Goal: Task Accomplishment & Management: Manage account settings

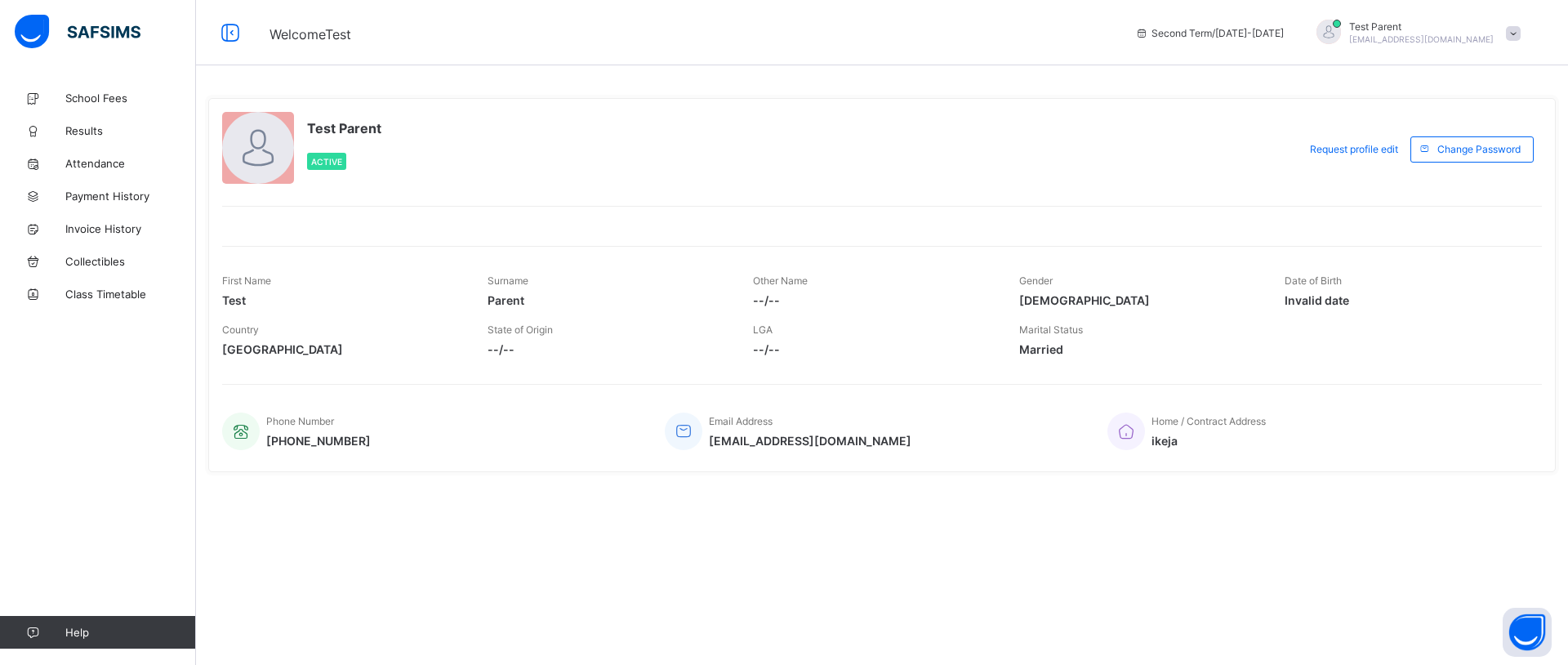
click at [1514, 30] on span at bounding box center [1513, 34] width 15 height 15
click at [1455, 188] on span "Logout" at bounding box center [1467, 192] width 108 height 19
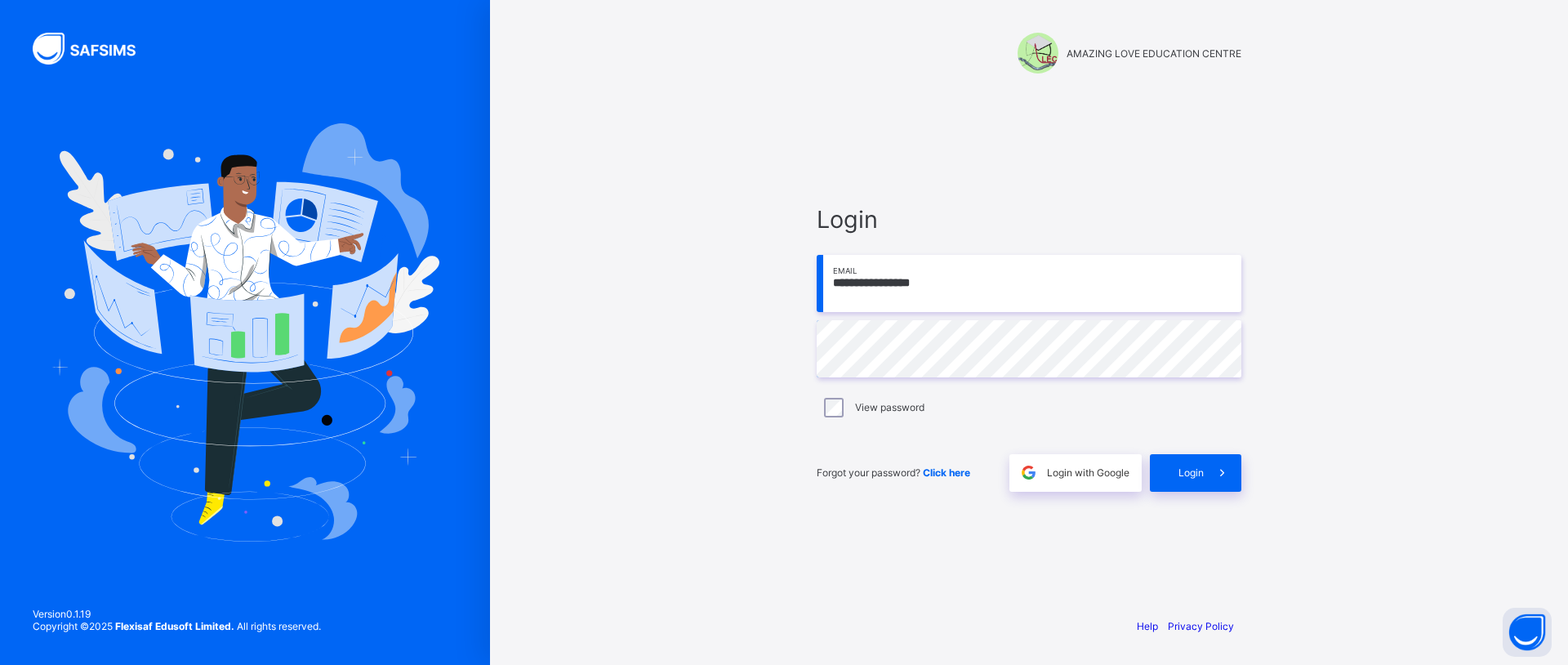
click at [988, 292] on input "**********" at bounding box center [1028, 283] width 425 height 57
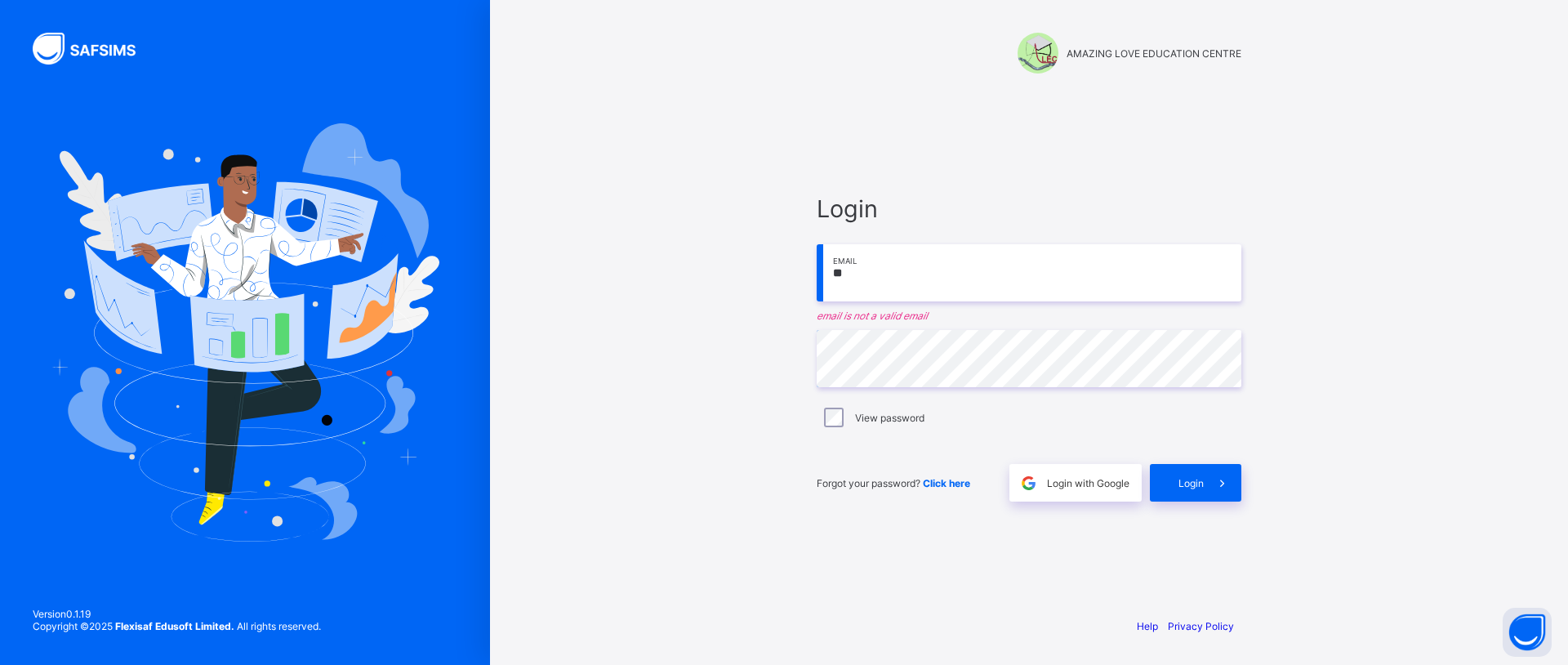
type input "*"
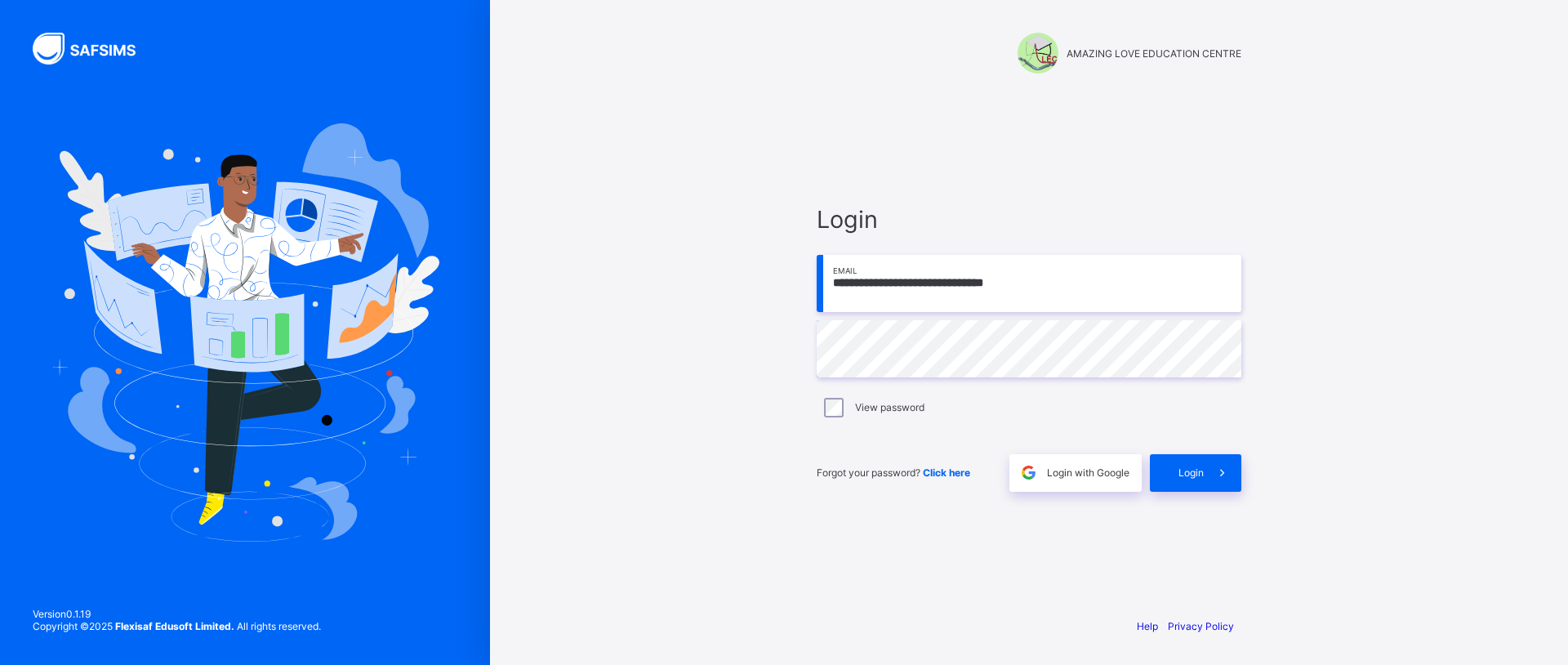
type input "**********"
click at [1178, 471] on span "Login" at bounding box center [1191, 472] width 25 height 12
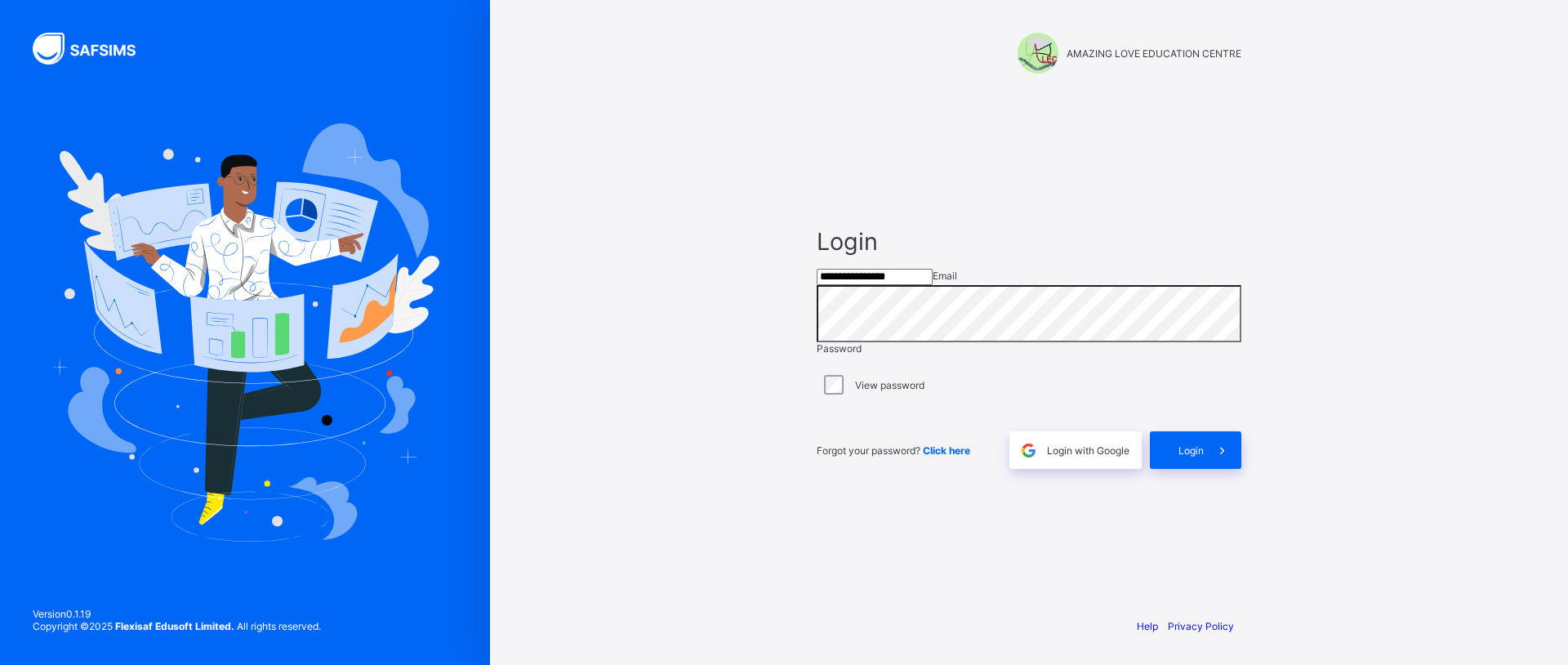
click at [933, 285] on input "**********" at bounding box center [874, 277] width 116 height 16
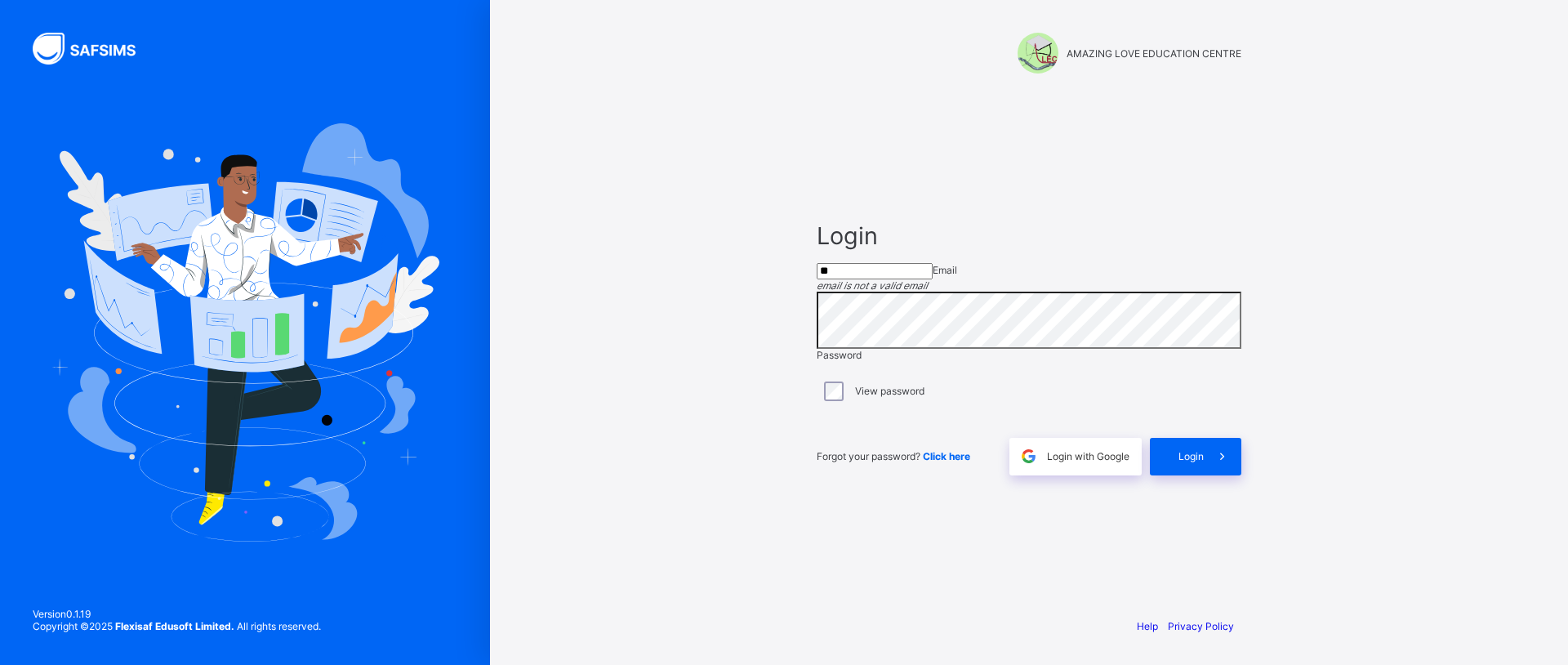
type input "*"
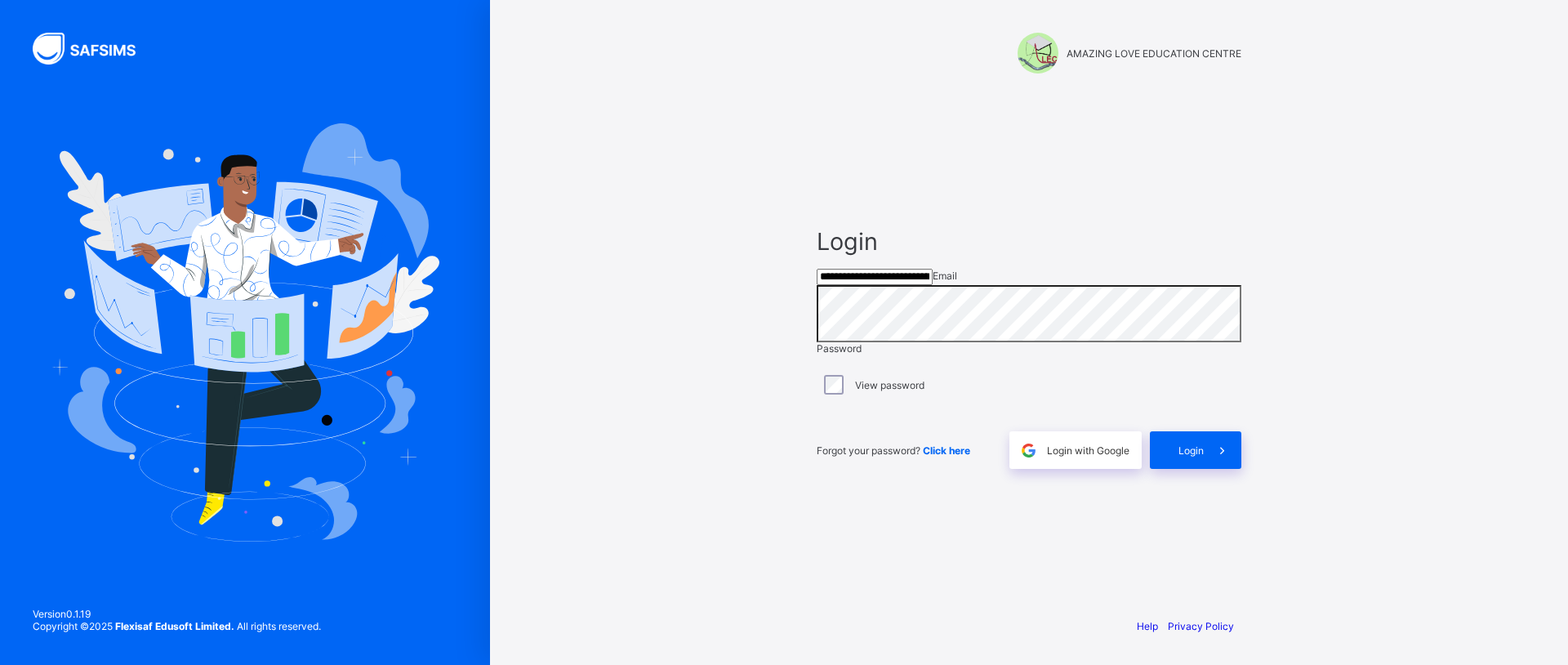
click at [776, 345] on div "**********" at bounding box center [1028, 332] width 1078 height 665
click at [933, 280] on input "**********" at bounding box center [874, 277] width 116 height 16
click at [1023, 324] on div "**********" at bounding box center [1028, 347] width 425 height 242
type input "**********"
click at [1197, 456] on span "Login" at bounding box center [1191, 450] width 25 height 12
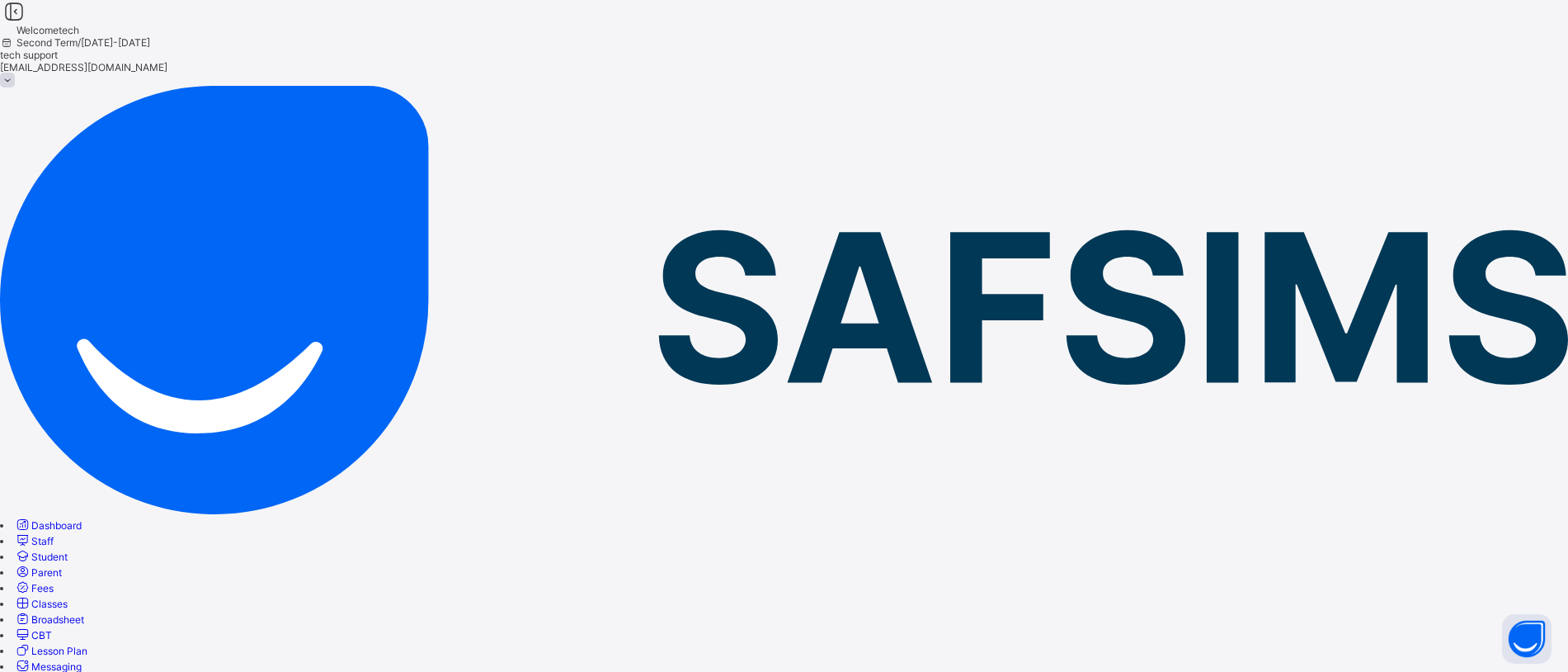
click at [62, 566] on span "Parent" at bounding box center [46, 572] width 31 height 12
click at [68, 550] on span "Student" at bounding box center [50, 556] width 36 height 12
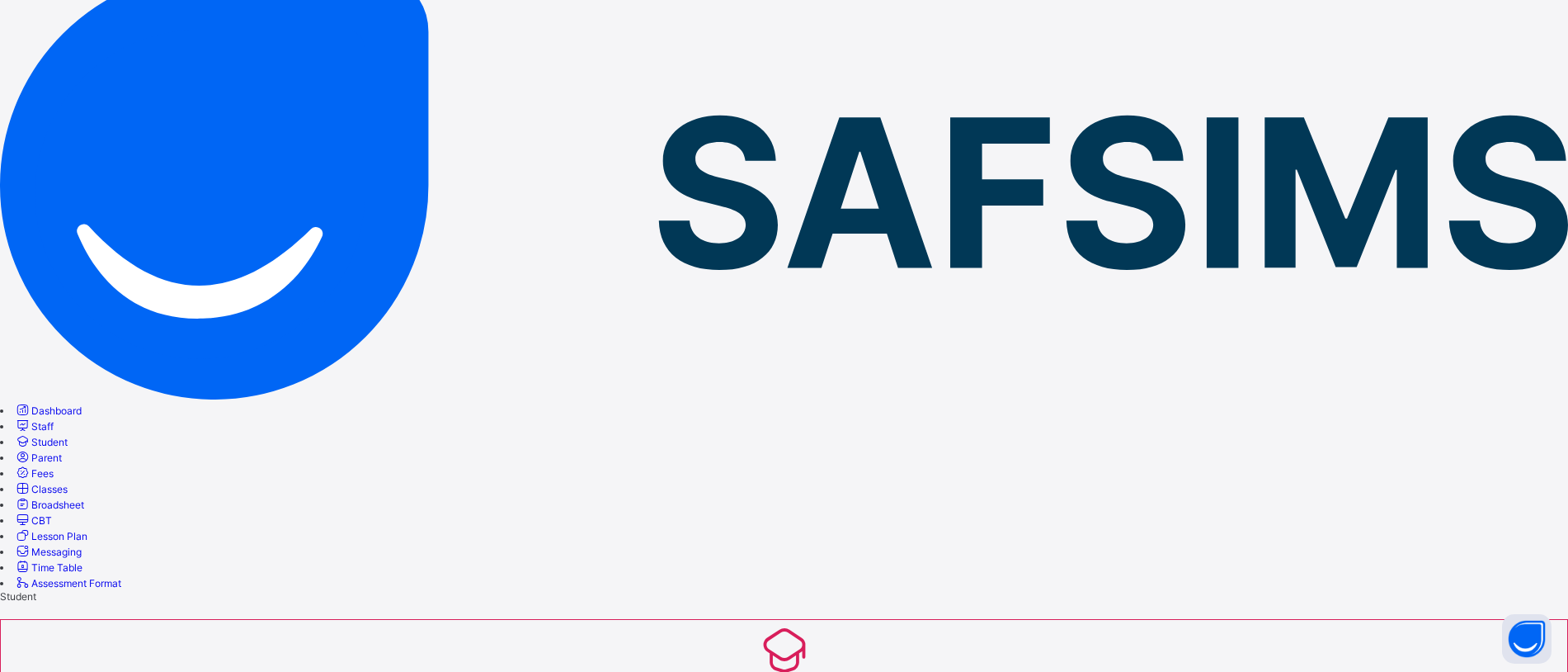
scroll to position [121, 0]
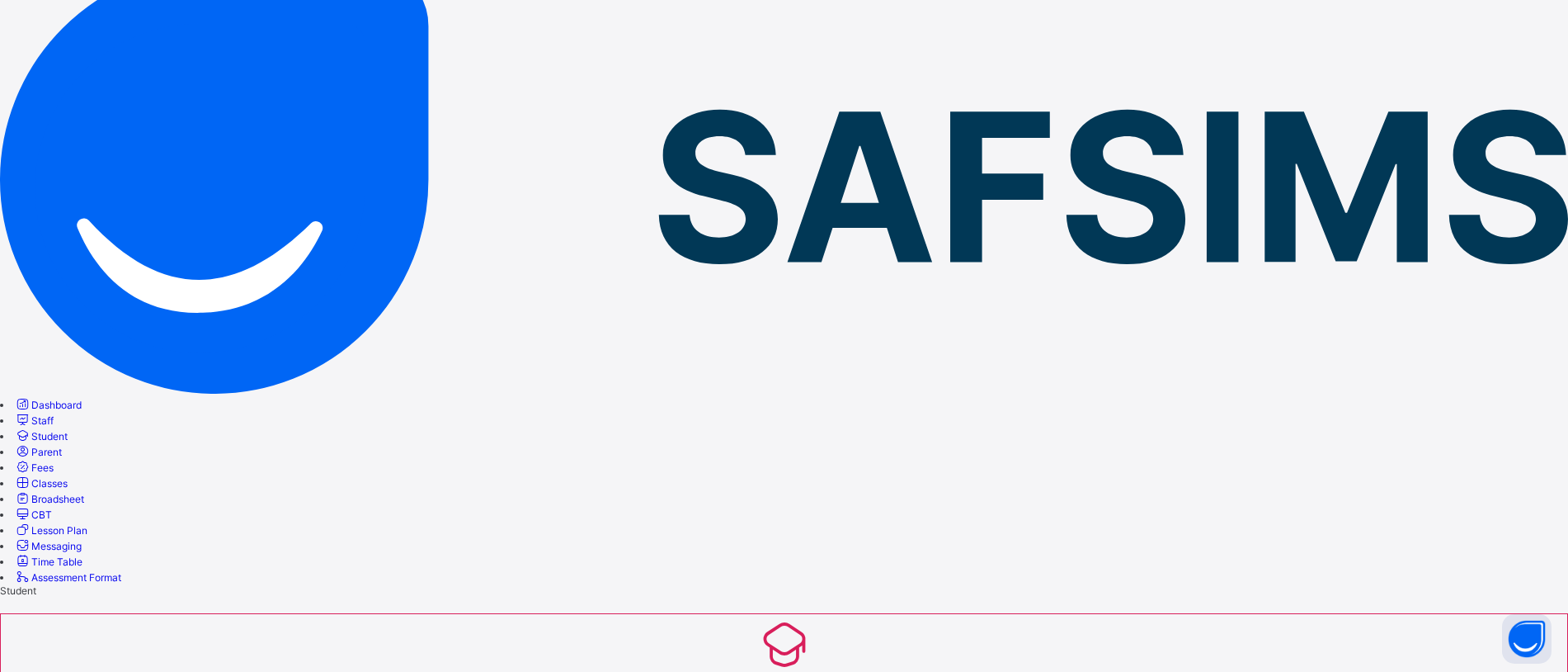
click at [54, 461] on span "Fees" at bounding box center [42, 467] width 22 height 12
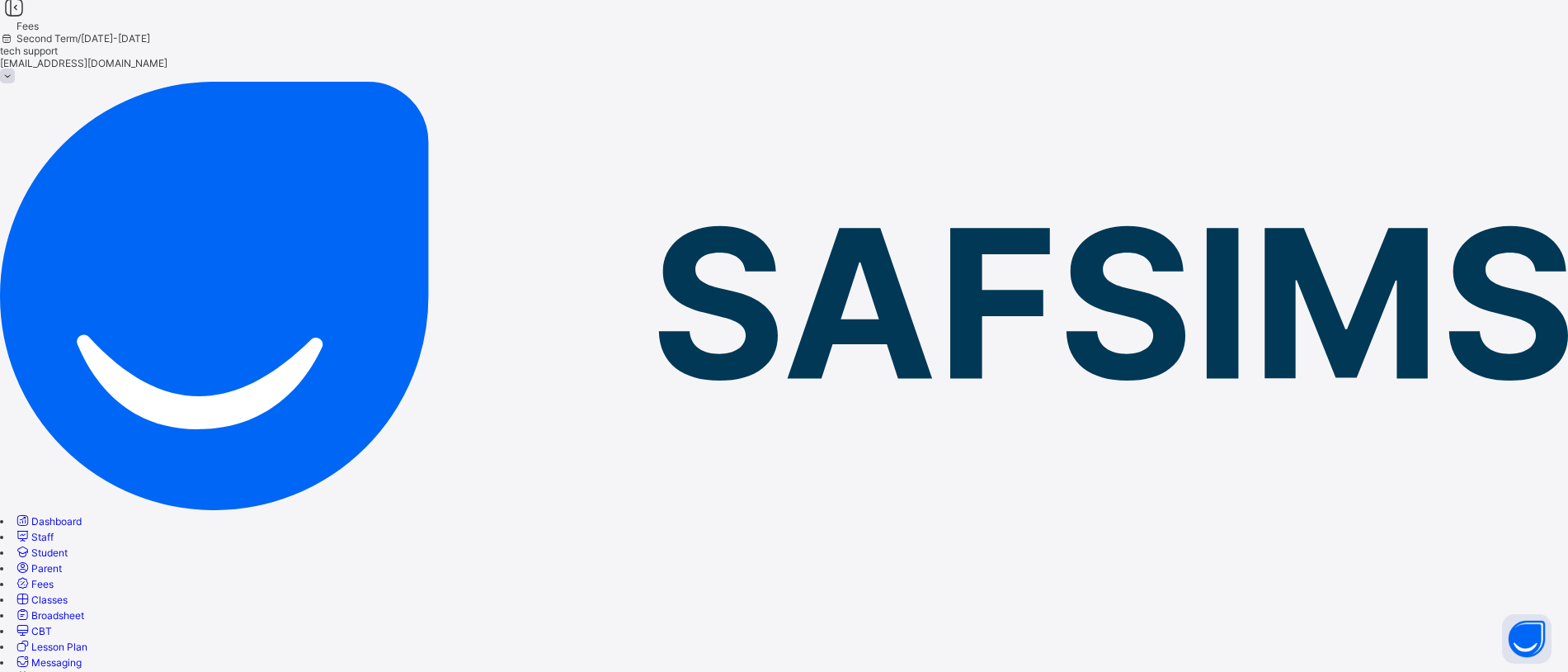
scroll to position [3, 0]
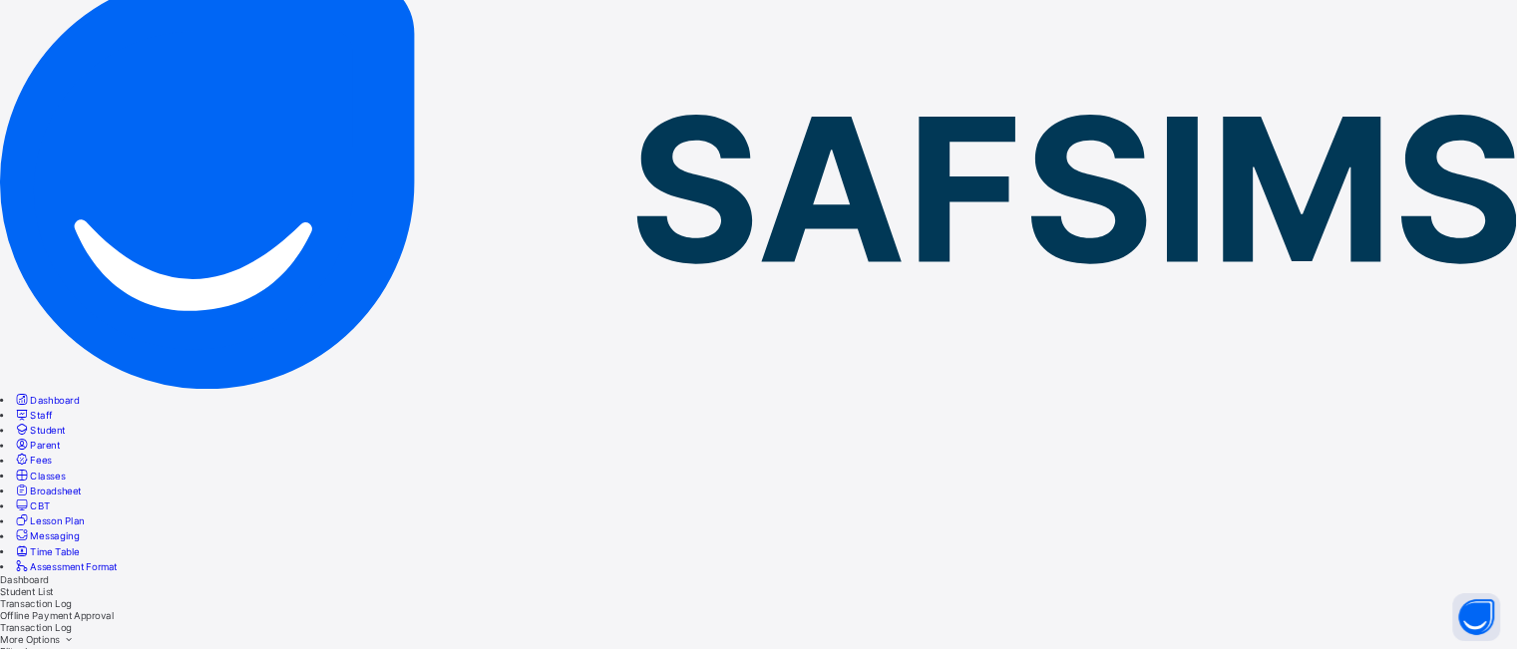
scroll to position [0, 0]
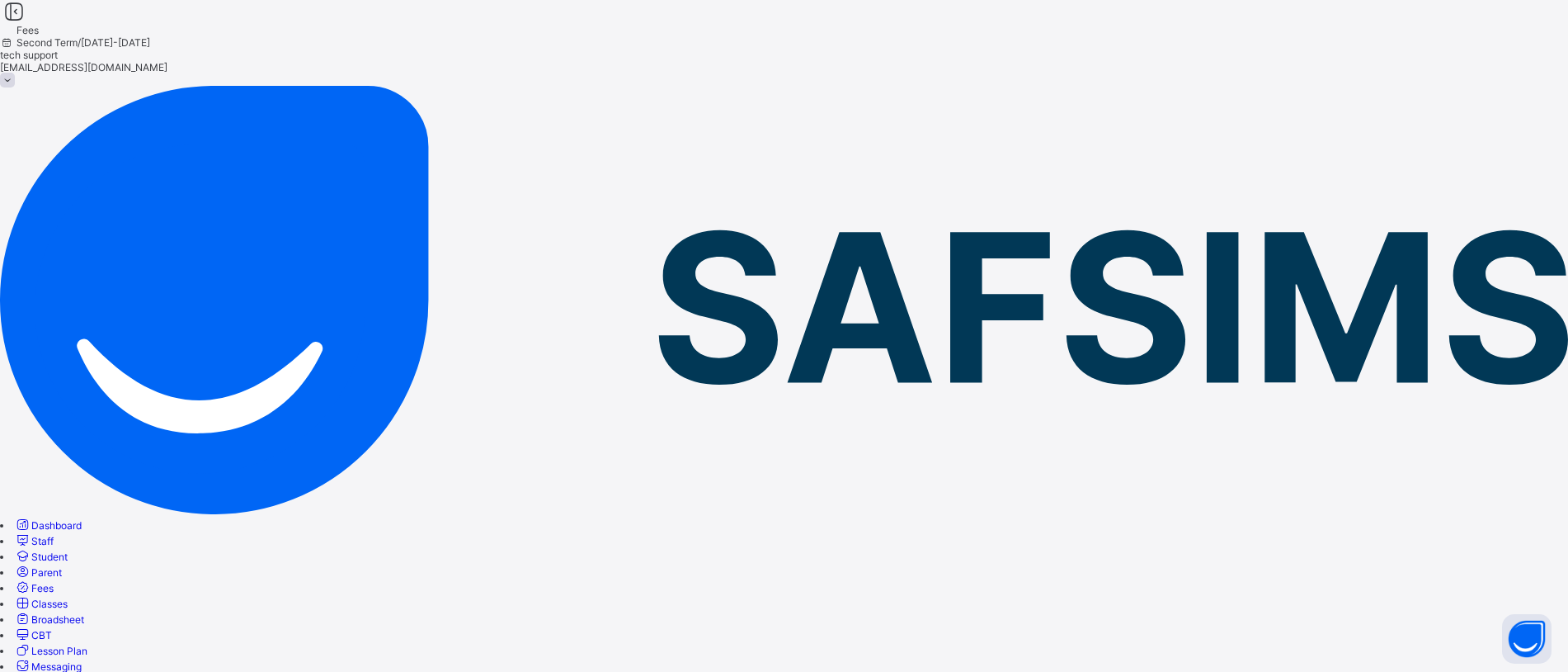
click at [15, 73] on span at bounding box center [7, 80] width 15 height 15
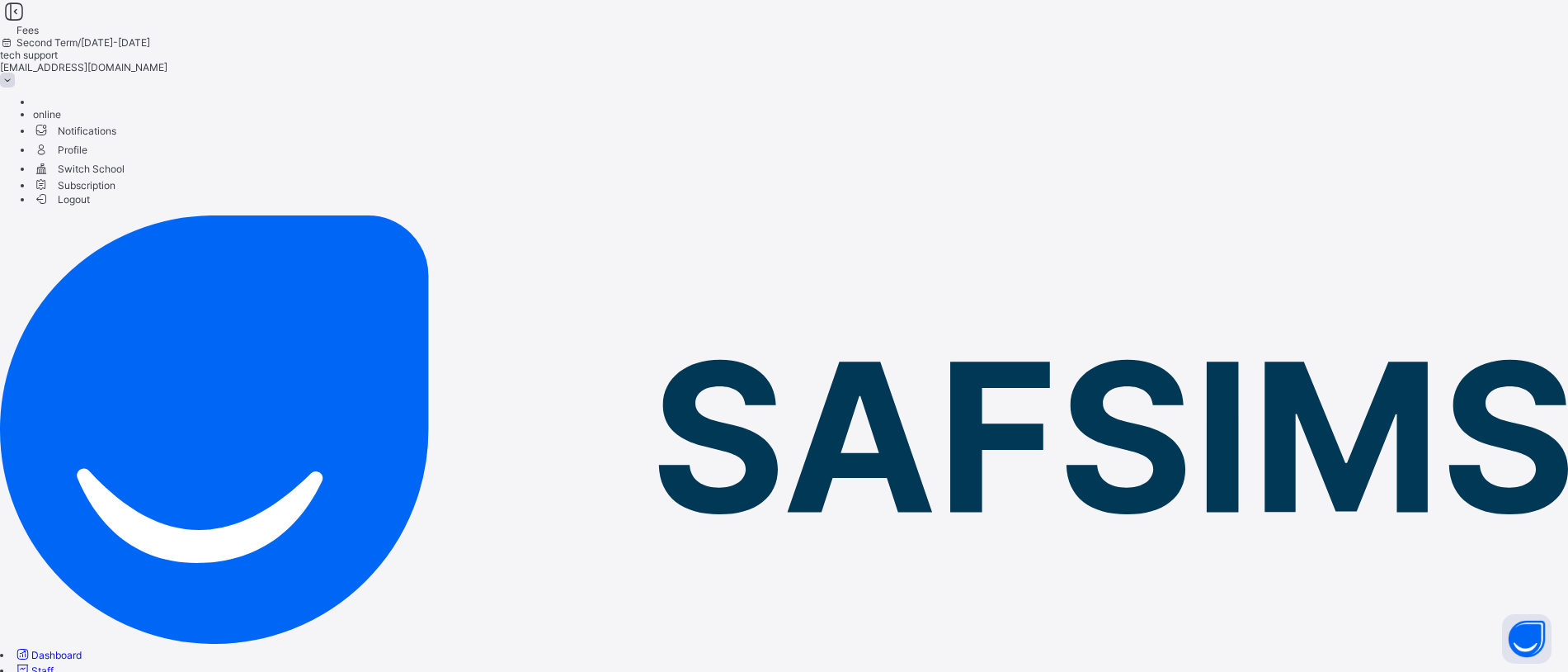
click at [90, 208] on span "Logout" at bounding box center [61, 199] width 57 height 17
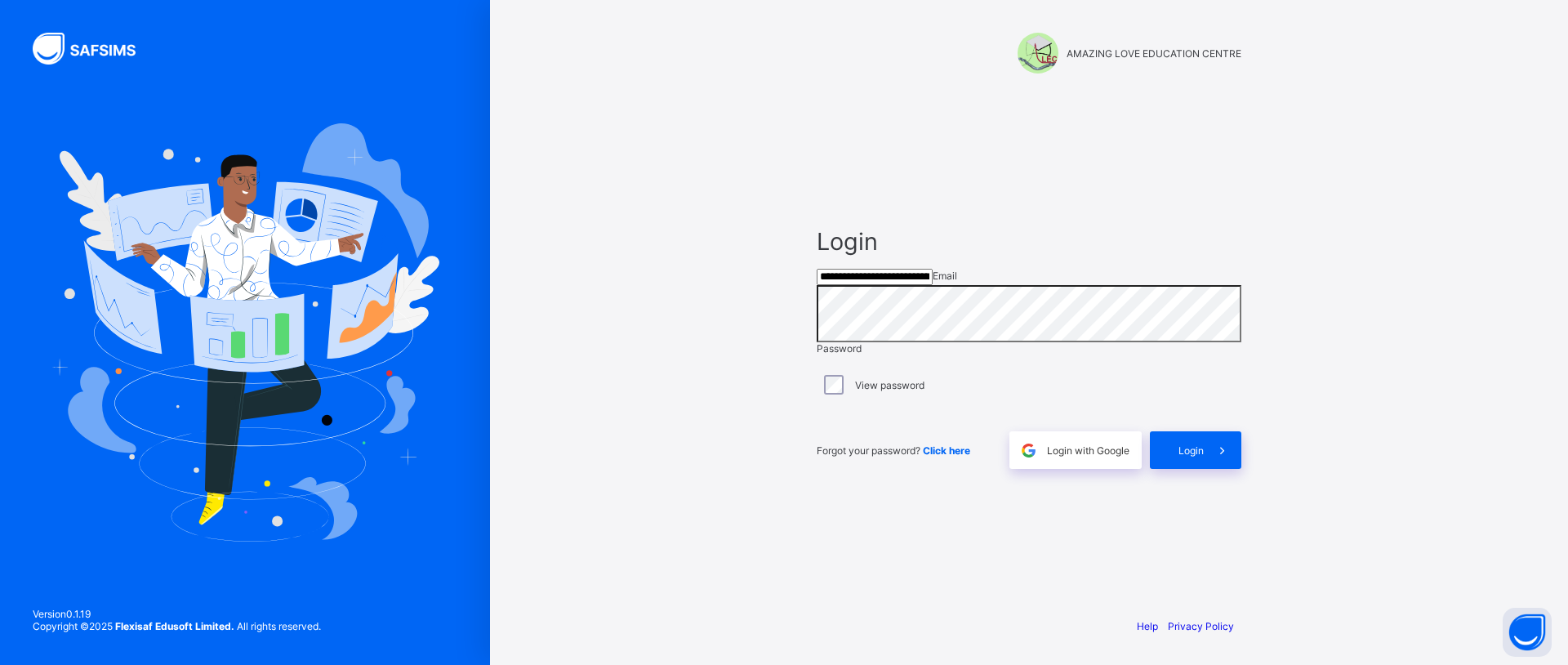
click at [933, 281] on input "**********" at bounding box center [874, 277] width 116 height 16
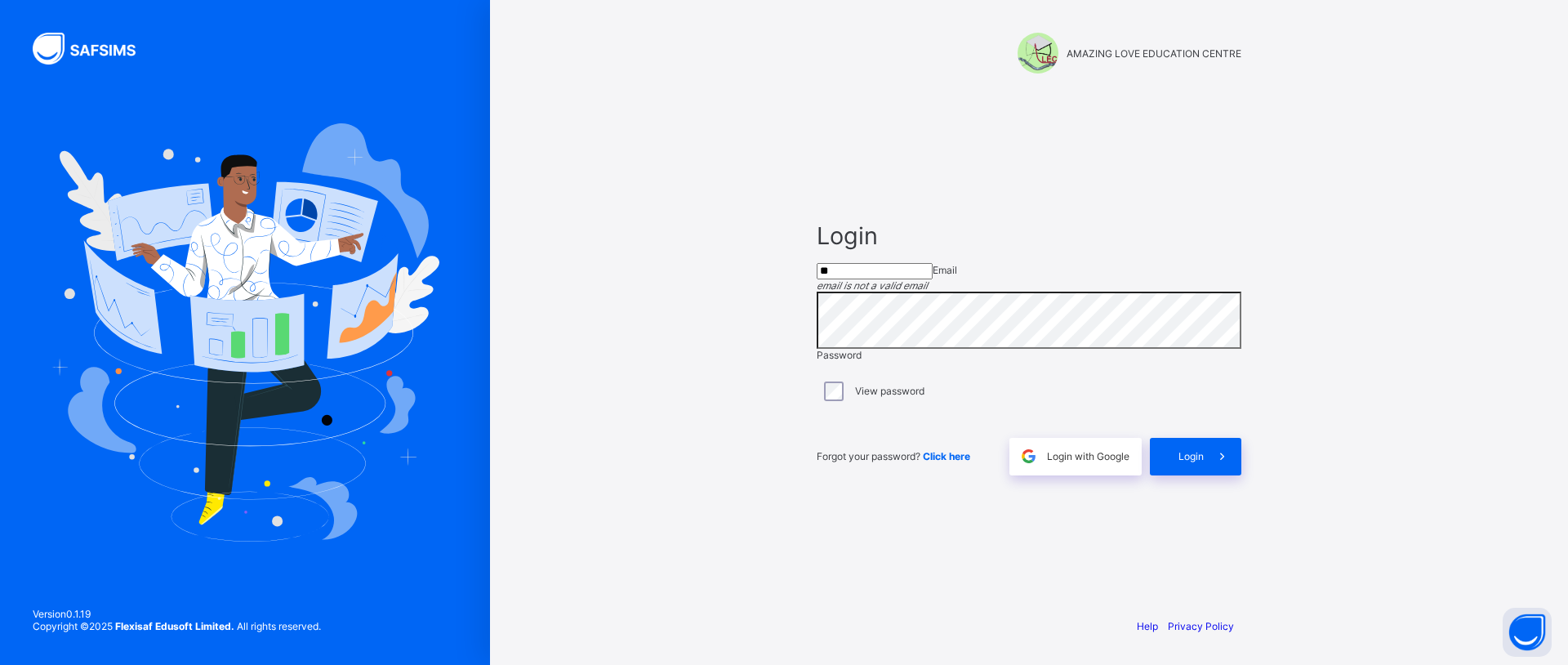
type input "*"
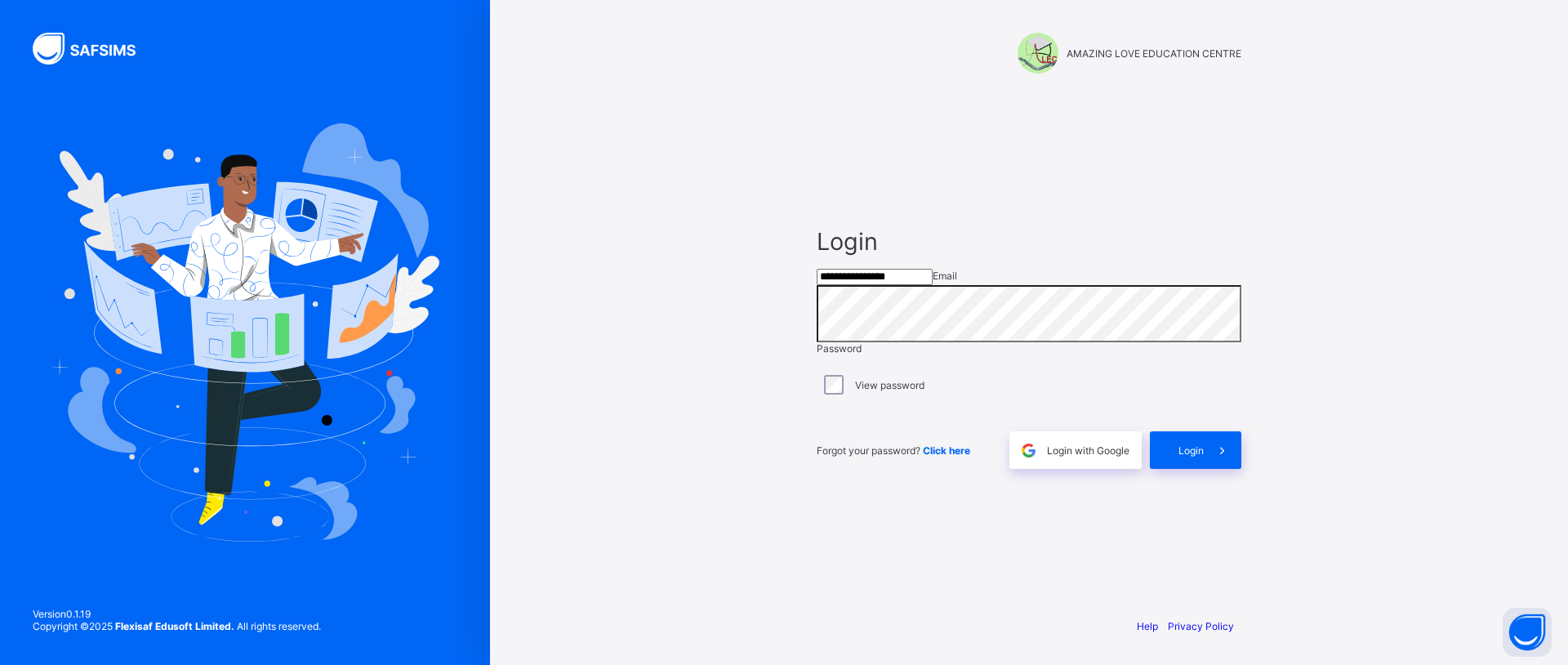
type input "**********"
click at [1214, 458] on icon at bounding box center [1222, 450] width 17 height 16
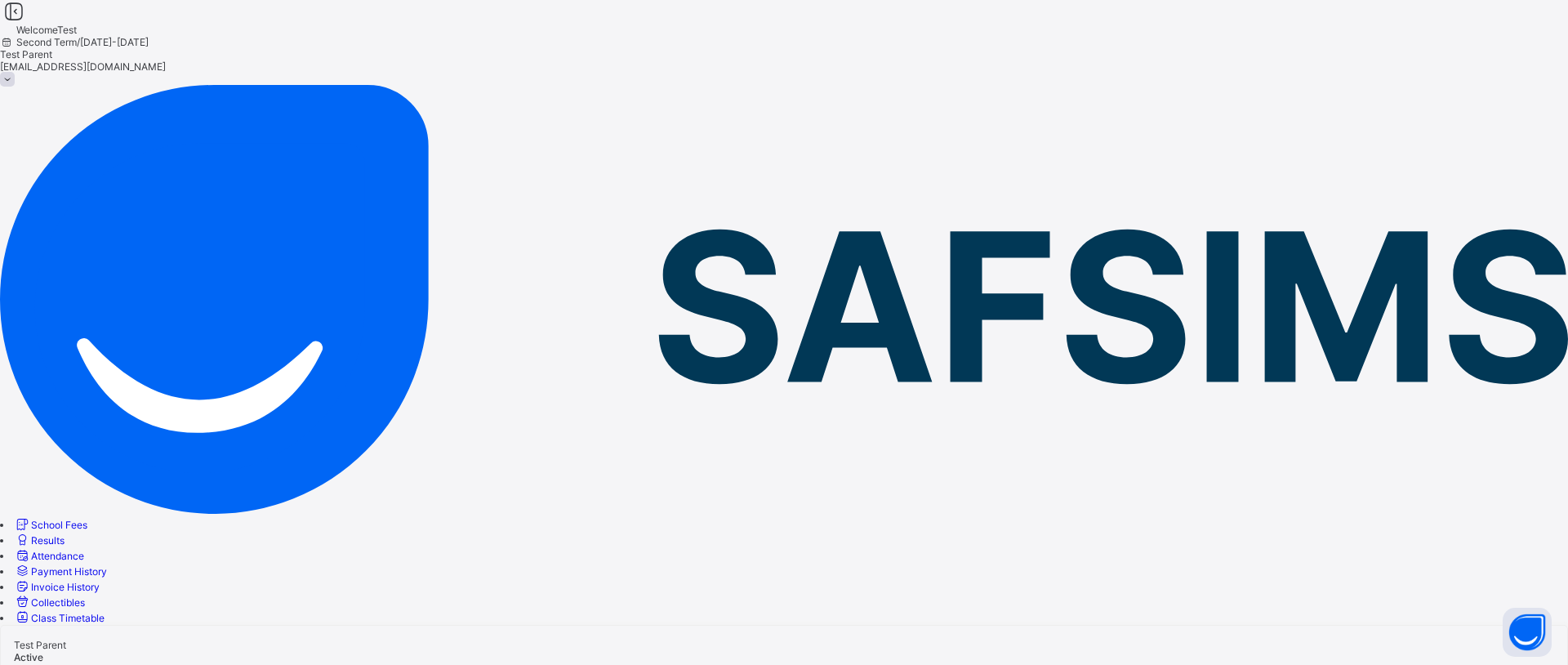
click at [88, 518] on span "School Fees" at bounding box center [59, 524] width 56 height 12
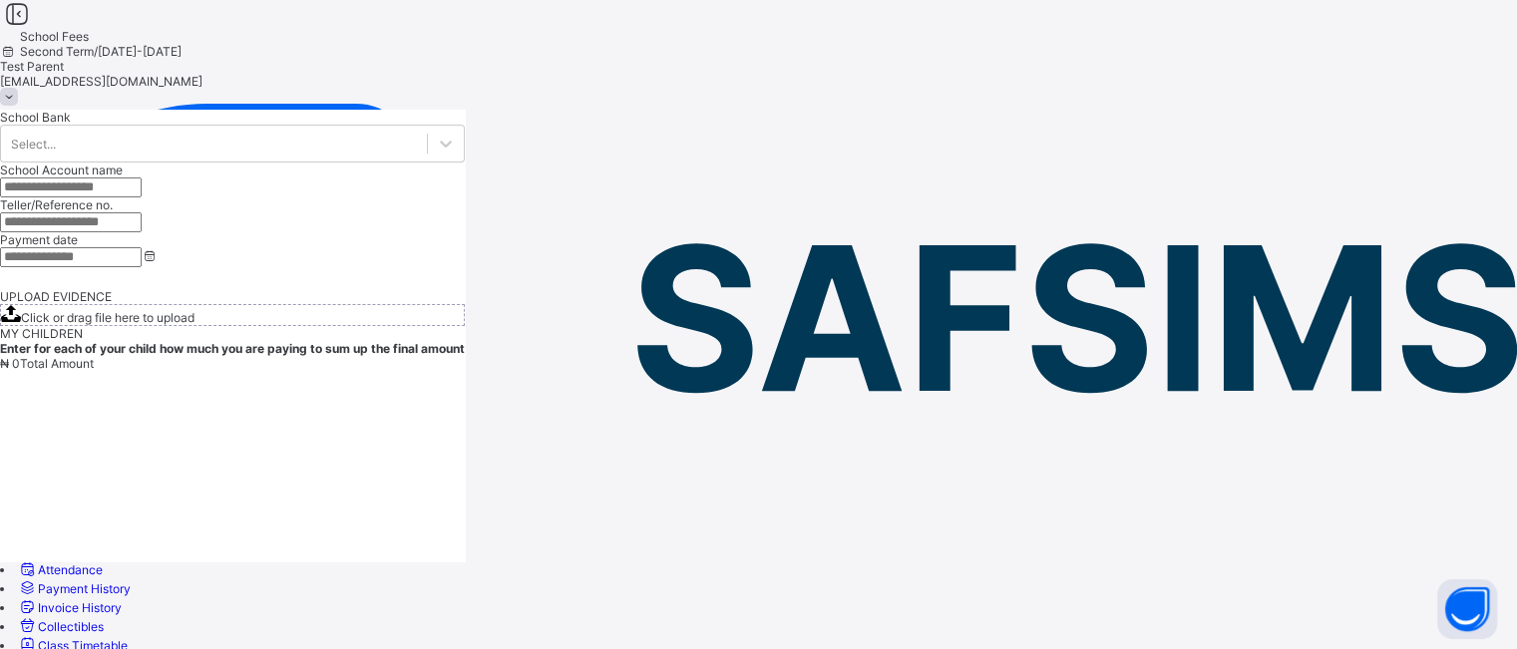
drag, startPoint x: 1764, startPoint y: 0, endPoint x: 1001, endPoint y: 294, distance: 817.6
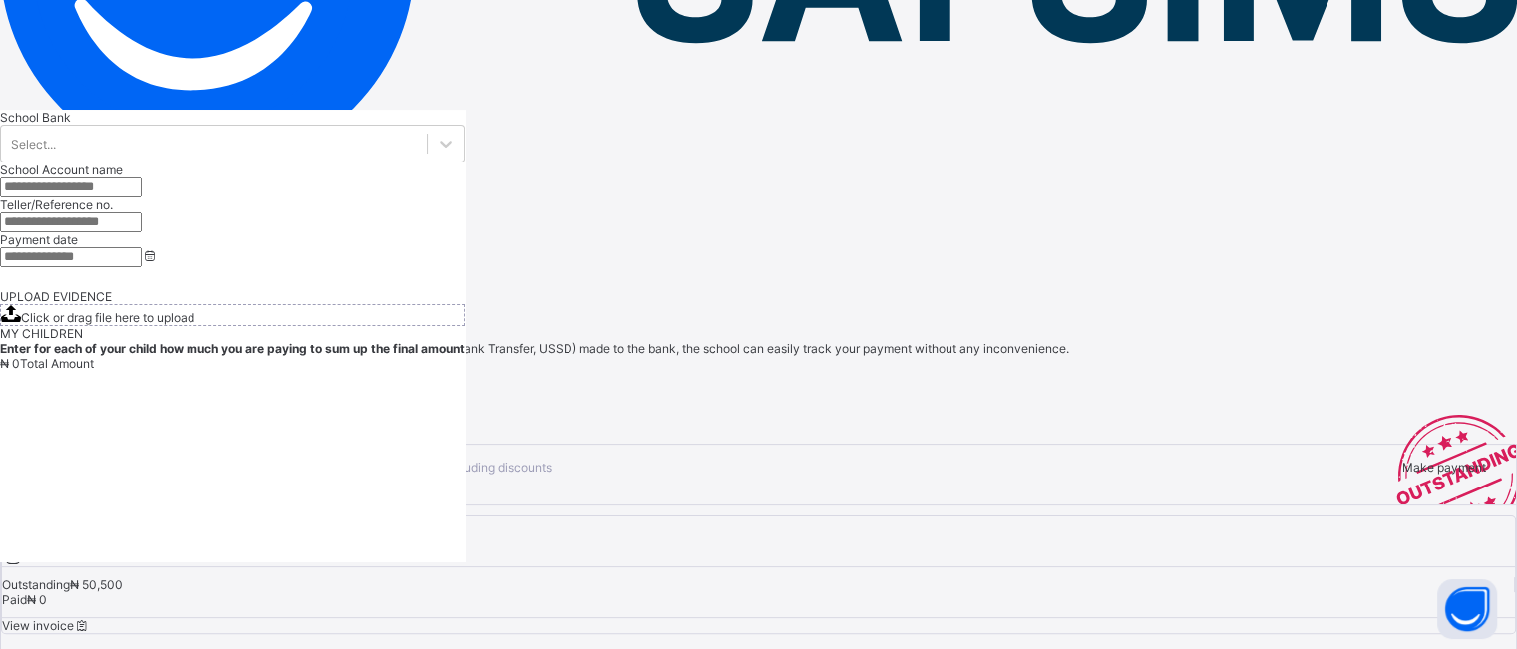
scroll to position [349, 0]
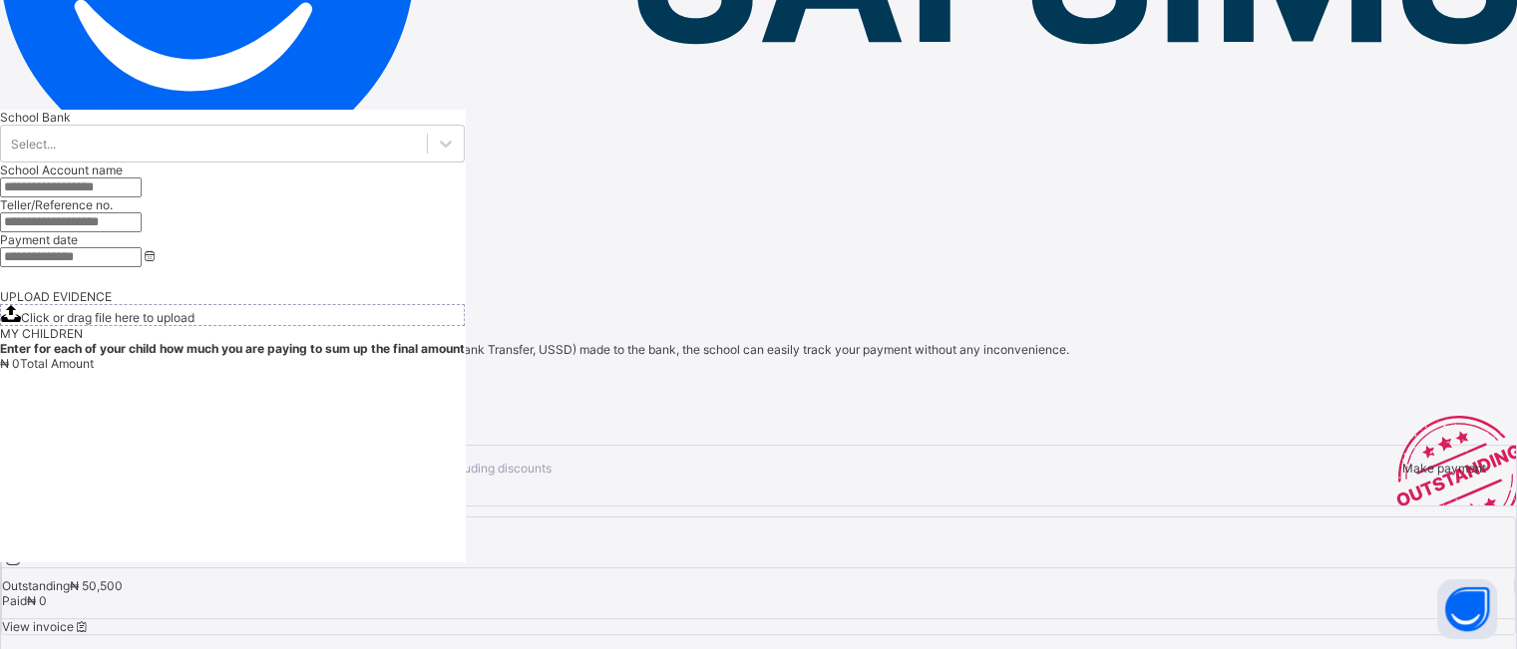
click at [91, 619] on span "View invoice" at bounding box center [46, 626] width 89 height 15
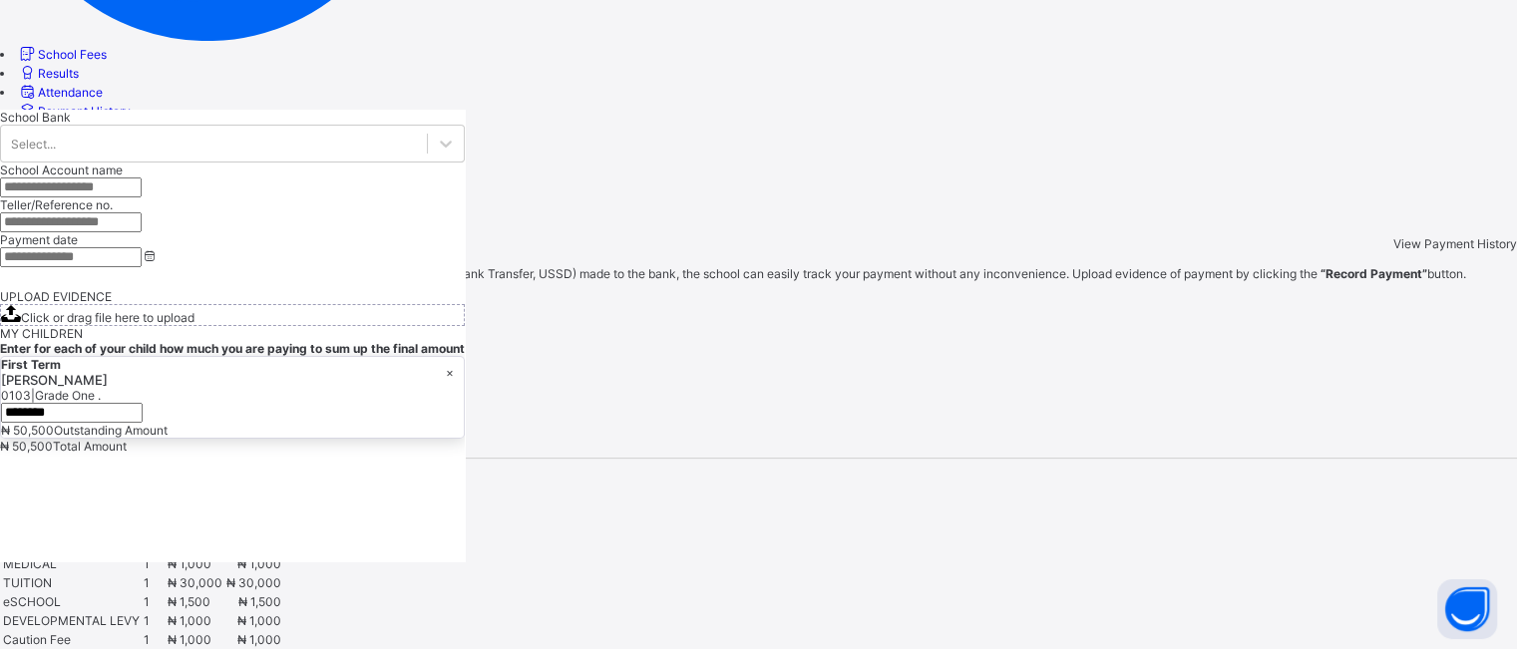
scroll to position [477, 0]
drag, startPoint x: 323, startPoint y: 123, endPoint x: 973, endPoint y: 316, distance: 678.3
click at [973, 460] on div "item qty unit price amount INTERHOUSE SPORTS 1 ₦ 5,000 ₦ 5,000 PTA LEVY 1 ₦ 2,0…" at bounding box center [758, 555] width 1517 height 191
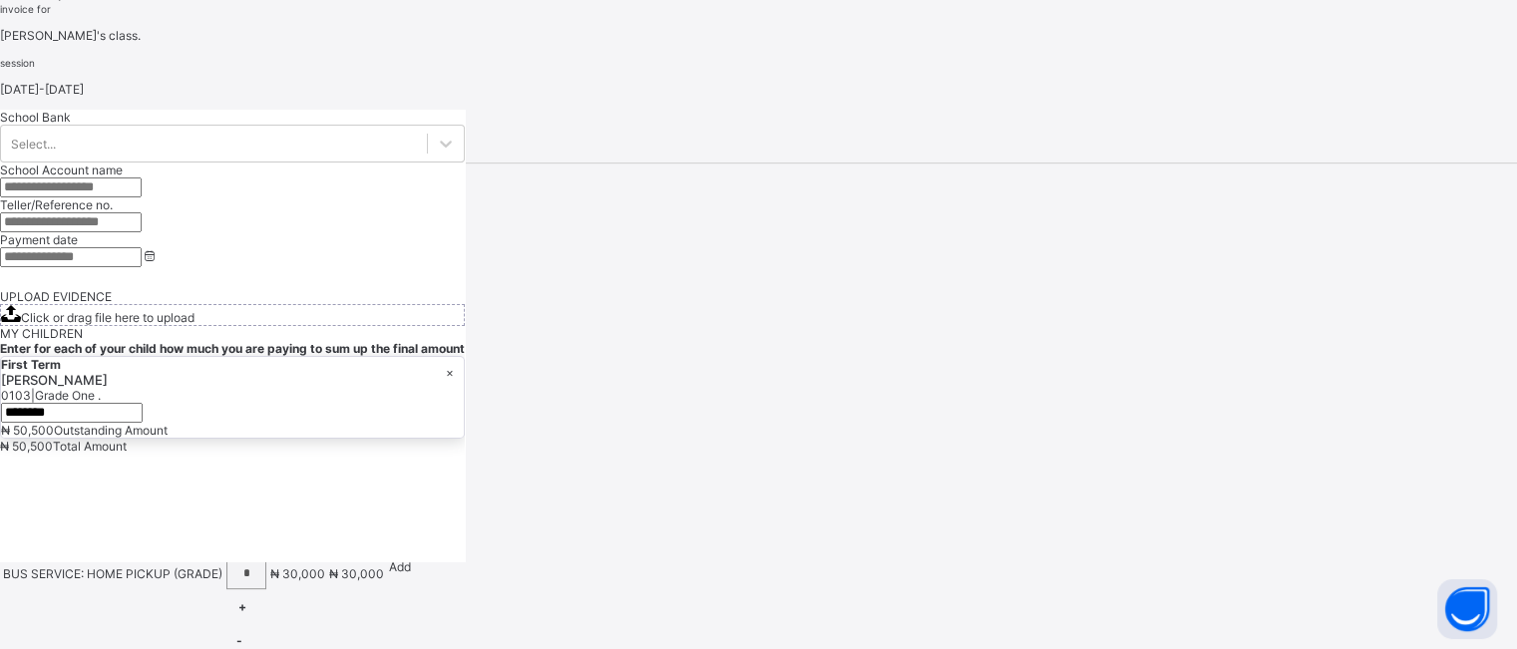
scroll to position [776, 0]
type input "*"
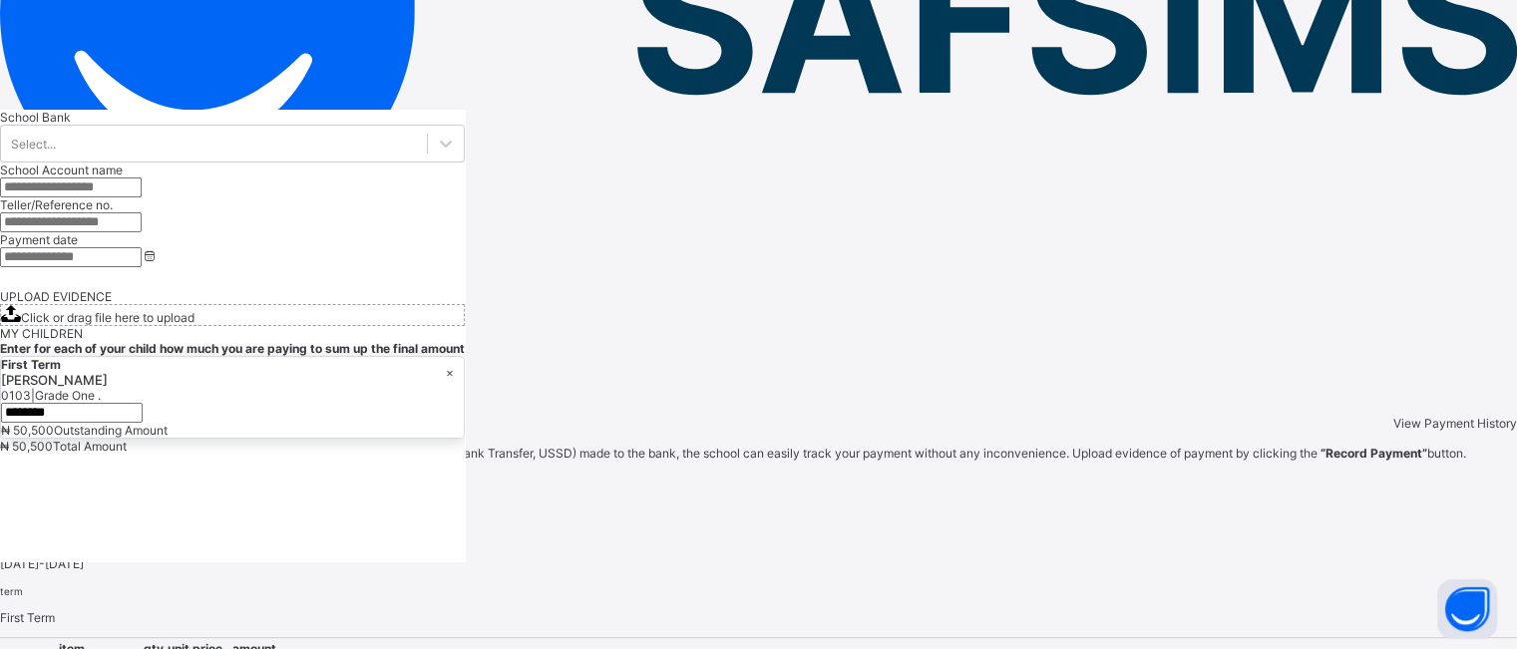
scroll to position [297, 0]
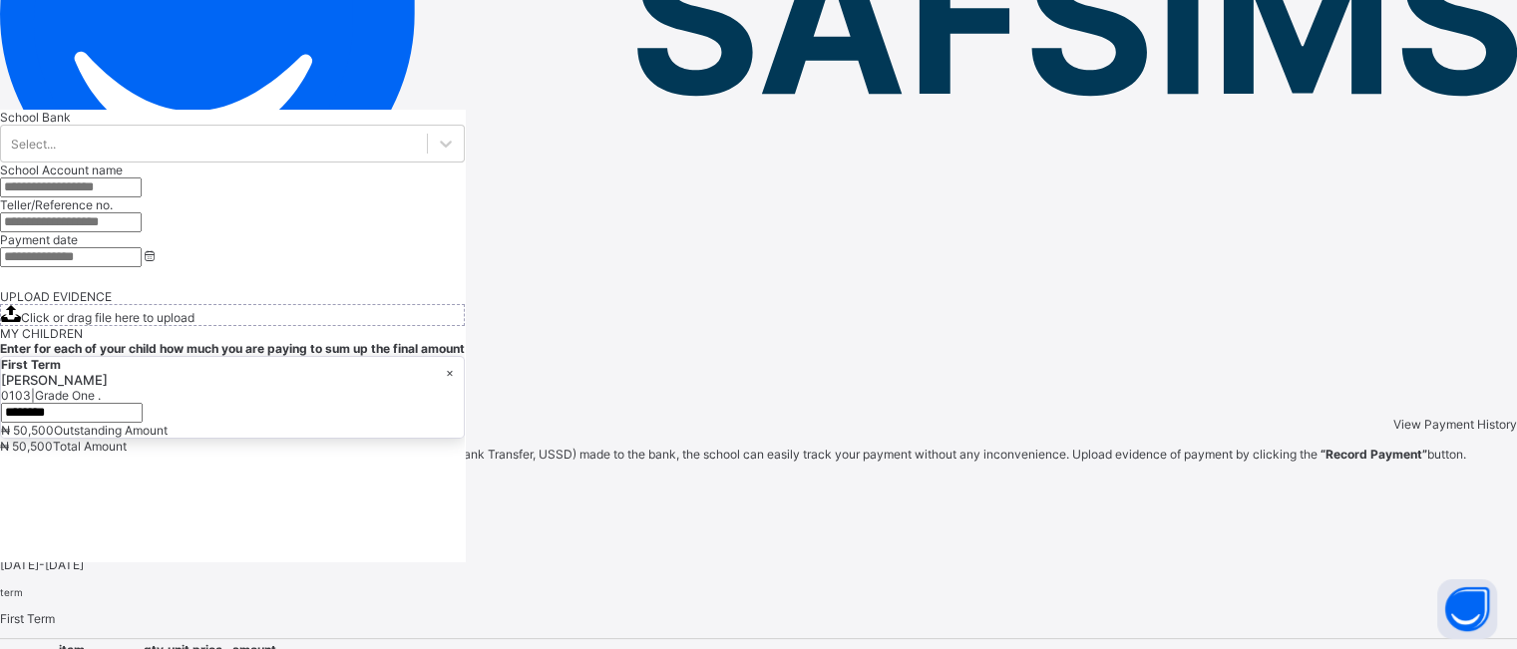
type input "***"
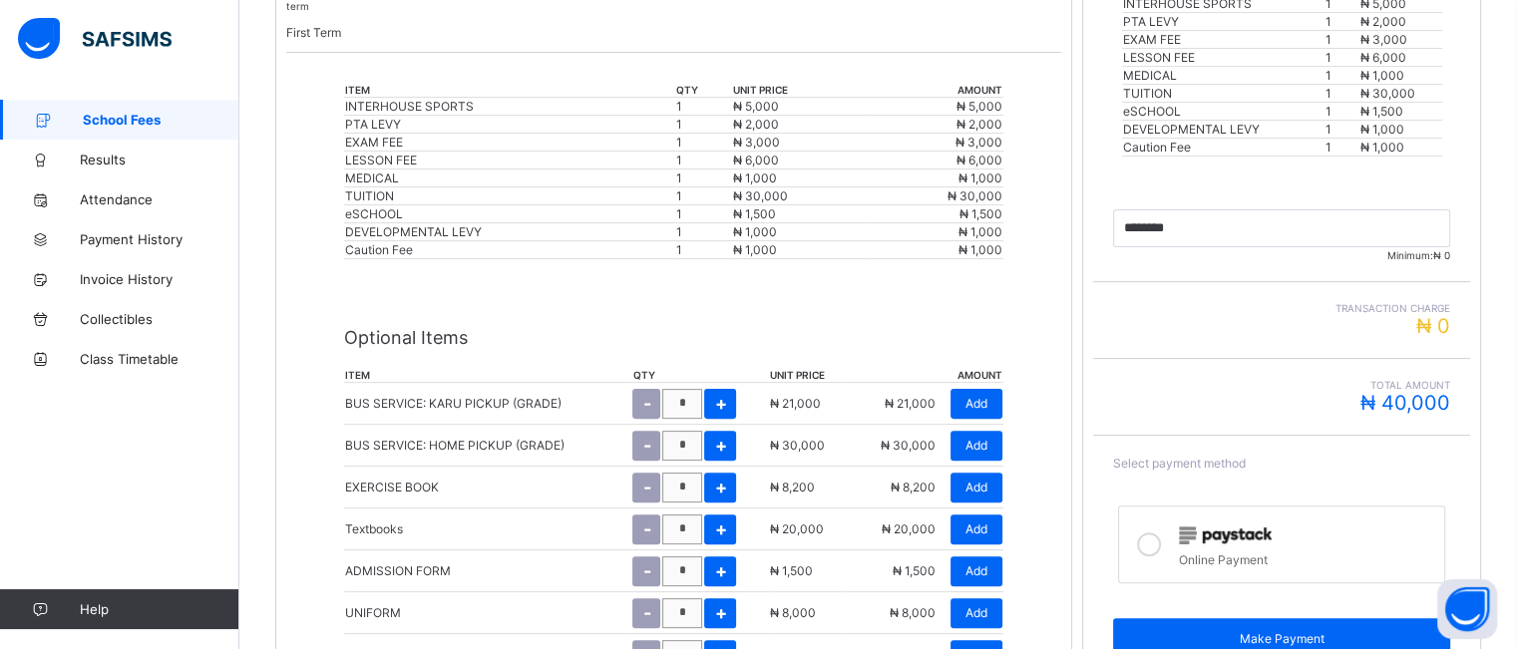
scroll to position [532, 0]
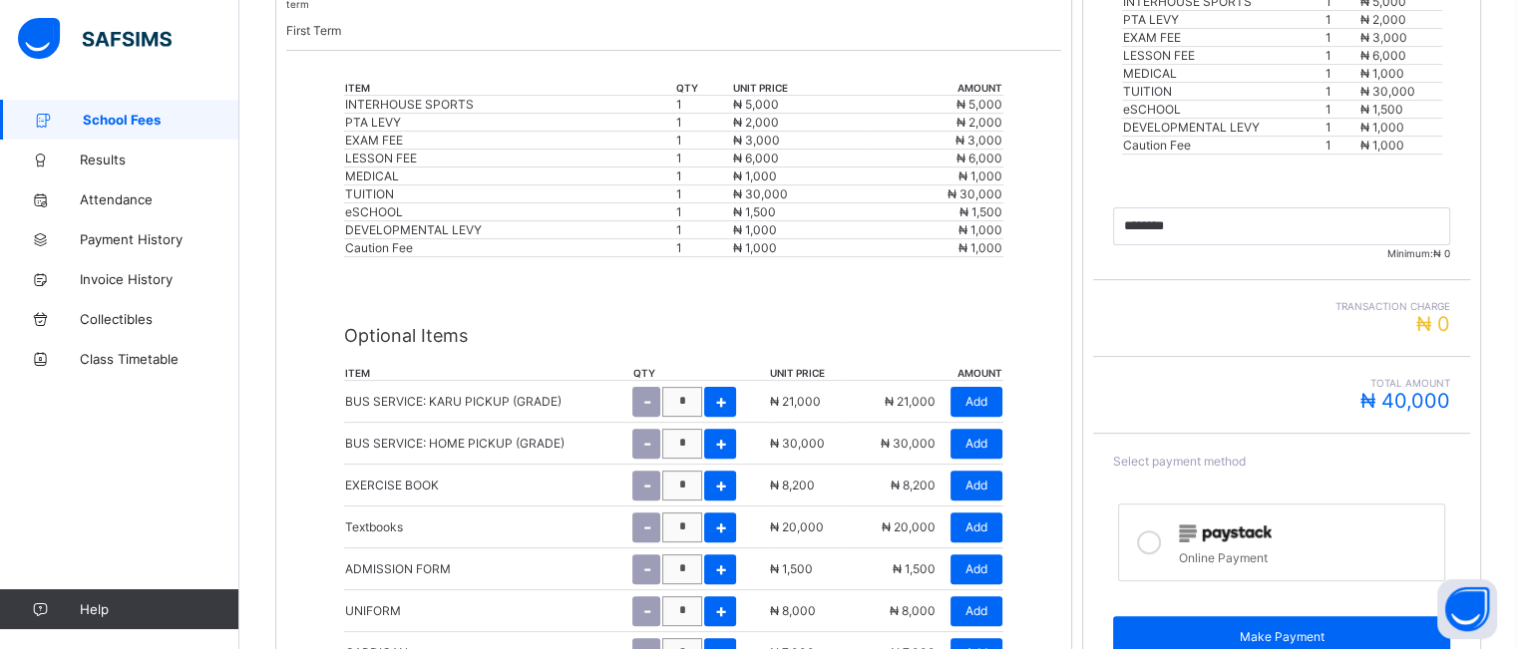
type input "********"
click at [1215, 526] on img at bounding box center [1225, 534] width 93 height 18
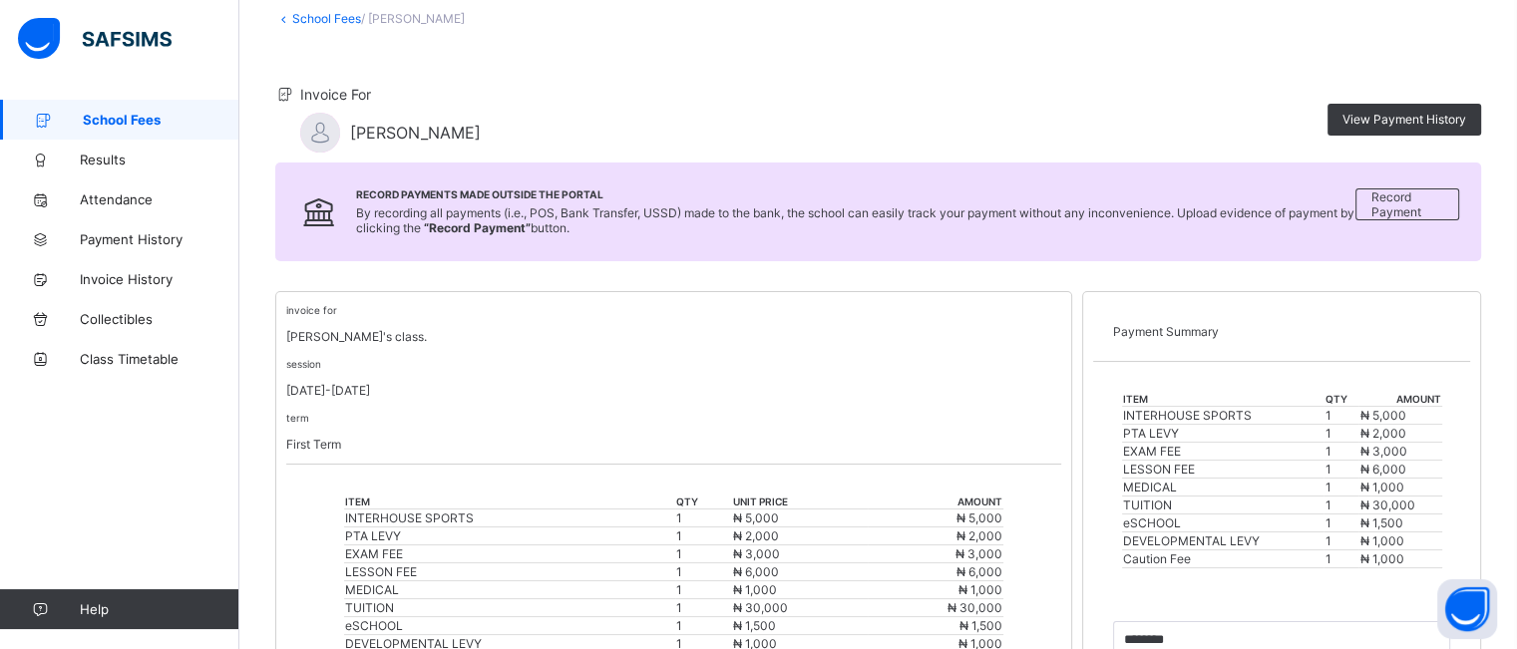
scroll to position [118, 0]
click at [1424, 199] on span "Record Payment" at bounding box center [1407, 205] width 72 height 30
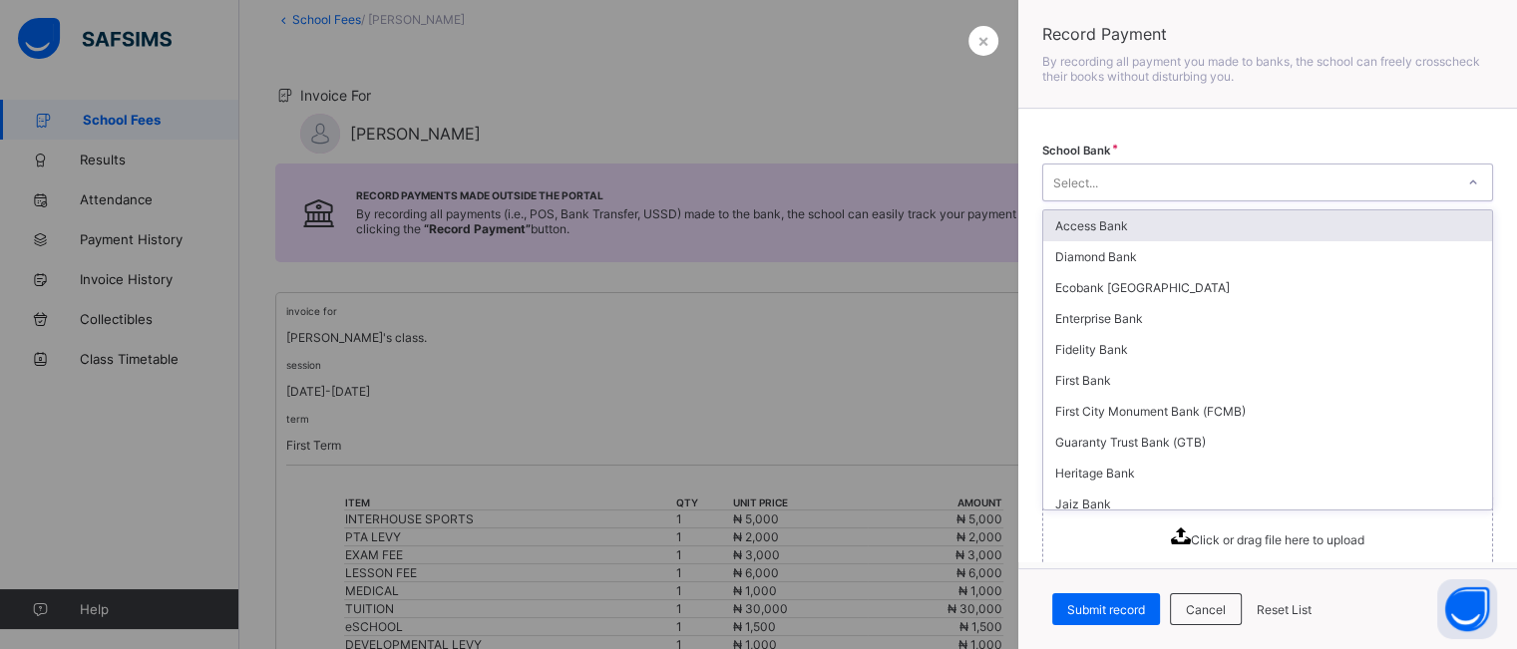
click at [1332, 181] on div "Select..." at bounding box center [1248, 183] width 411 height 28
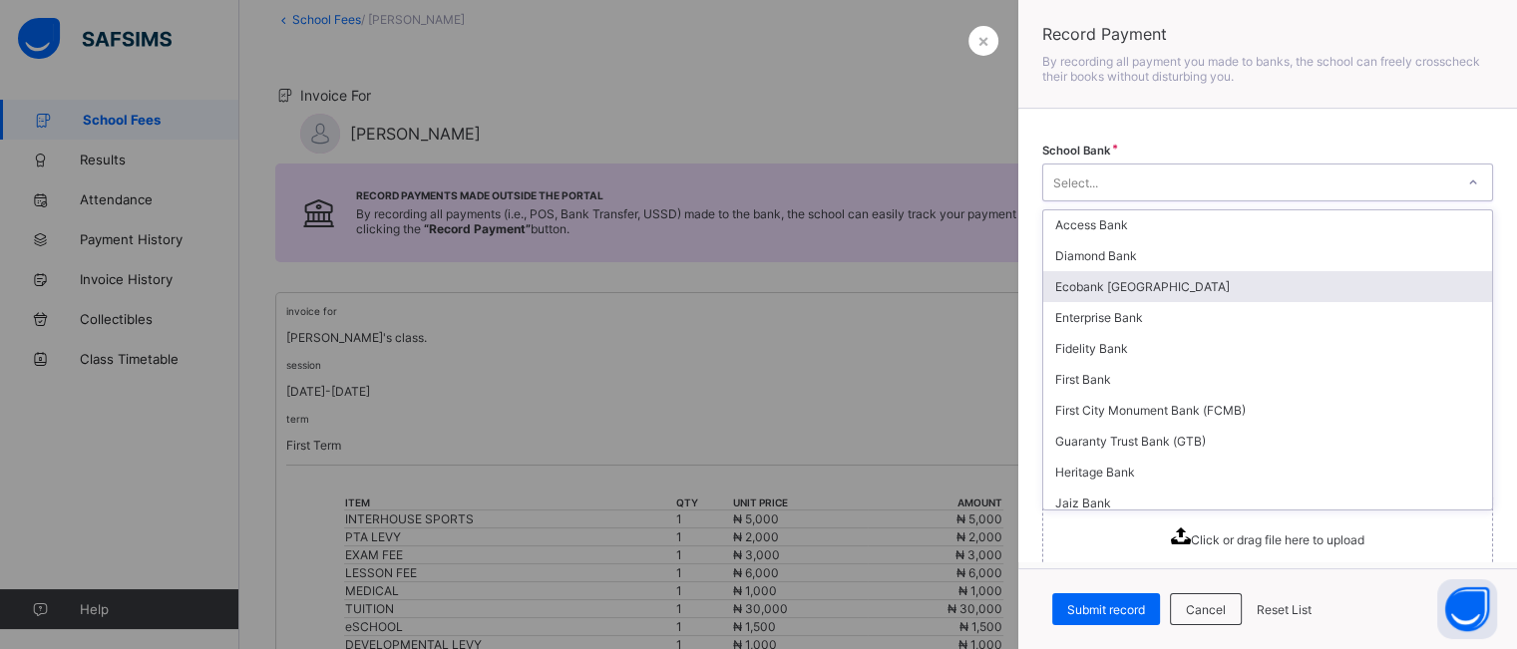
scroll to position [0, 0]
click at [1166, 279] on div "Ecobank Nigeria" at bounding box center [1267, 287] width 449 height 31
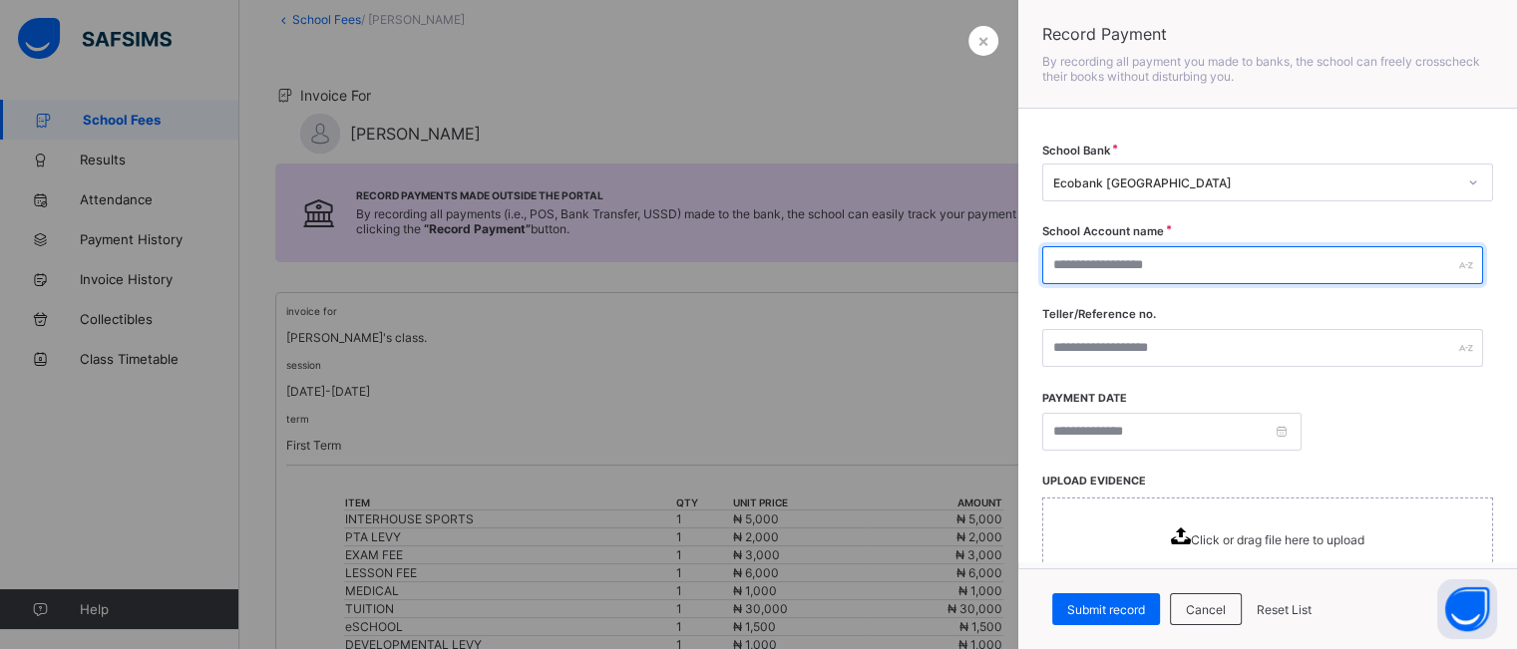
click at [1203, 266] on input "text" at bounding box center [1262, 265] width 441 height 38
type input "**********"
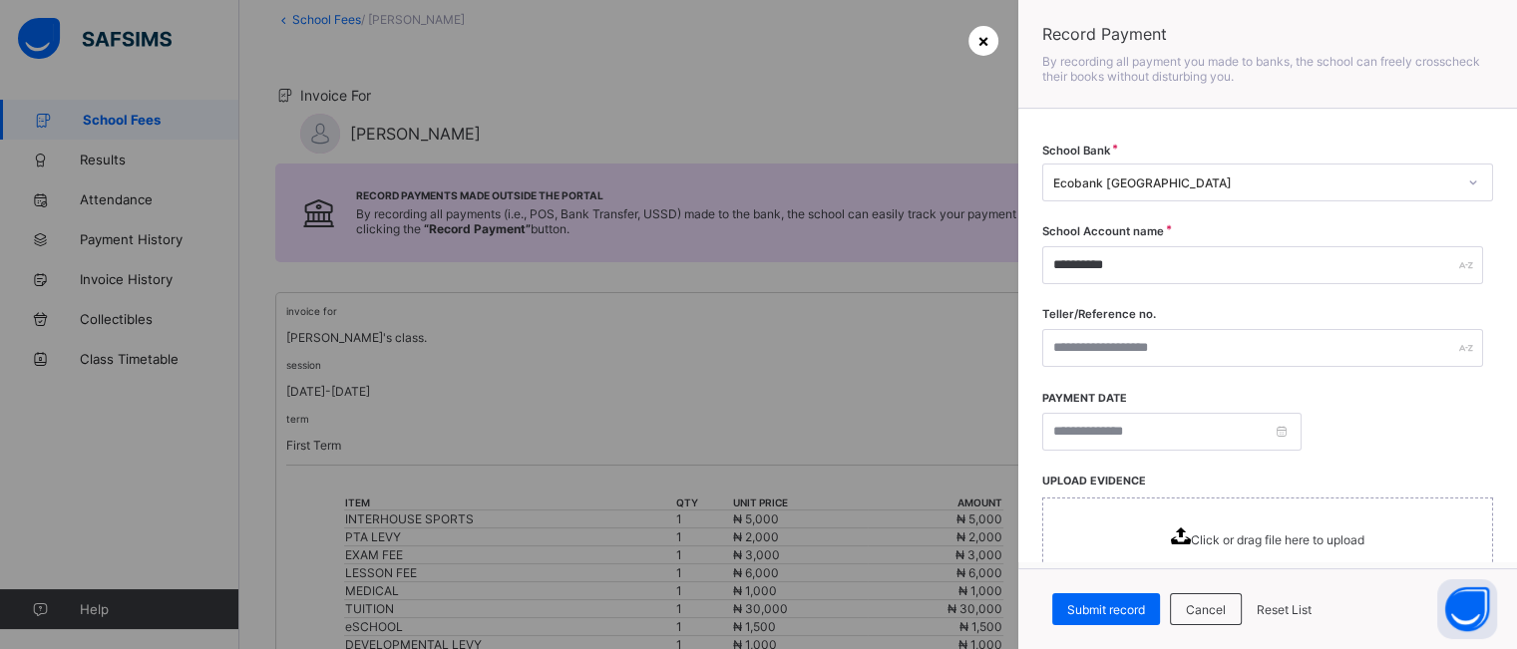
click at [980, 38] on span "×" at bounding box center [983, 40] width 12 height 21
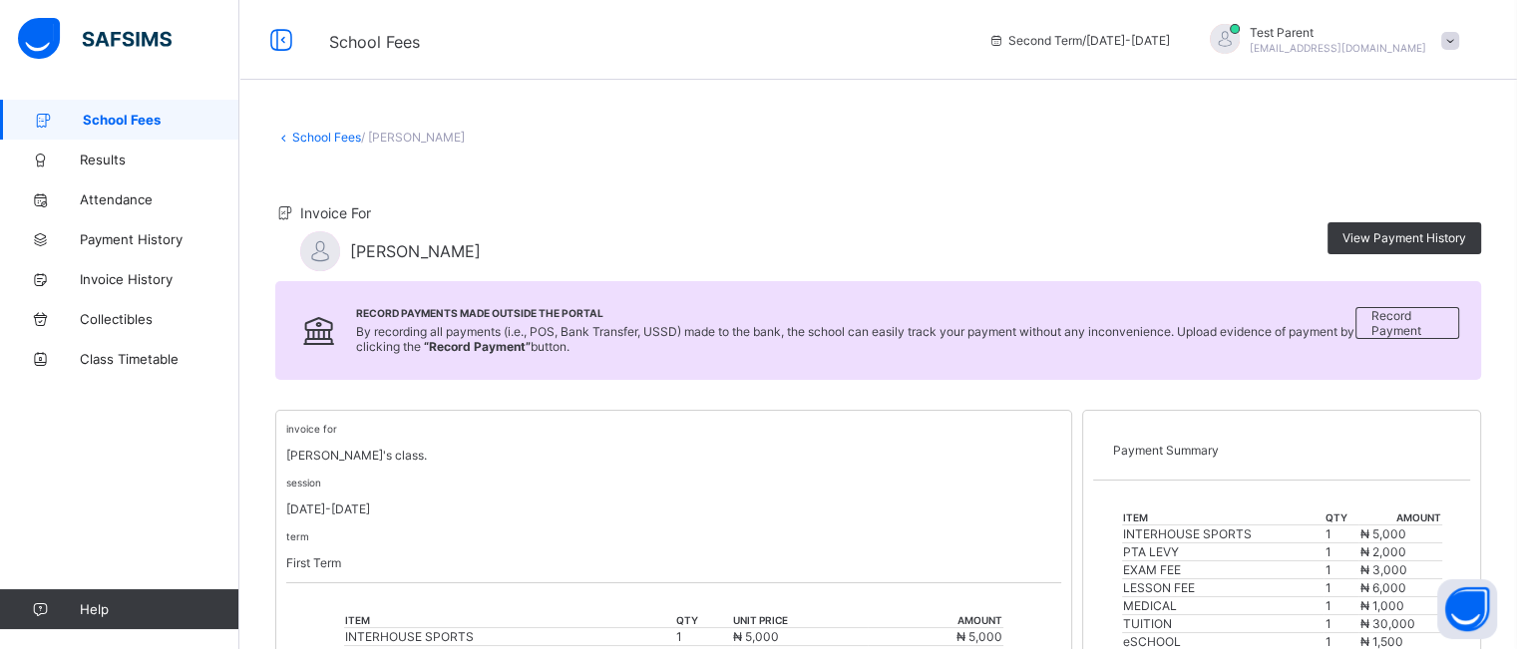
click at [1459, 39] on span at bounding box center [1450, 41] width 18 height 18
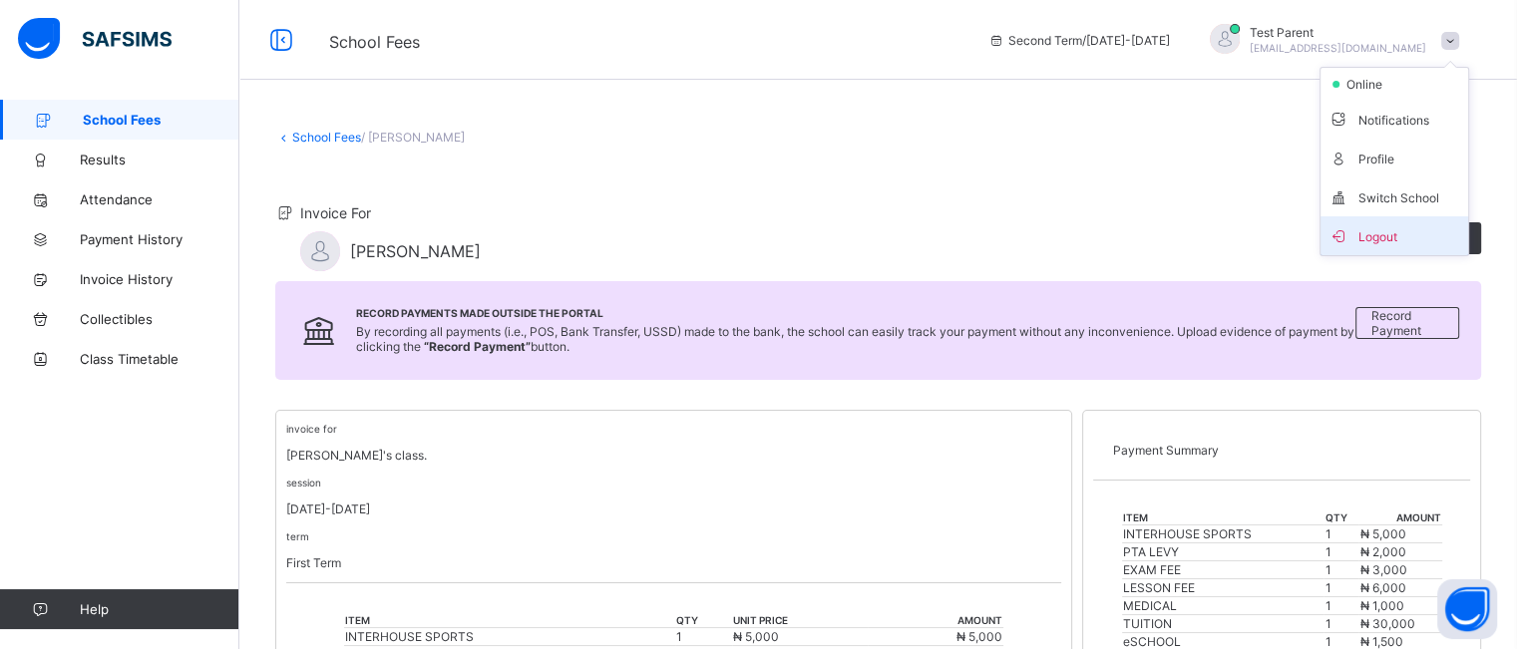
click at [1388, 234] on span "Logout" at bounding box center [1394, 235] width 132 height 23
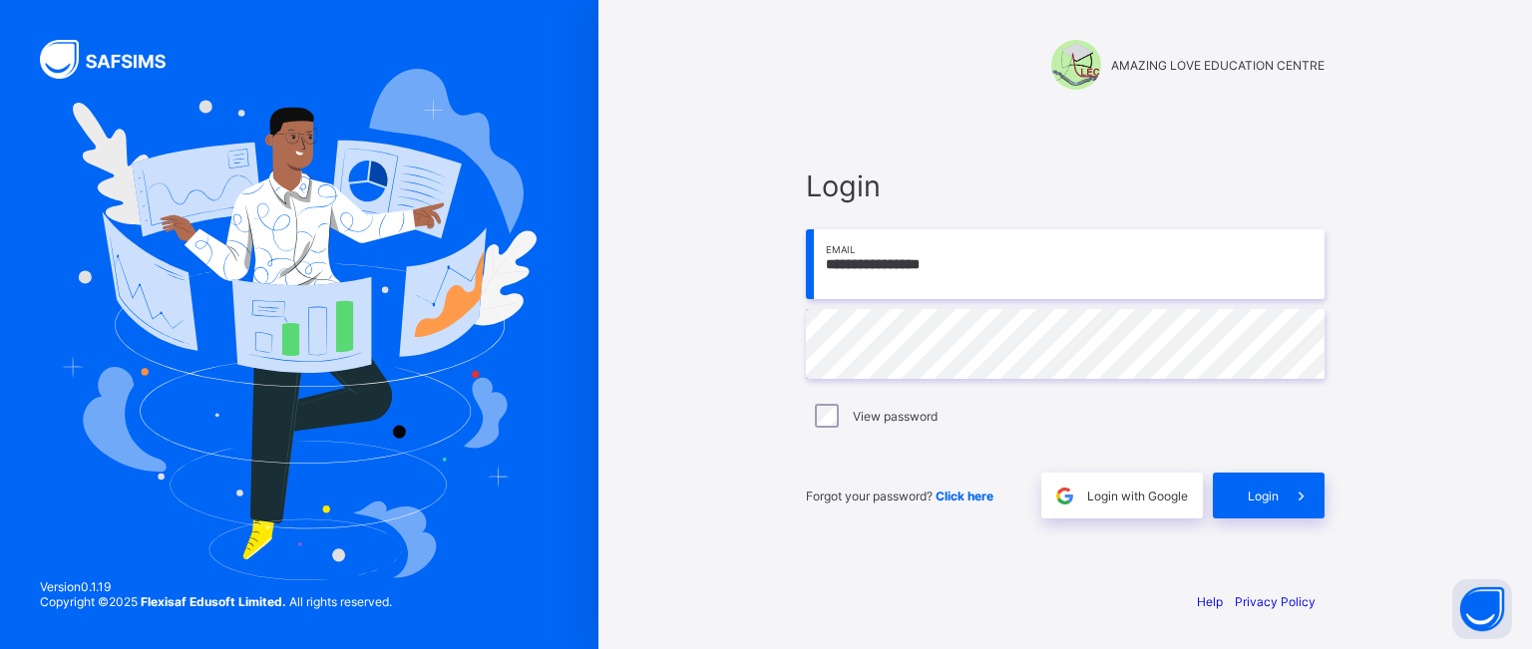
click at [1002, 268] on input "**********" at bounding box center [1065, 264] width 519 height 70
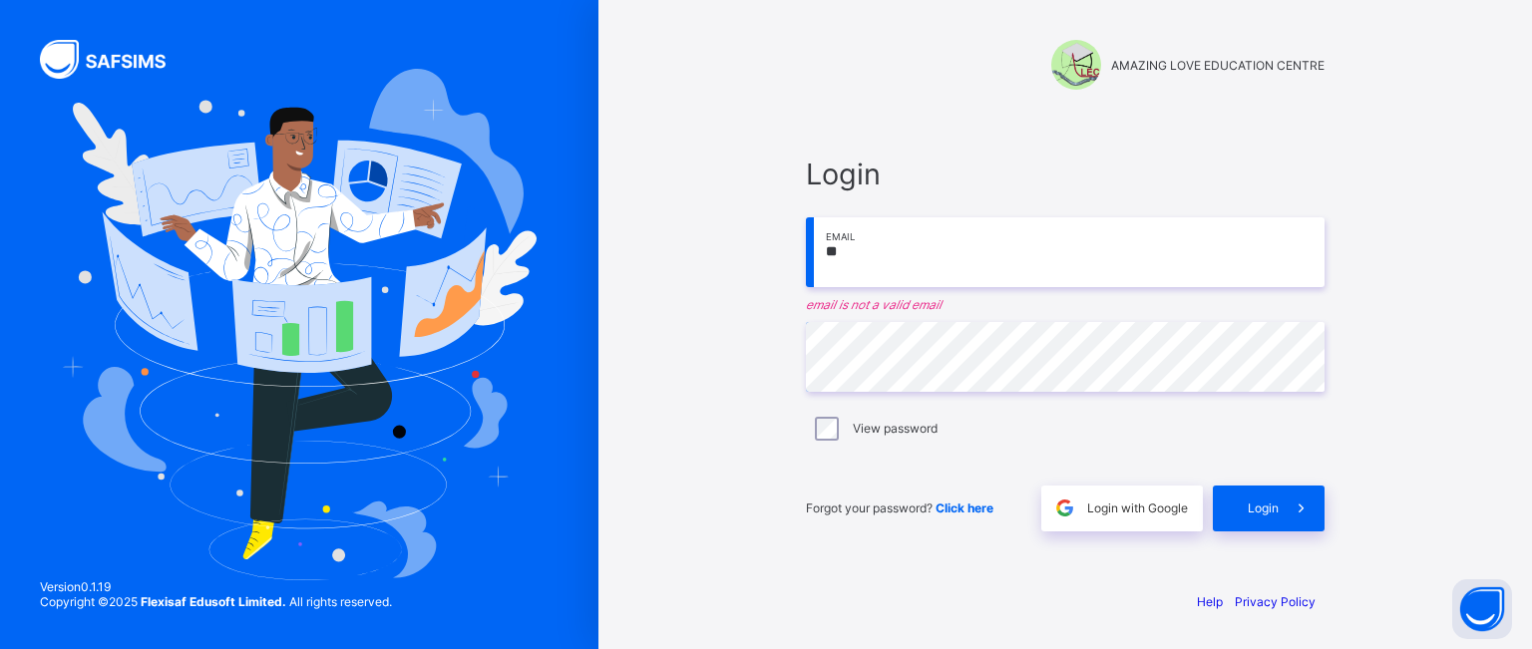
type input "*"
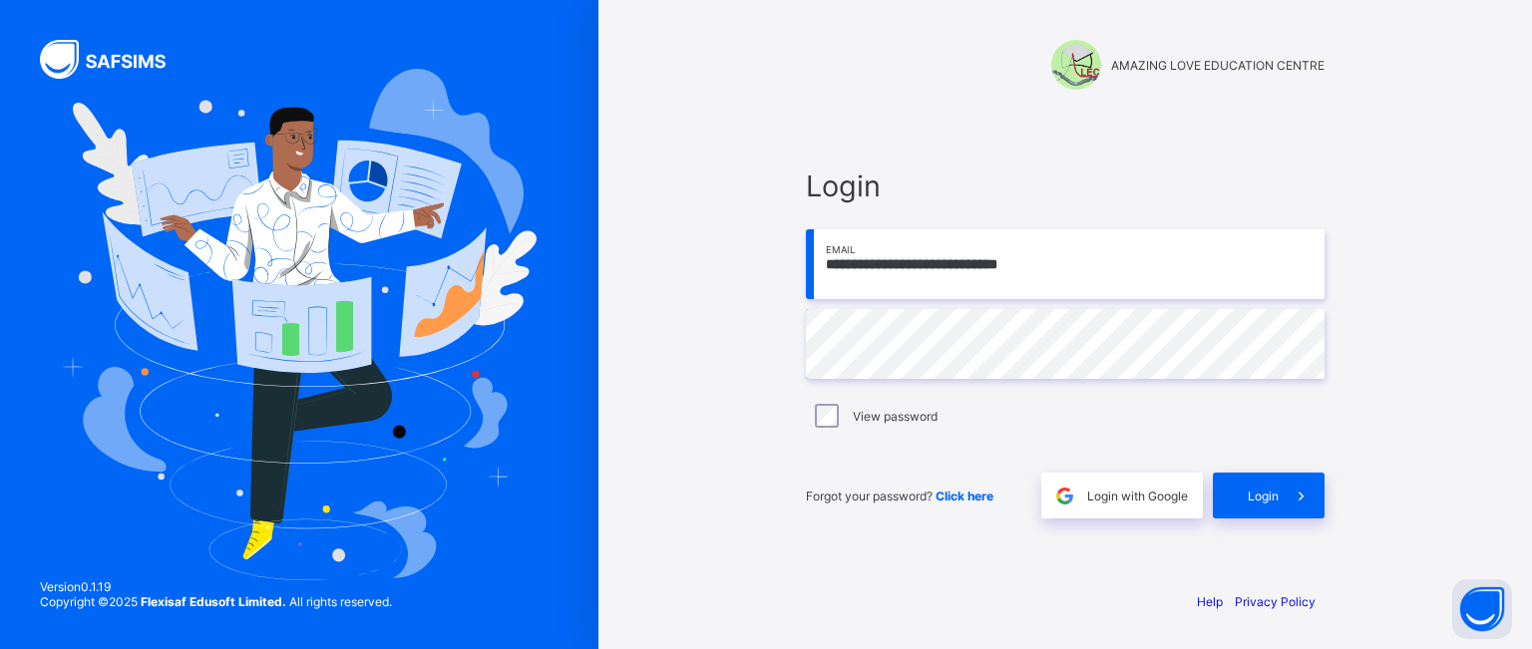
type input "**********"
click at [1285, 495] on span at bounding box center [1301, 496] width 46 height 46
type input "**********"
drag, startPoint x: 1089, startPoint y: 266, endPoint x: 794, endPoint y: 248, distance: 295.7
click at [810, 266] on input "**********" at bounding box center [1065, 264] width 519 height 70
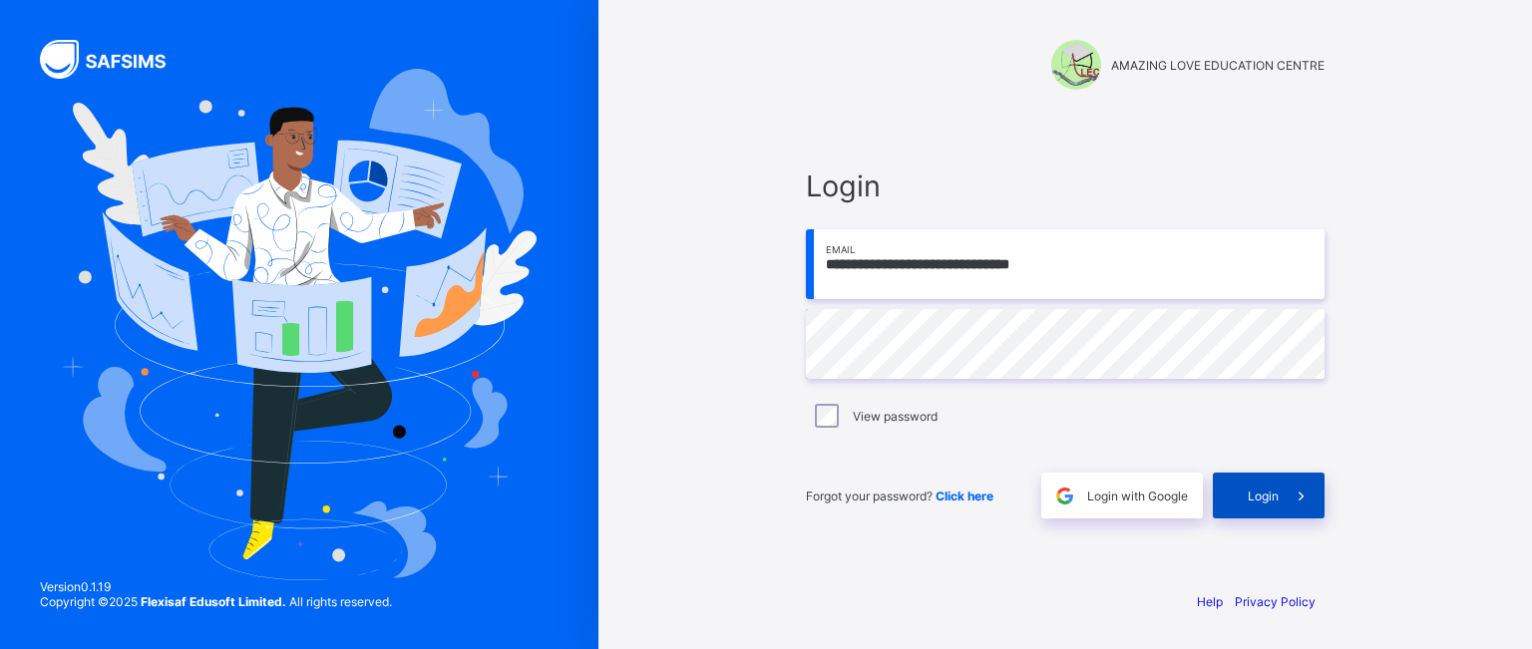
click at [1260, 493] on span "Login" at bounding box center [1262, 496] width 31 height 15
click at [1245, 502] on div "Login" at bounding box center [1269, 496] width 112 height 46
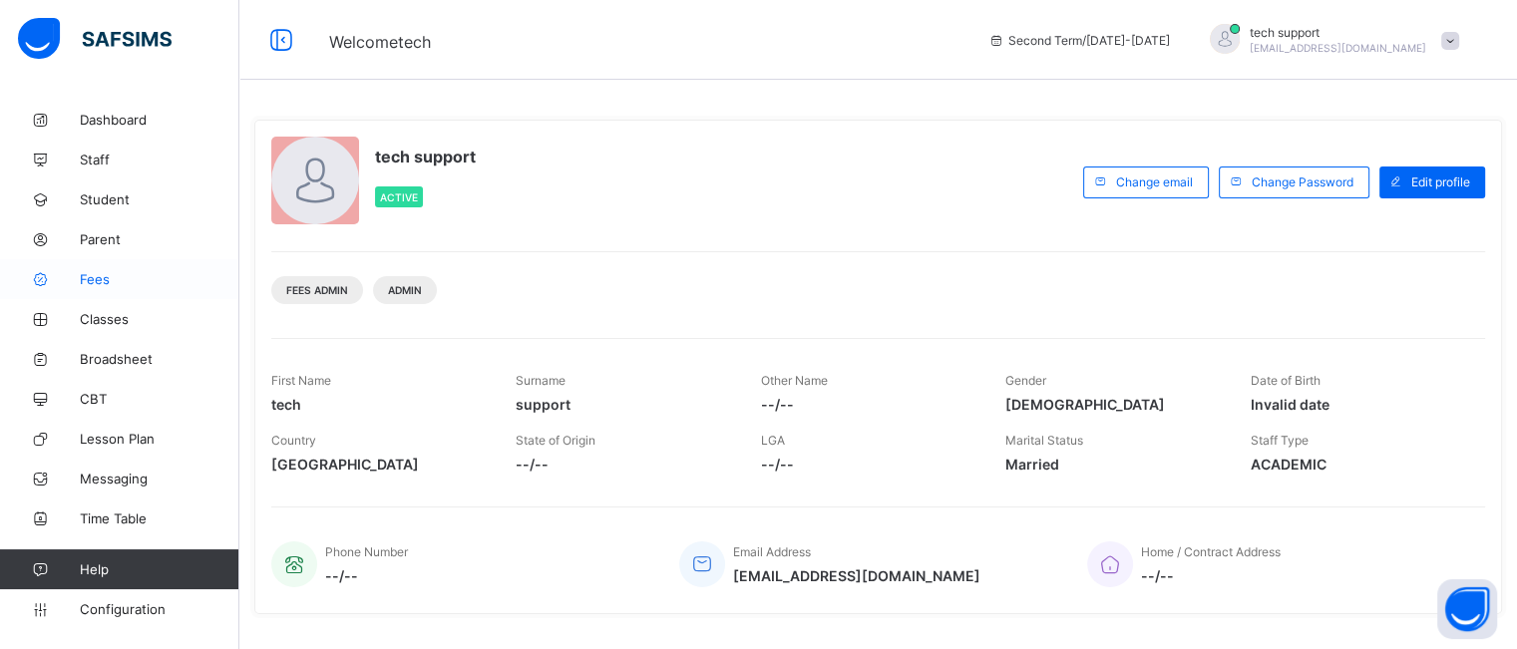
click at [95, 274] on span "Fees" at bounding box center [160, 279] width 160 height 16
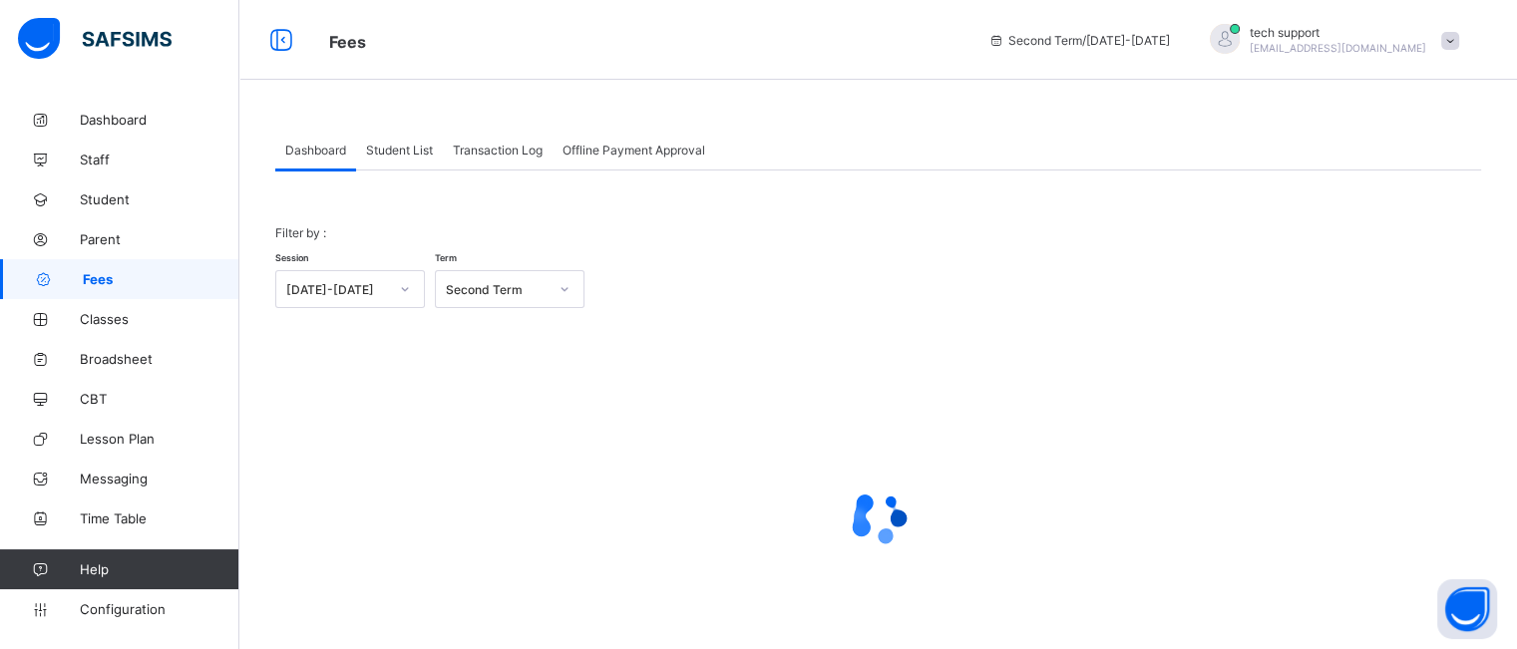
click at [407, 161] on div "Student List" at bounding box center [399, 150] width 87 height 40
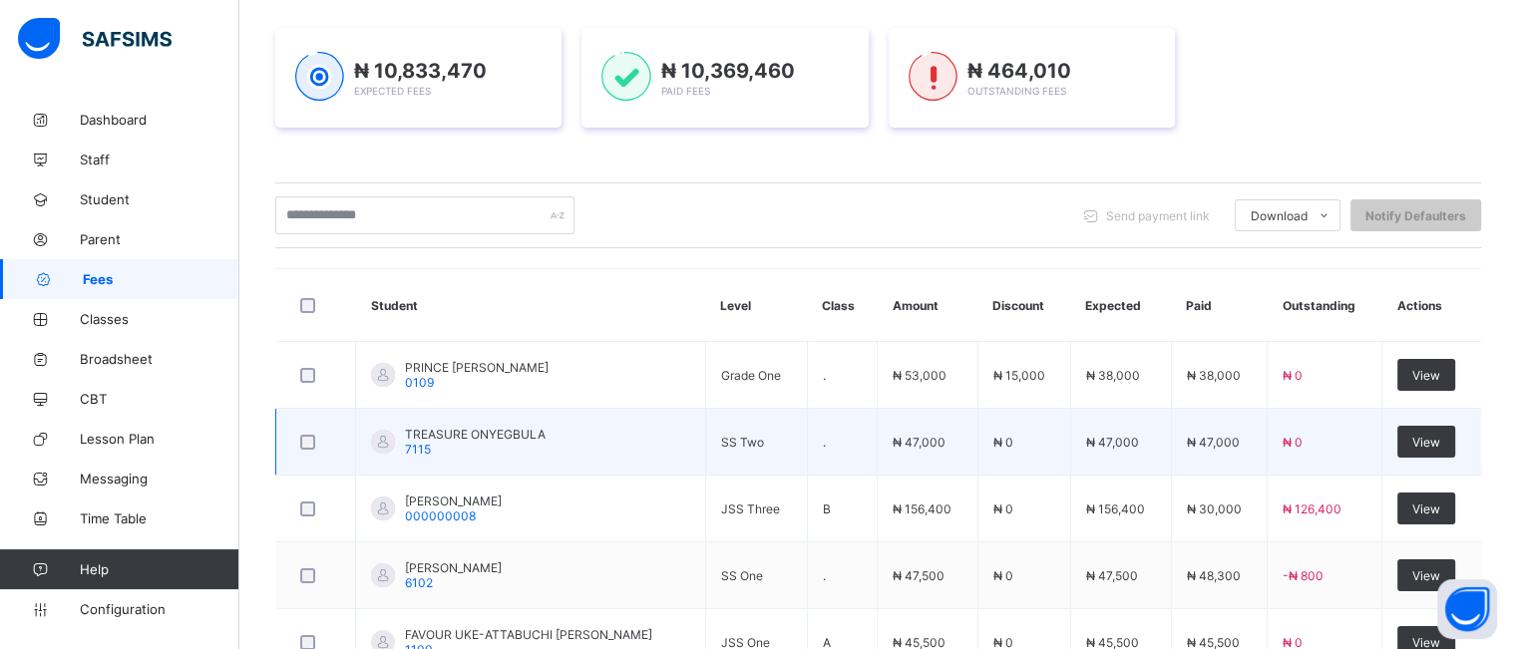
scroll to position [347, 0]
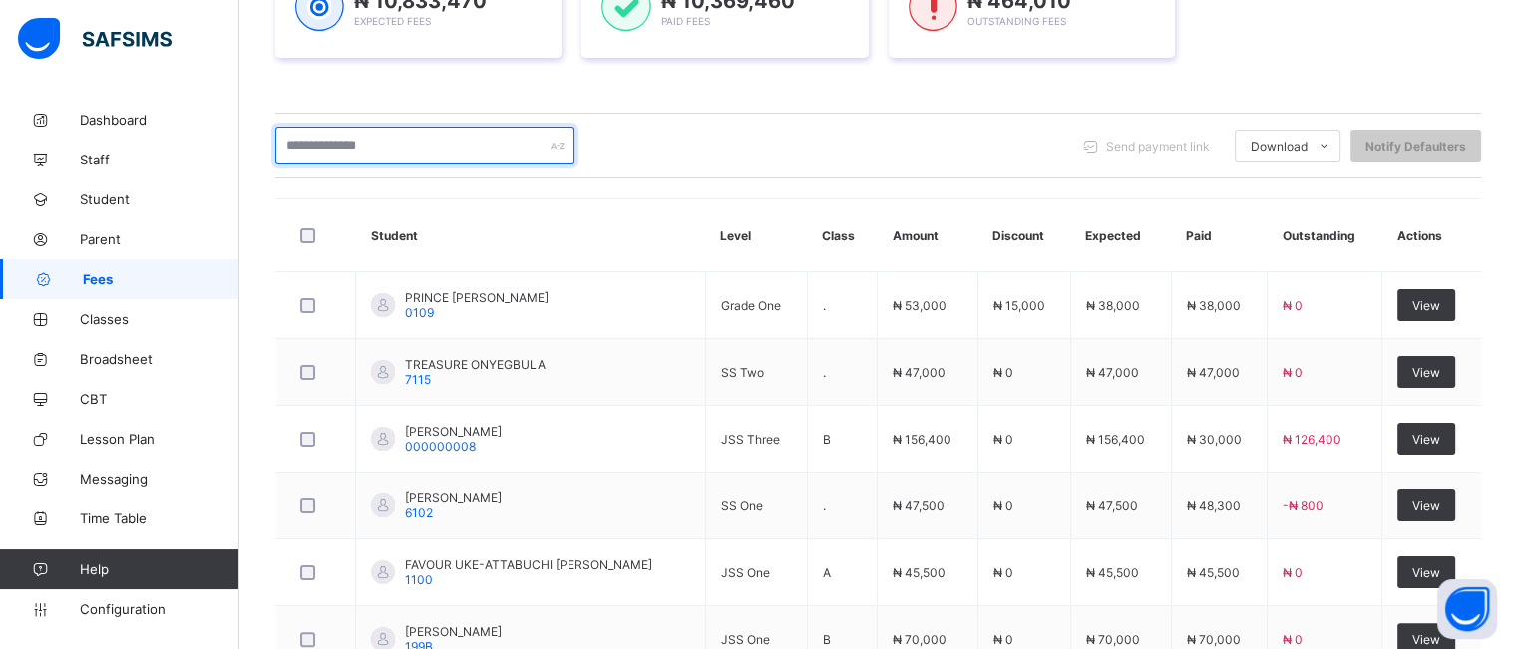
click at [378, 143] on input "text" at bounding box center [424, 146] width 299 height 38
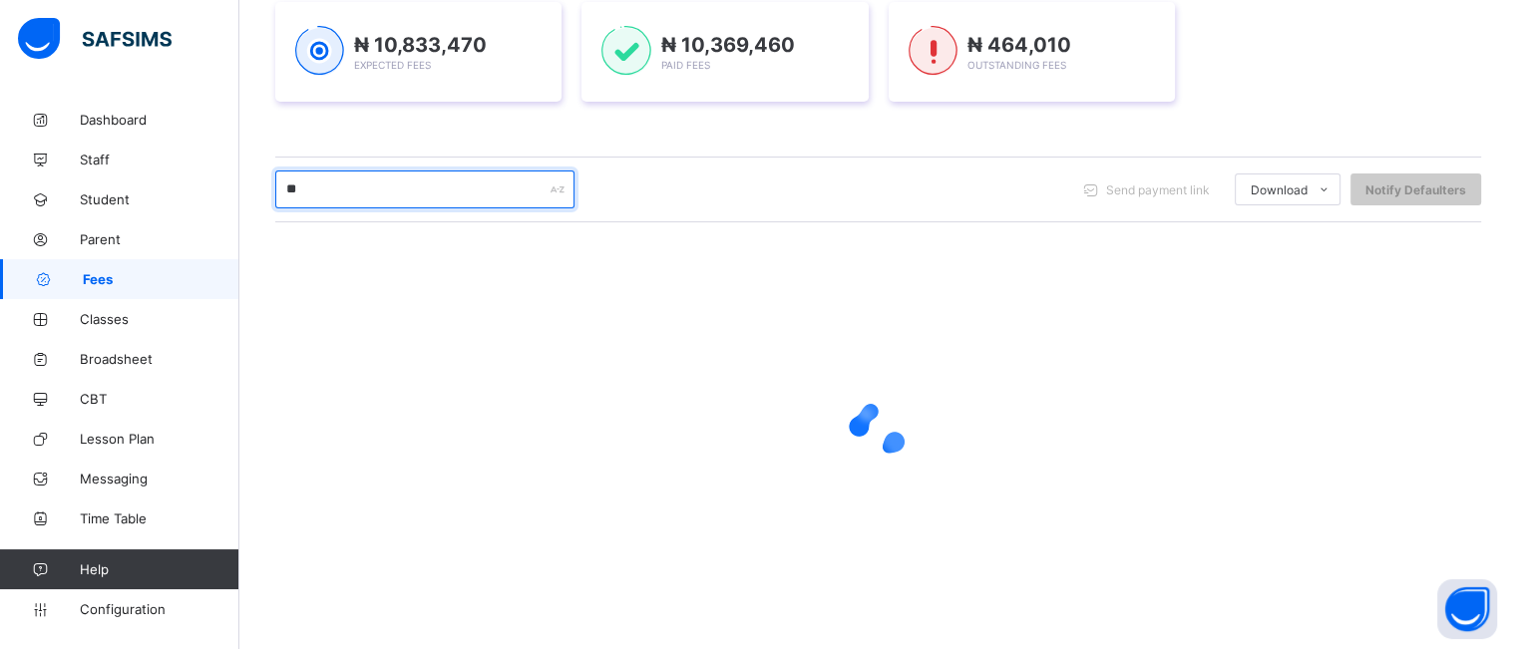
scroll to position [302, 0]
type input "*"
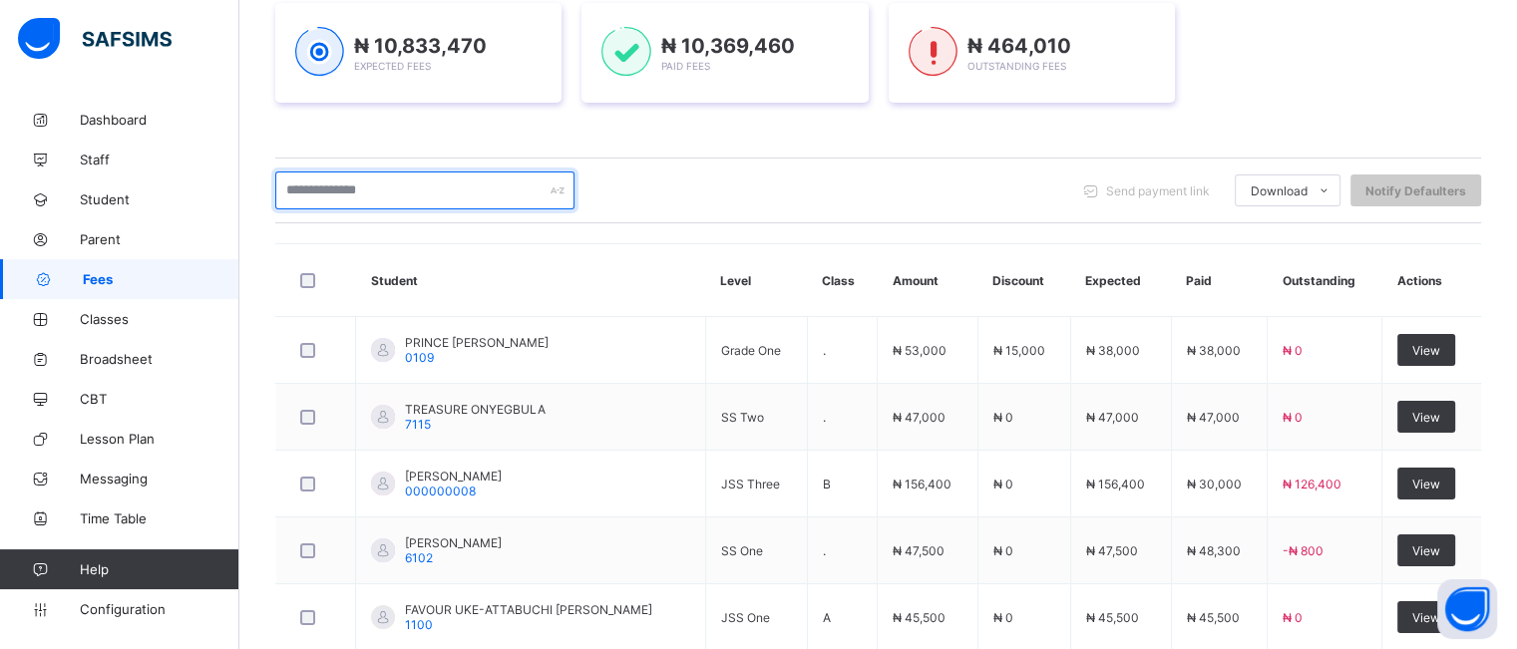
scroll to position [79, 0]
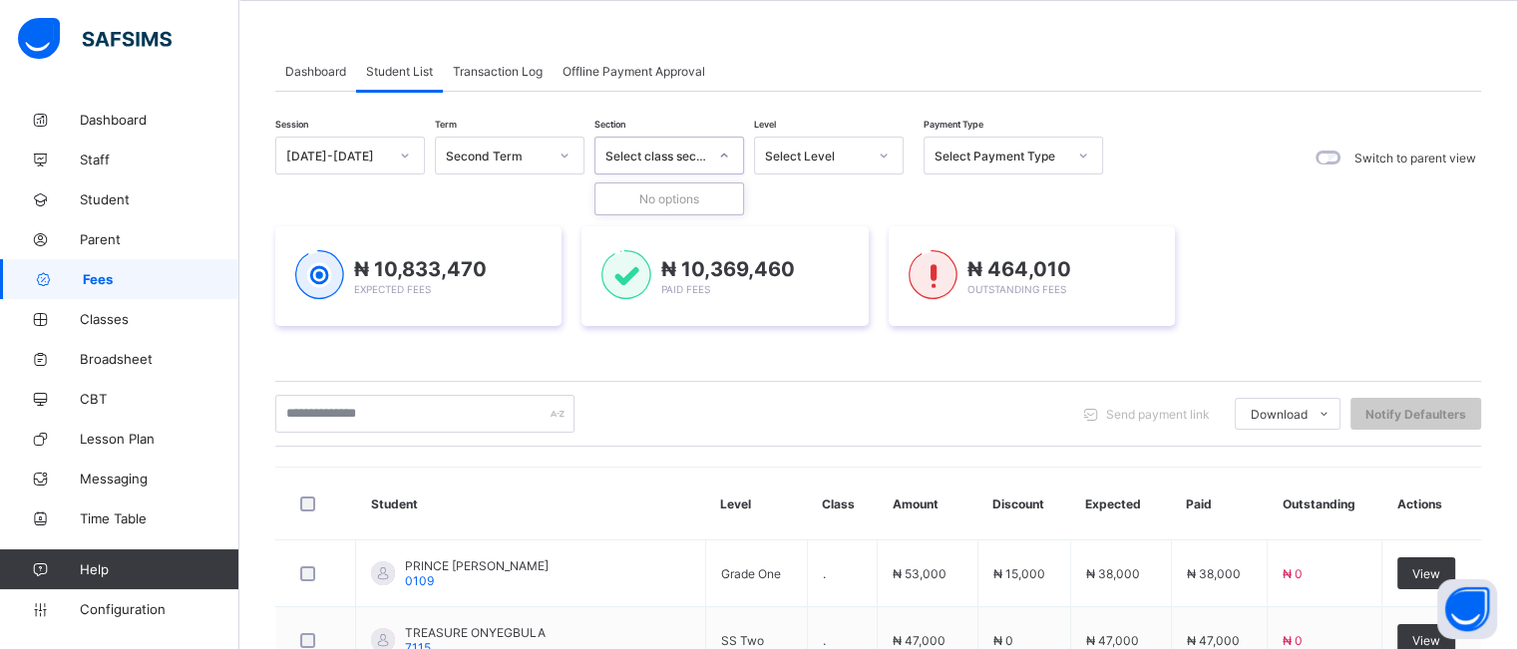
click at [682, 149] on div "Select class section" at bounding box center [656, 156] width 102 height 15
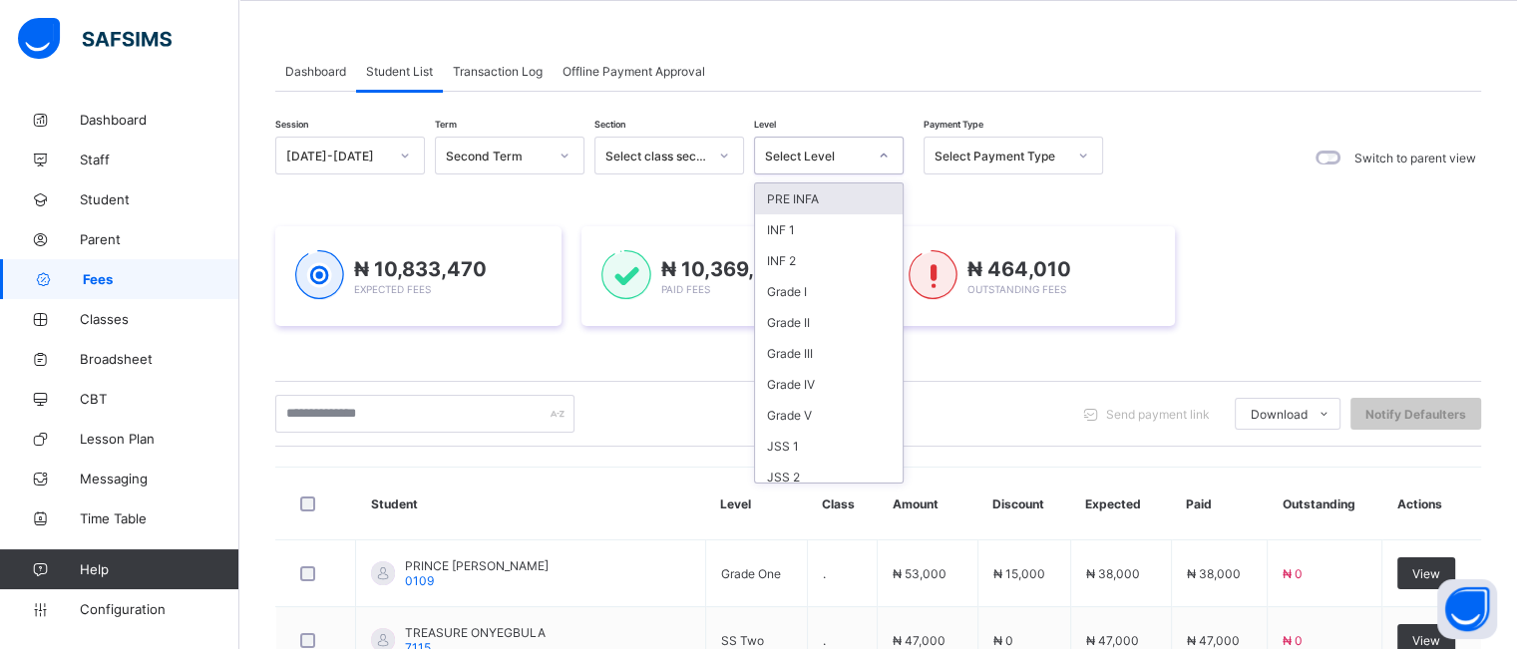
click at [814, 152] on div "Select Level" at bounding box center [816, 156] width 102 height 15
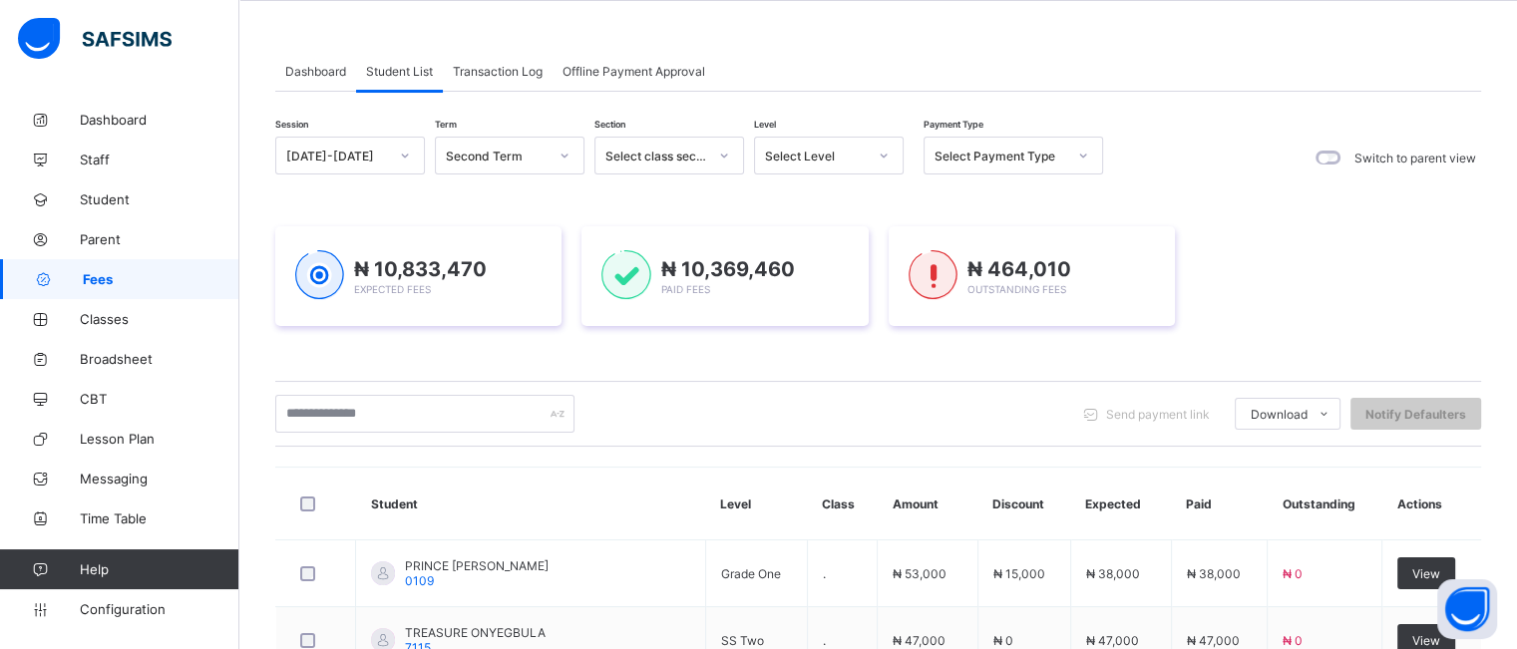
click at [644, 392] on div "Send payment link Download Students Payment Students Payment Status Student Ite…" at bounding box center [878, 414] width 1206 height 66
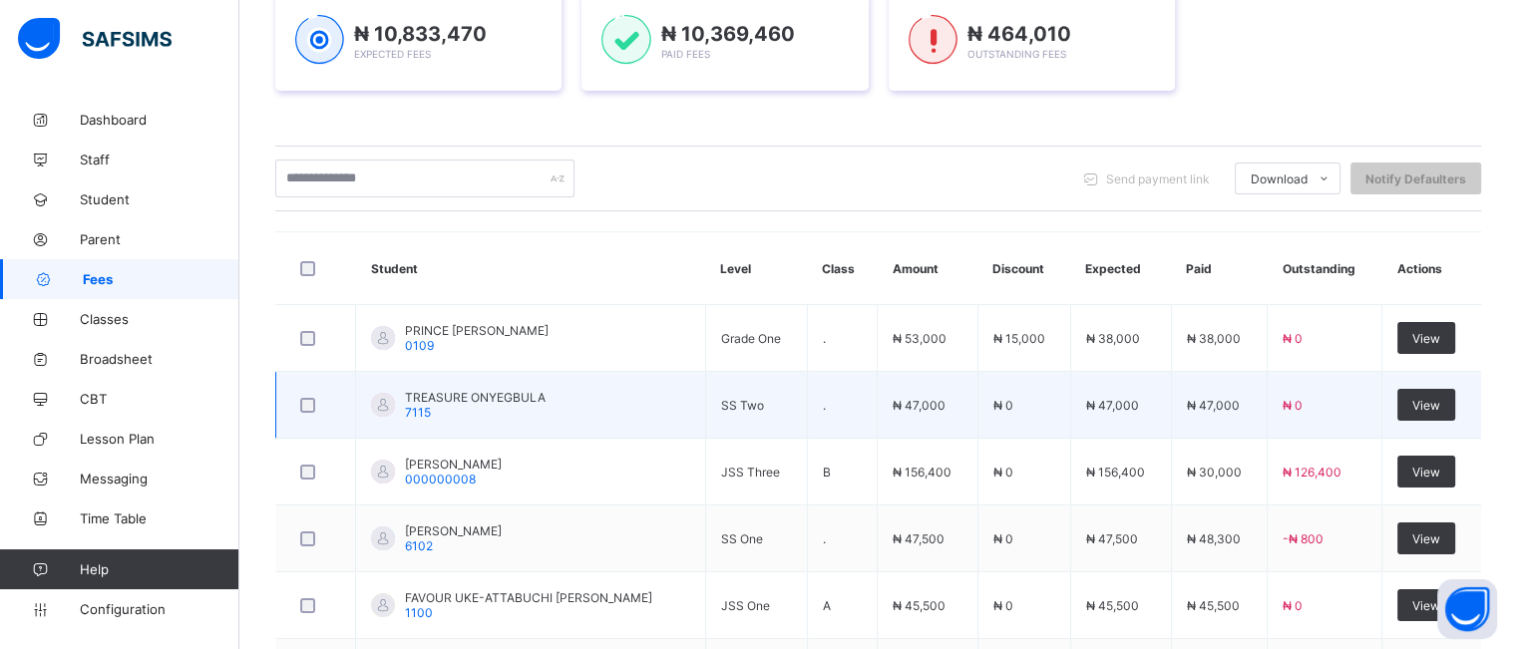
scroll to position [315, 0]
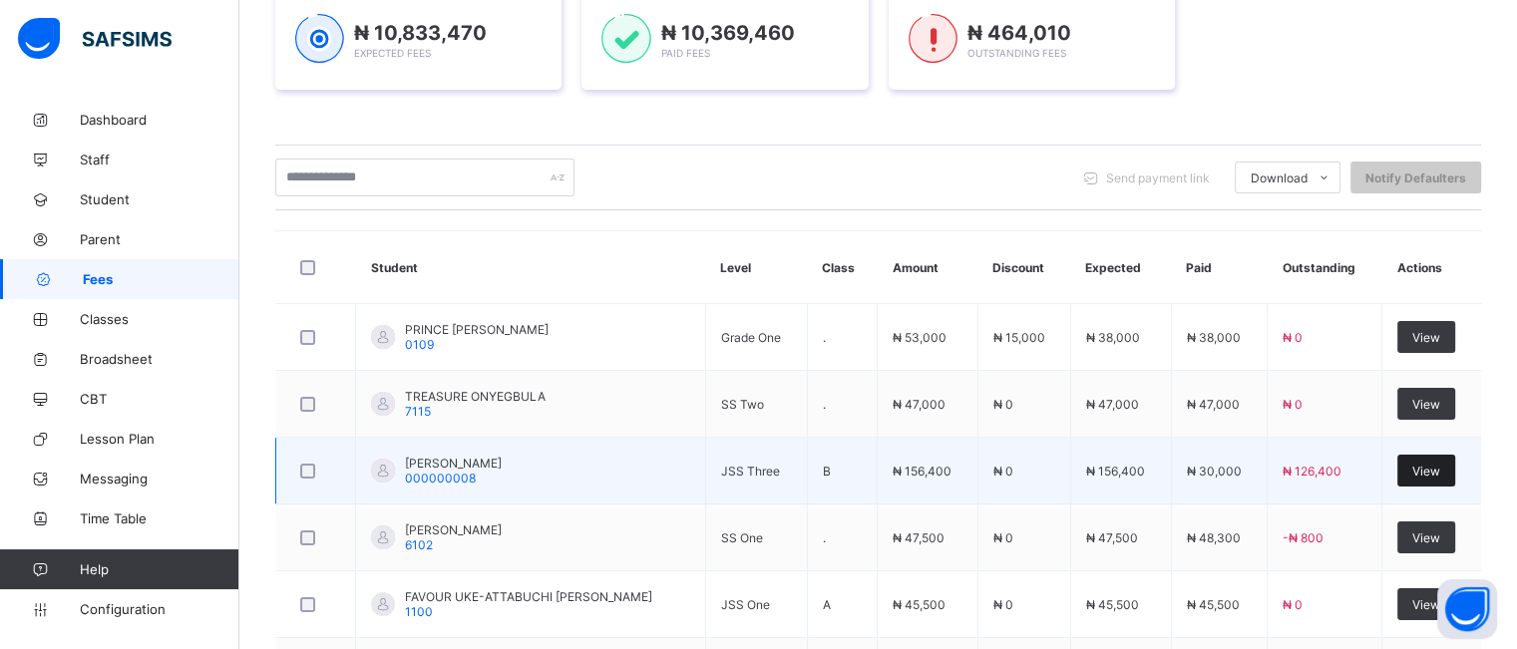
click at [1440, 464] on span "View" at bounding box center [1426, 471] width 28 height 15
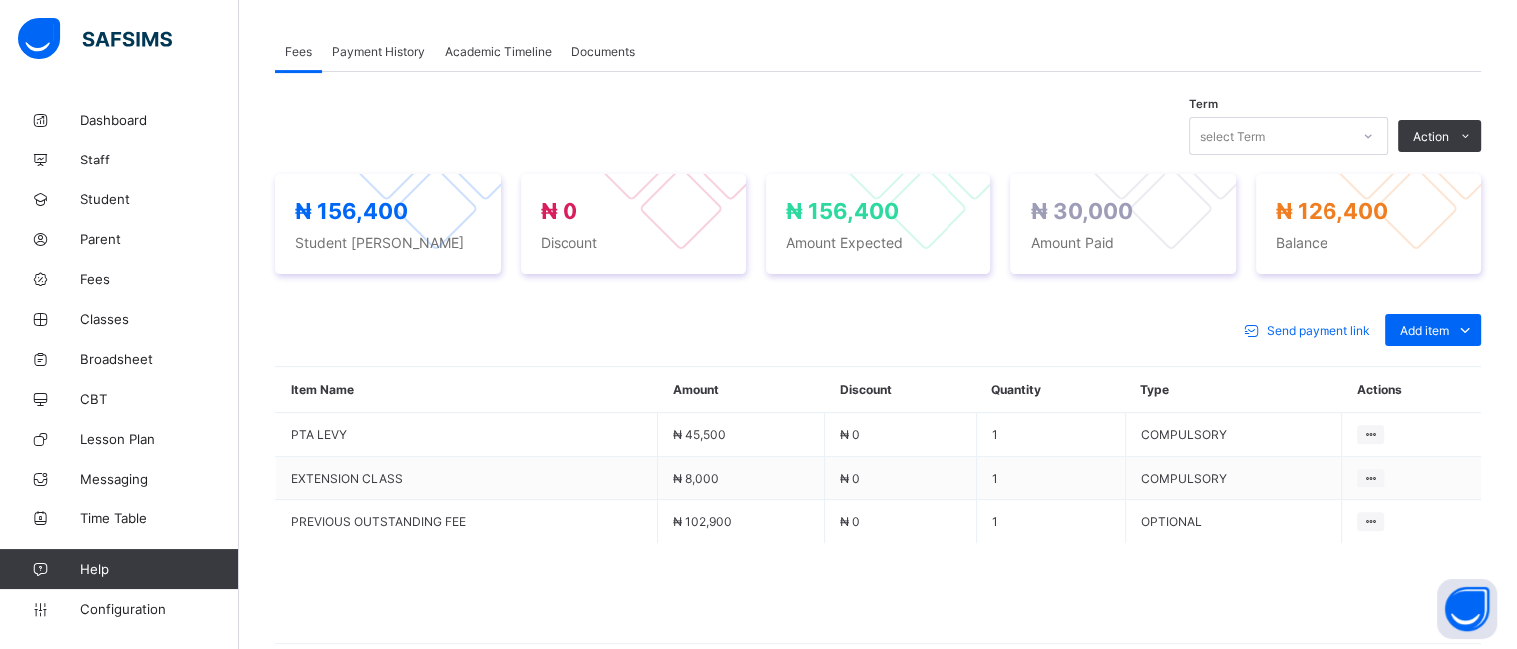
scroll to position [606, 0]
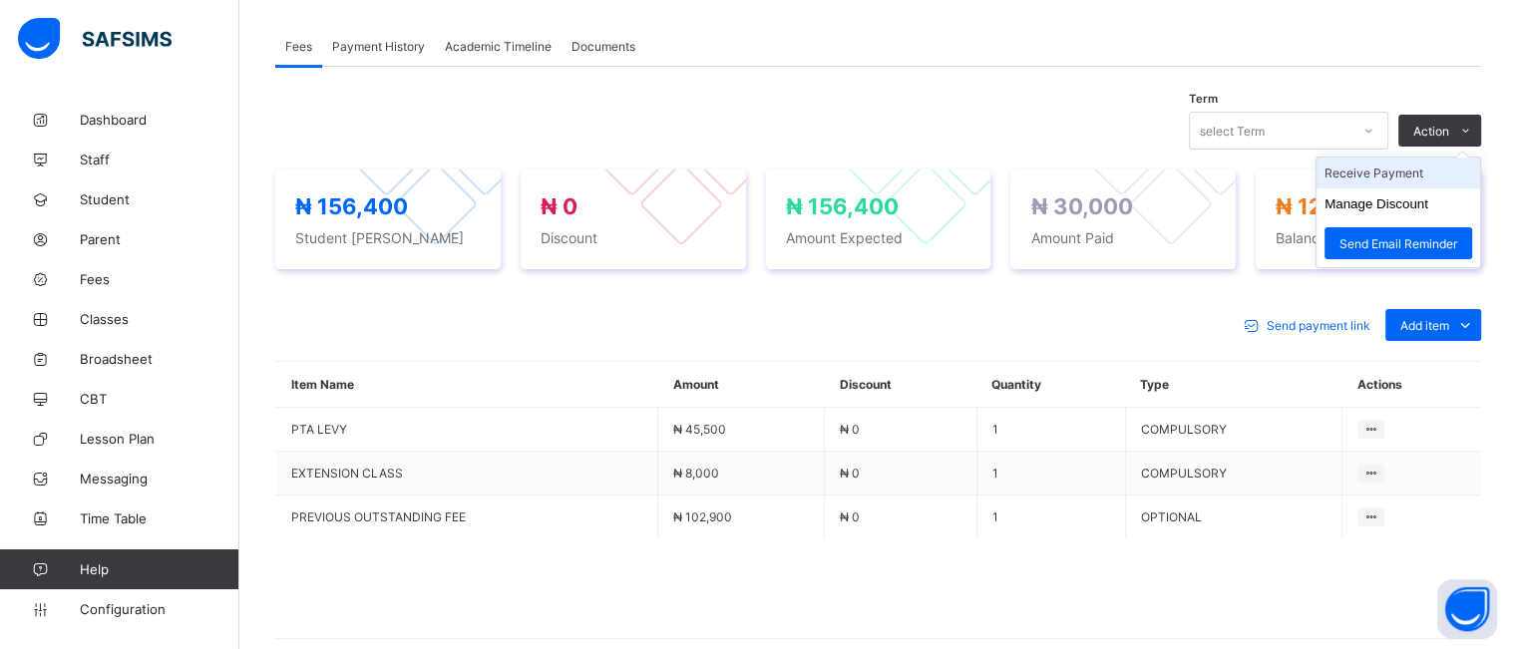
click at [1392, 175] on li "Receive Payment" at bounding box center [1398, 173] width 164 height 31
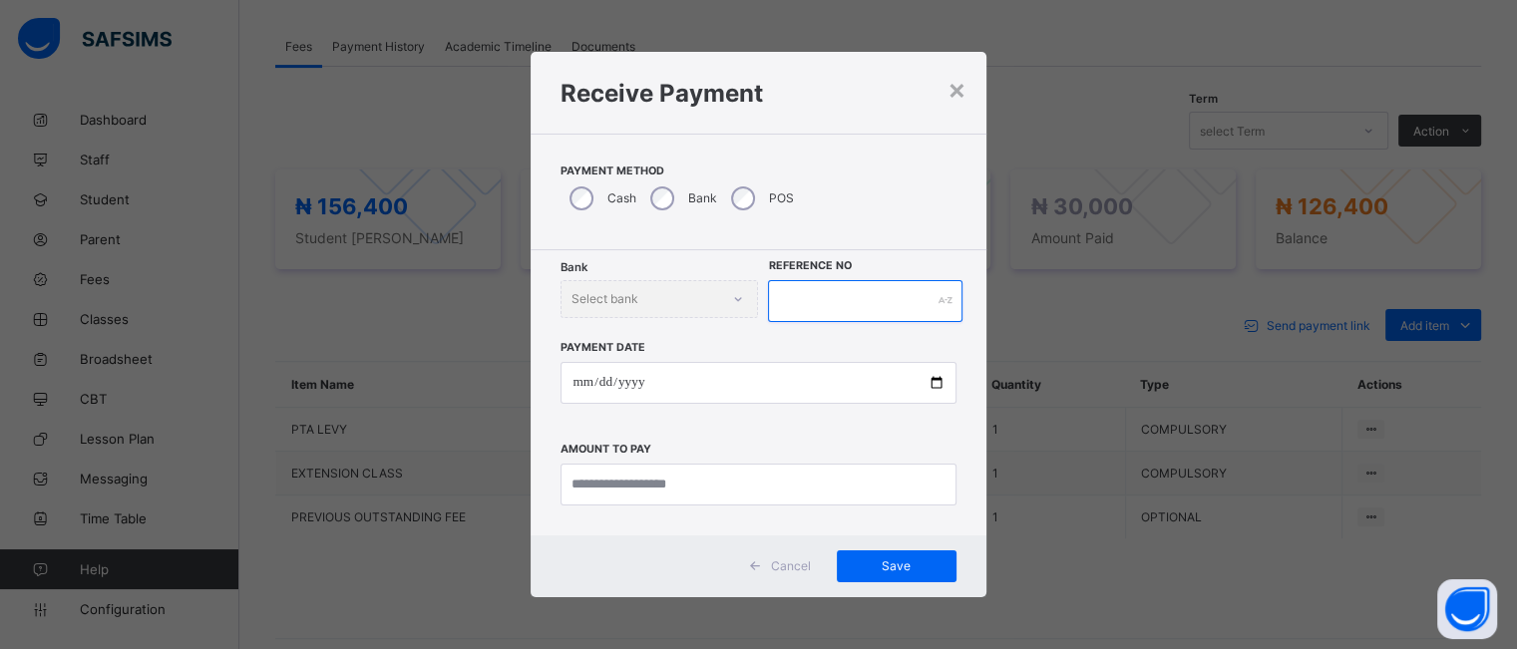
click at [839, 299] on input "text" at bounding box center [864, 301] width 193 height 42
type input "*******"
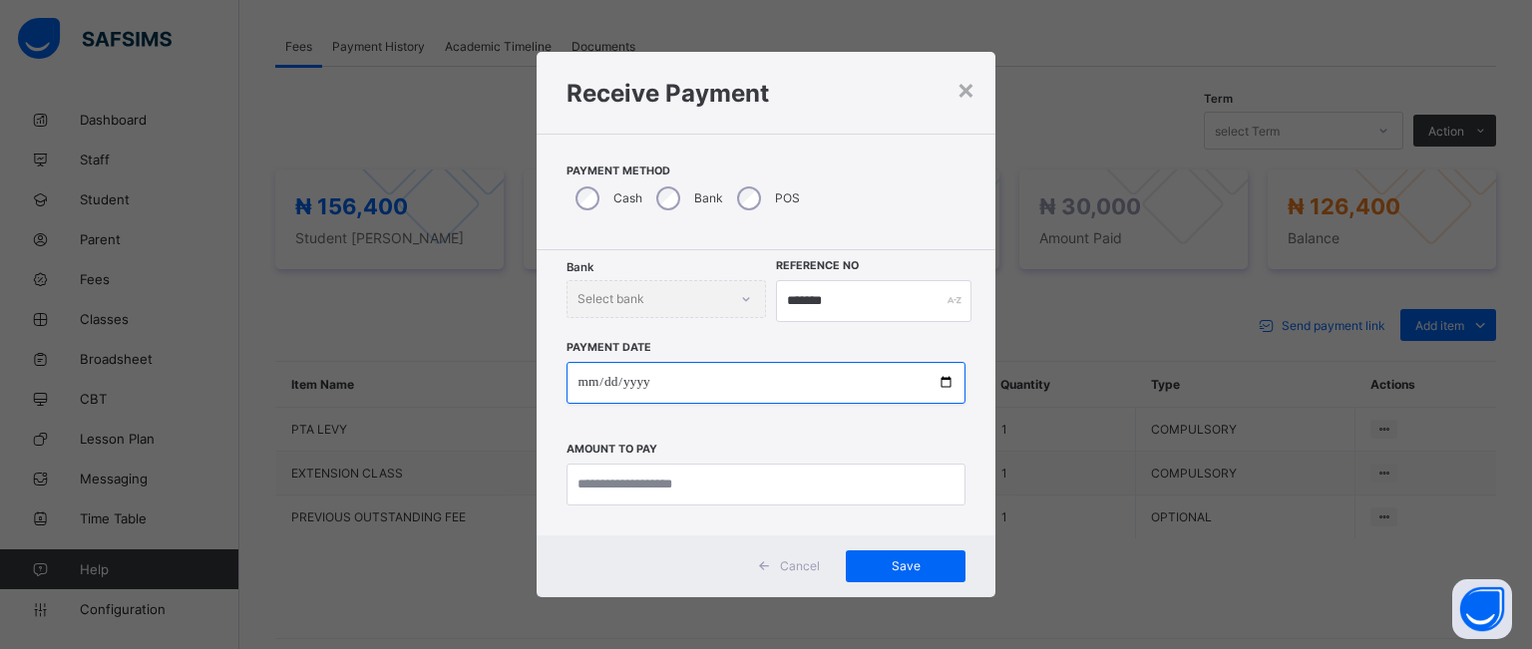
click at [949, 380] on input "date" at bounding box center [766, 383] width 400 height 42
click at [946, 382] on input "**********" at bounding box center [766, 383] width 400 height 42
type input "**********"
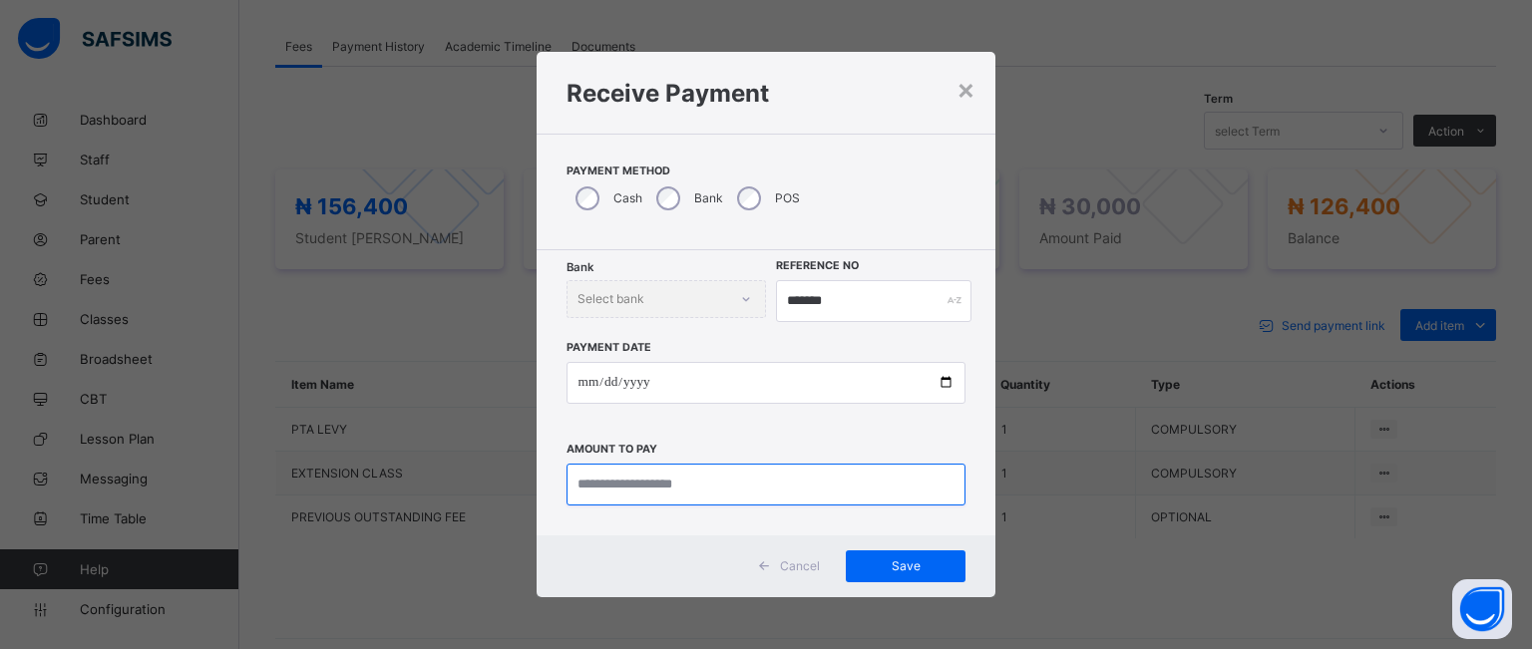
click at [707, 483] on input "currency" at bounding box center [766, 485] width 400 height 42
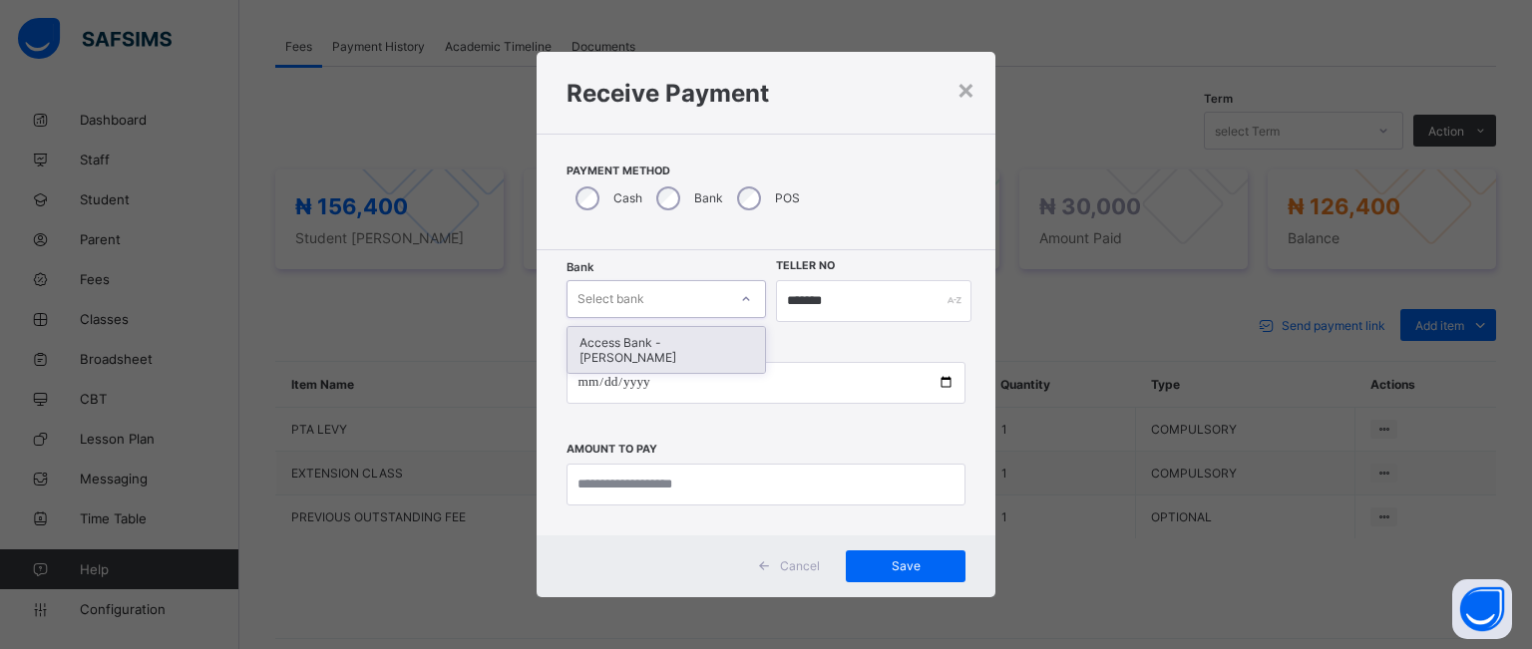
click at [730, 294] on div at bounding box center [746, 299] width 34 height 32
click at [663, 337] on div "Access Bank - [PERSON_NAME]" at bounding box center [658, 350] width 195 height 46
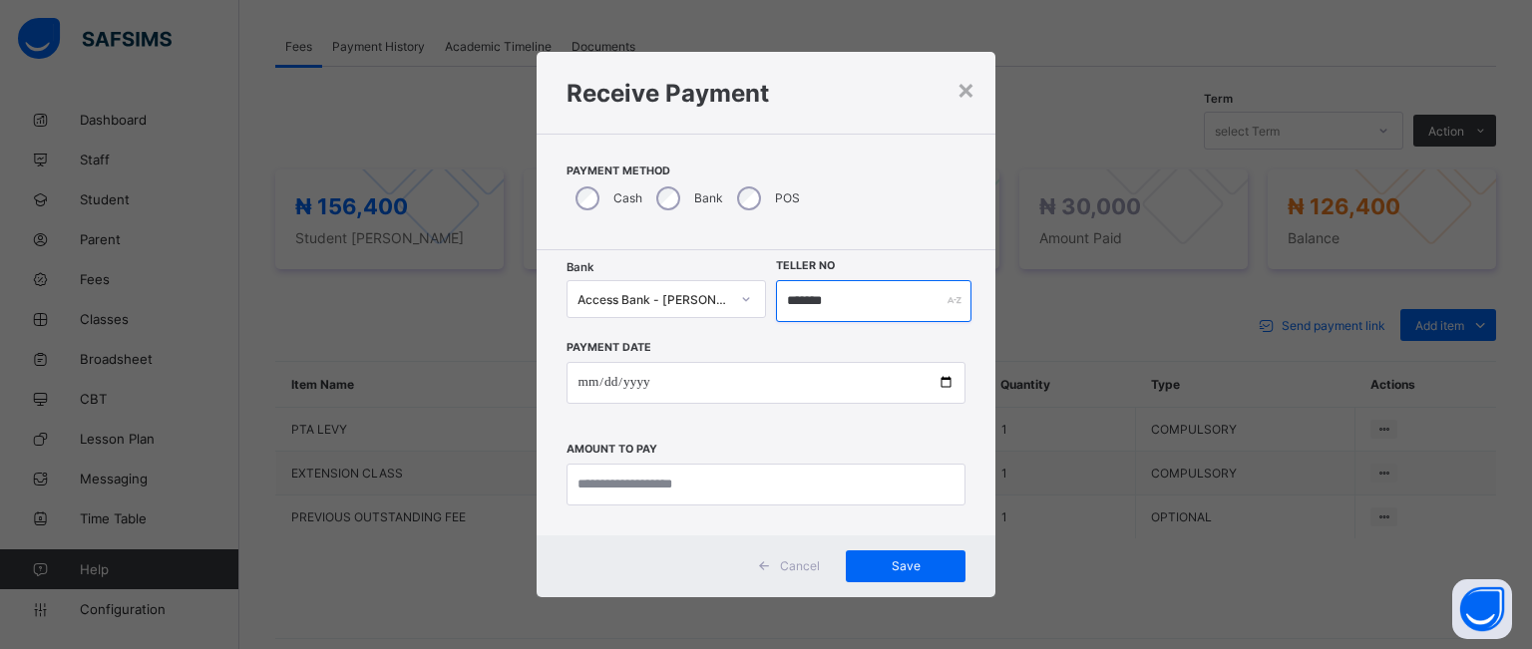
click at [857, 298] on input "*******" at bounding box center [873, 301] width 195 height 42
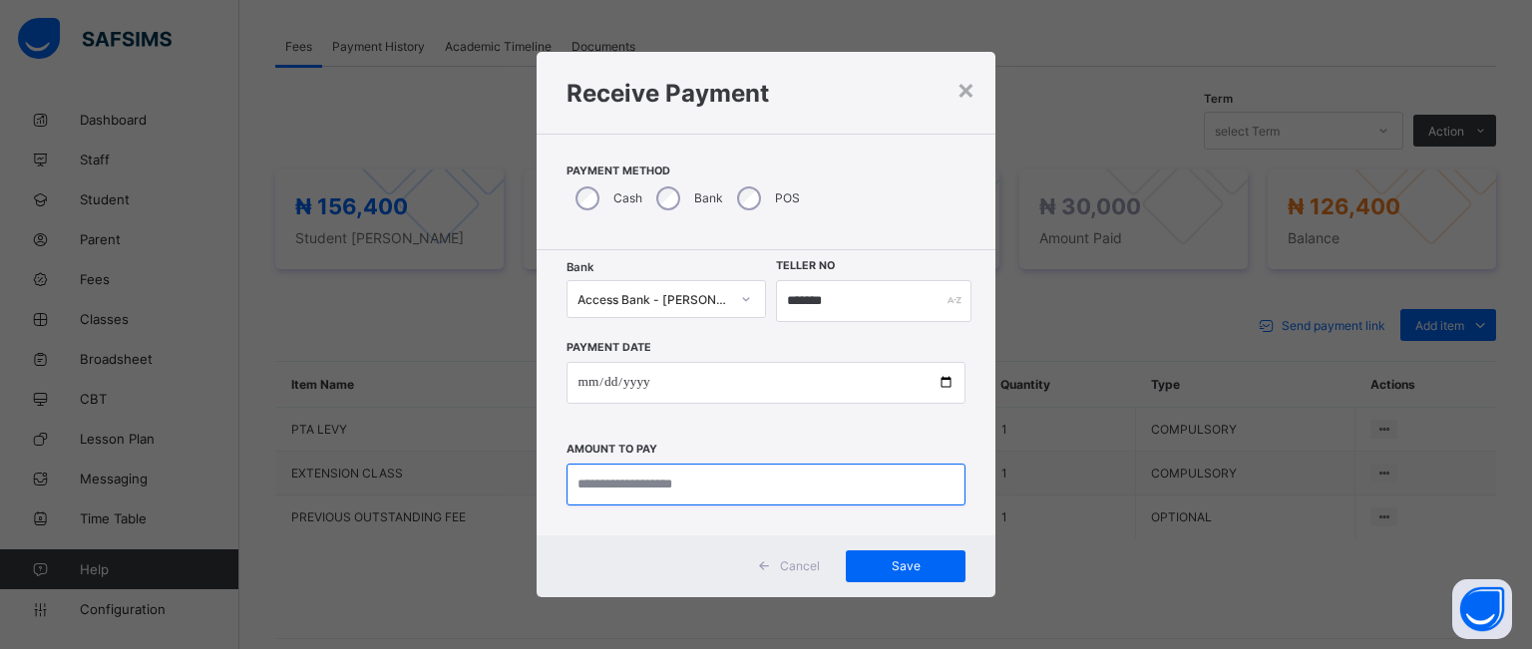
click at [676, 476] on input "currency" at bounding box center [766, 485] width 400 height 42
type input "********"
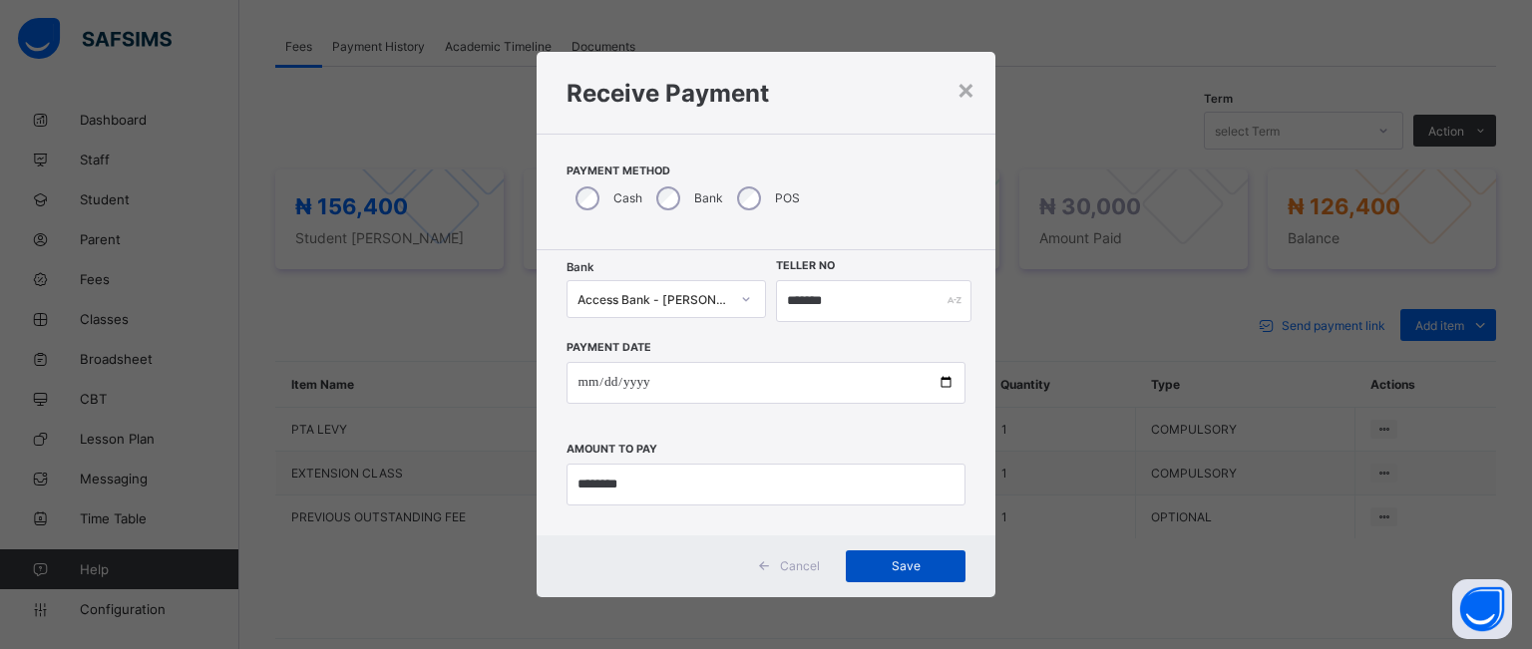
click at [890, 569] on span "Save" at bounding box center [906, 565] width 90 height 15
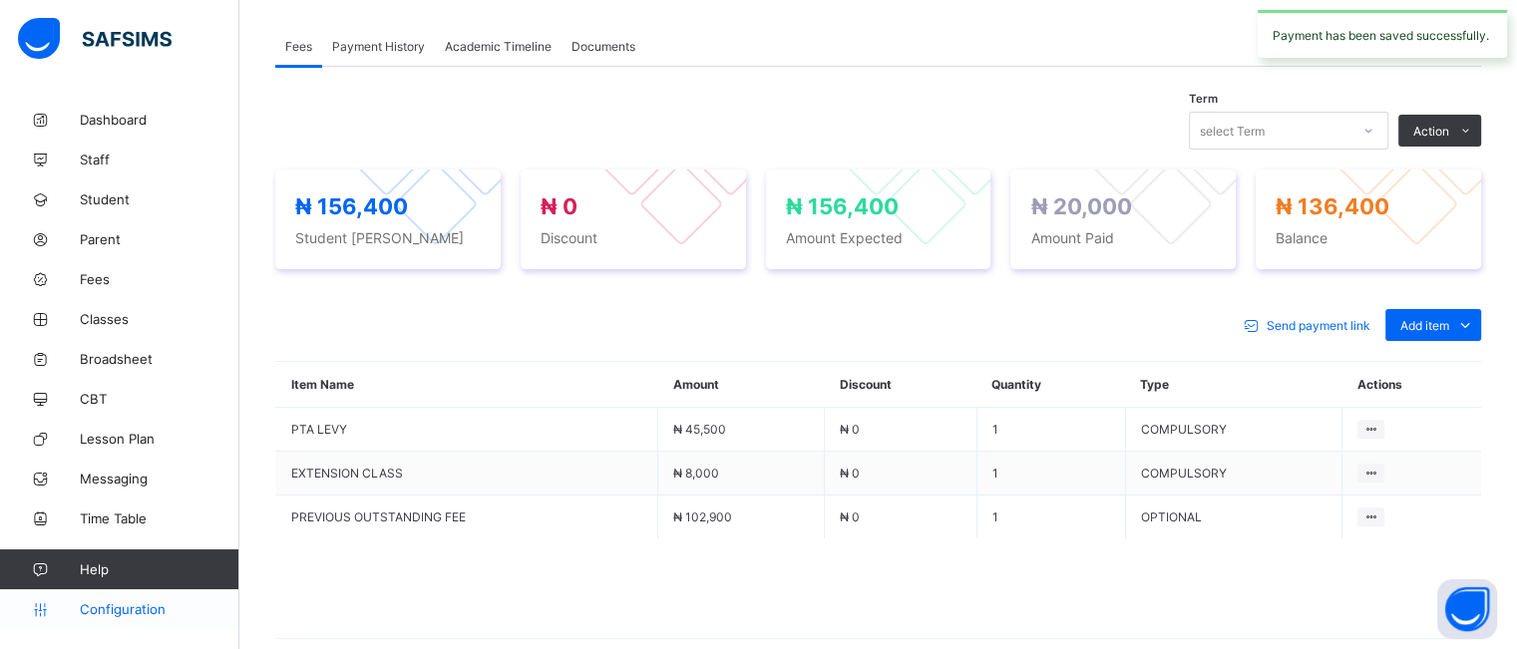
click at [98, 606] on span "Configuration" at bounding box center [159, 609] width 159 height 16
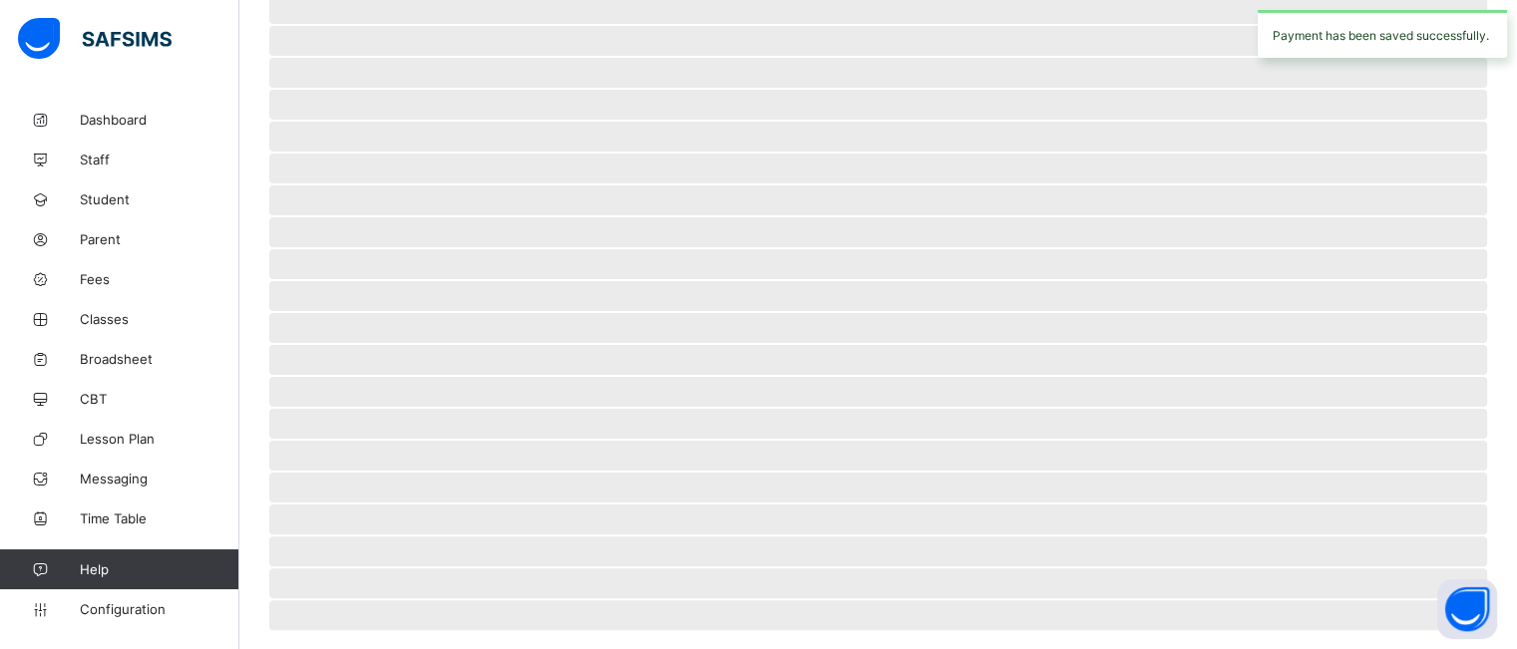
scroll to position [29, 0]
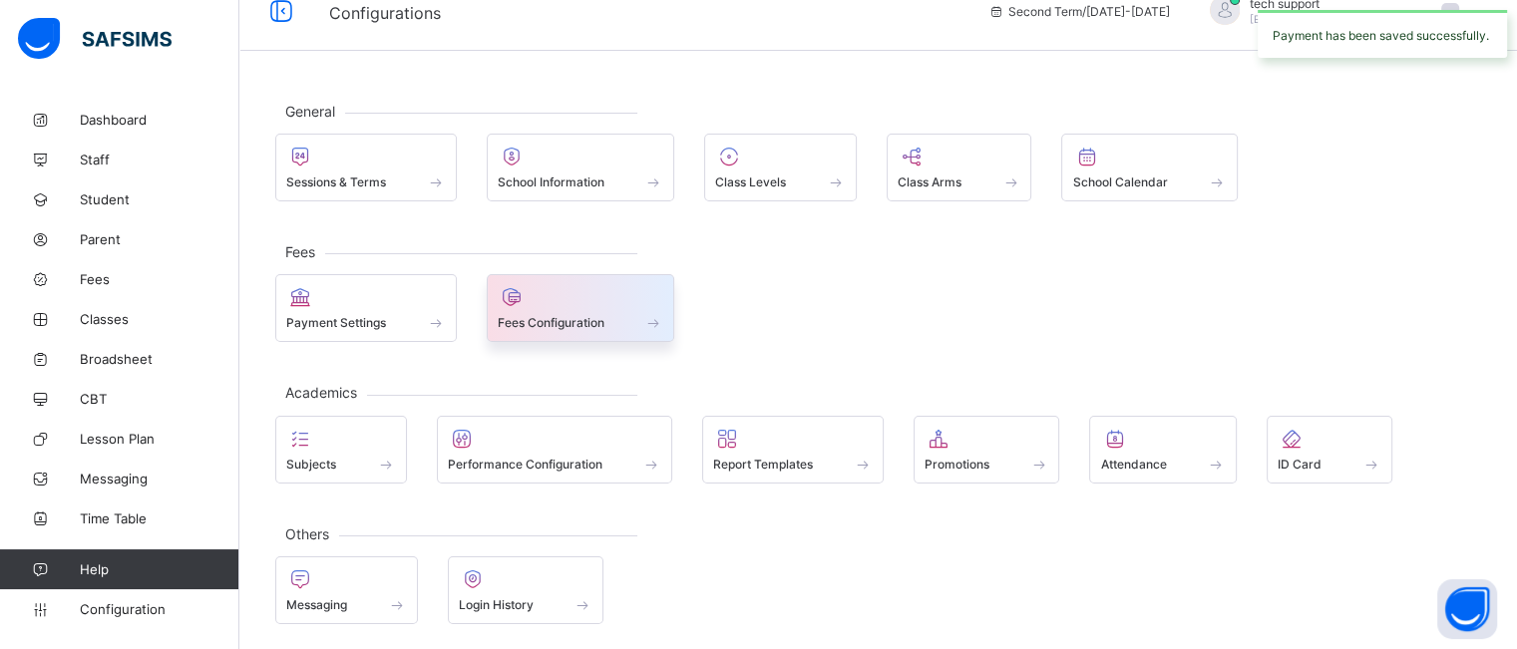
click at [605, 290] on div at bounding box center [581, 297] width 167 height 24
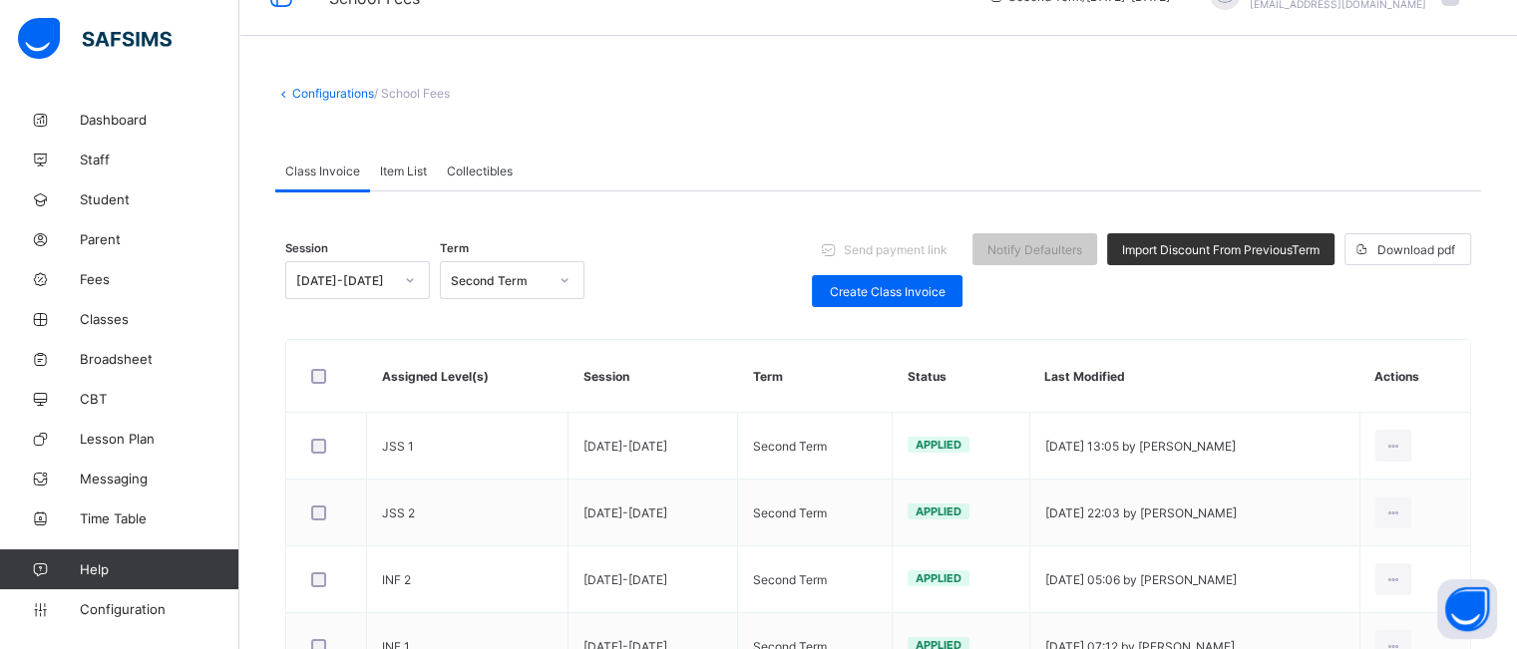
scroll to position [40, 0]
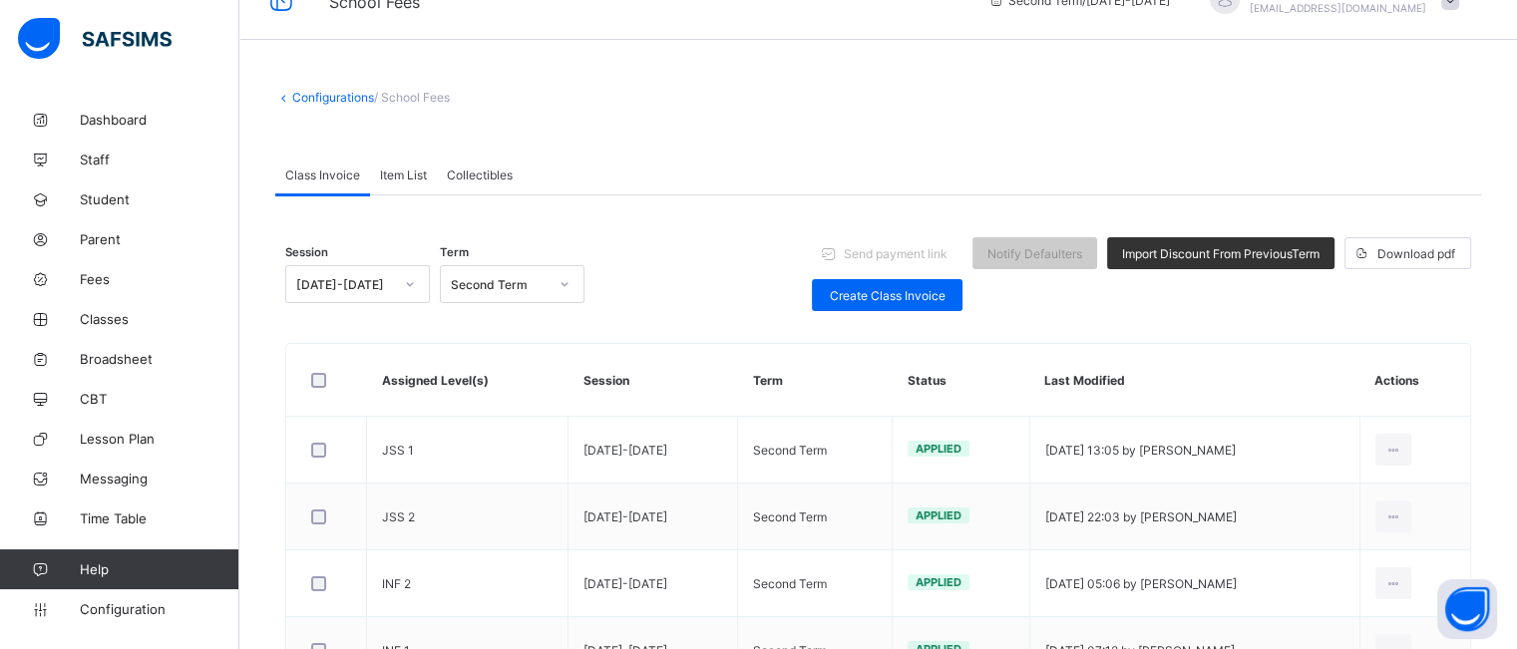
click at [404, 182] on div "Item List" at bounding box center [403, 175] width 67 height 40
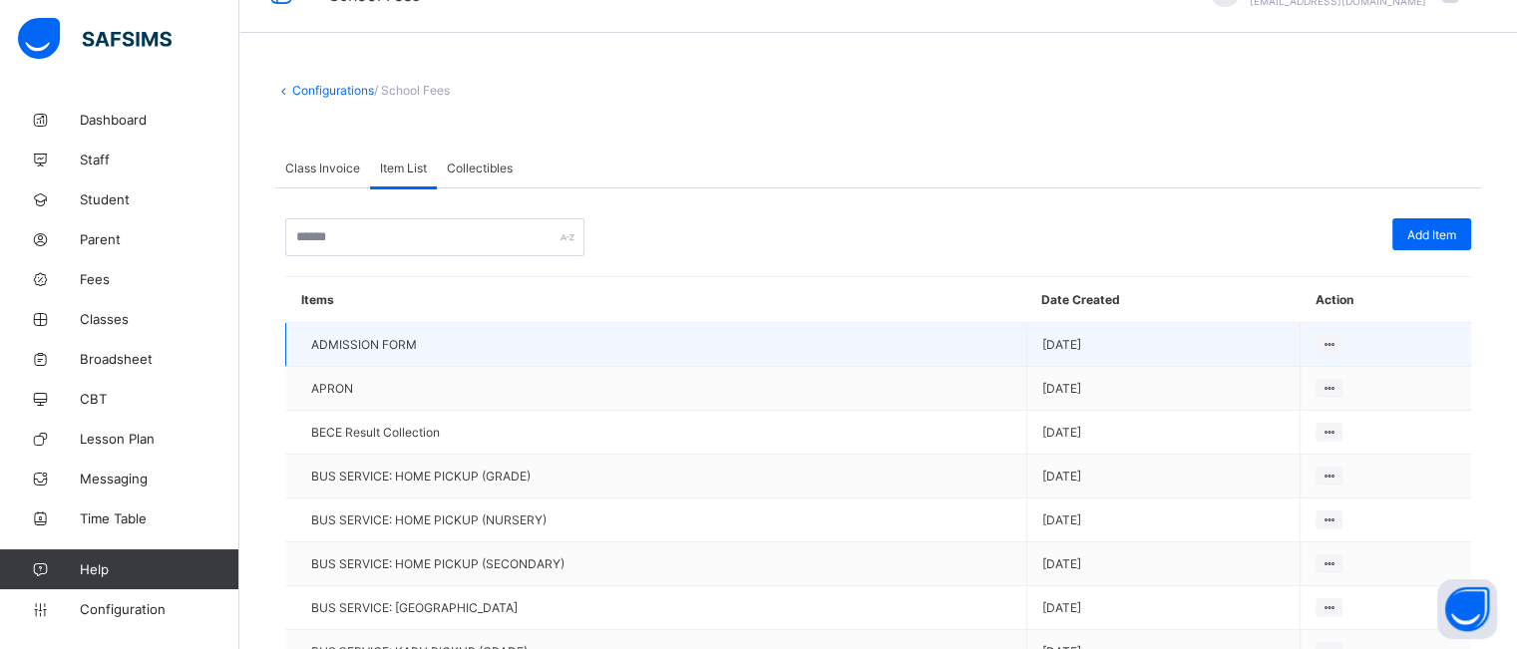
scroll to position [46, 0]
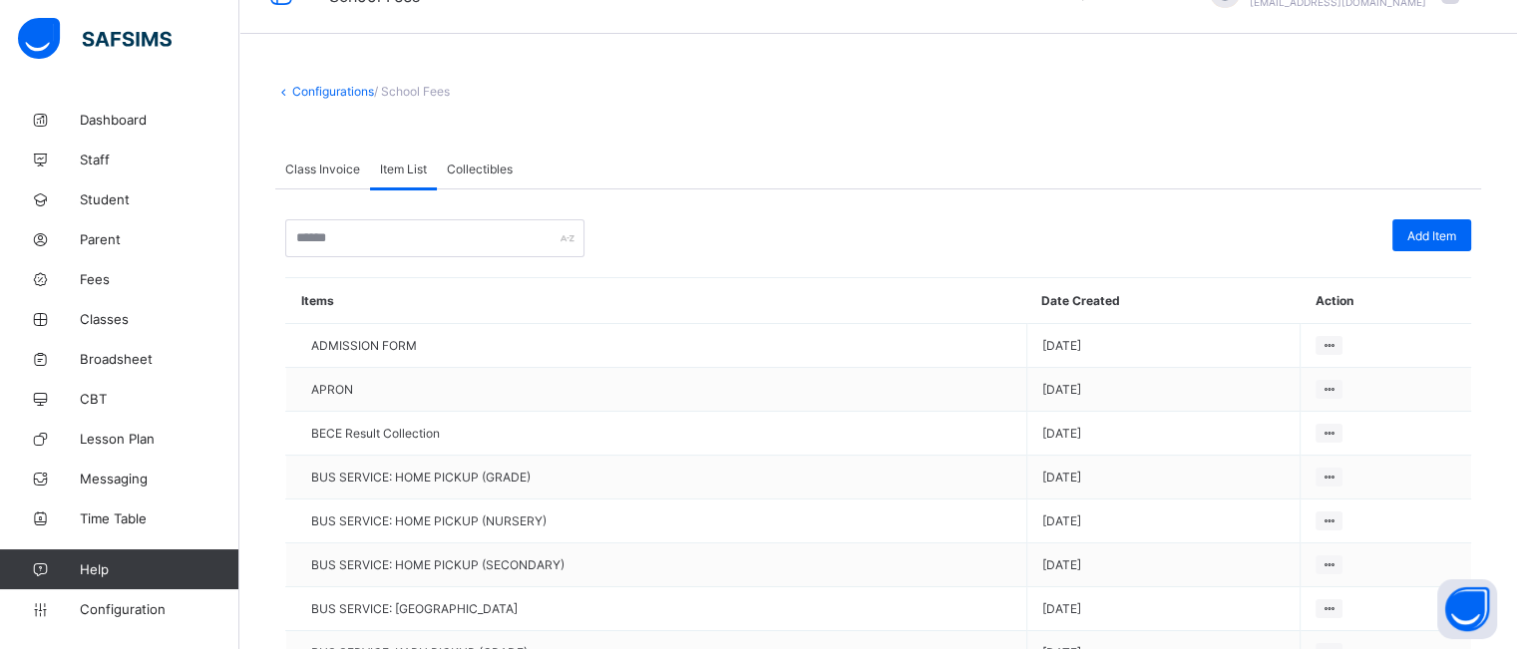
click at [319, 175] on span "Class Invoice" at bounding box center [322, 169] width 75 height 15
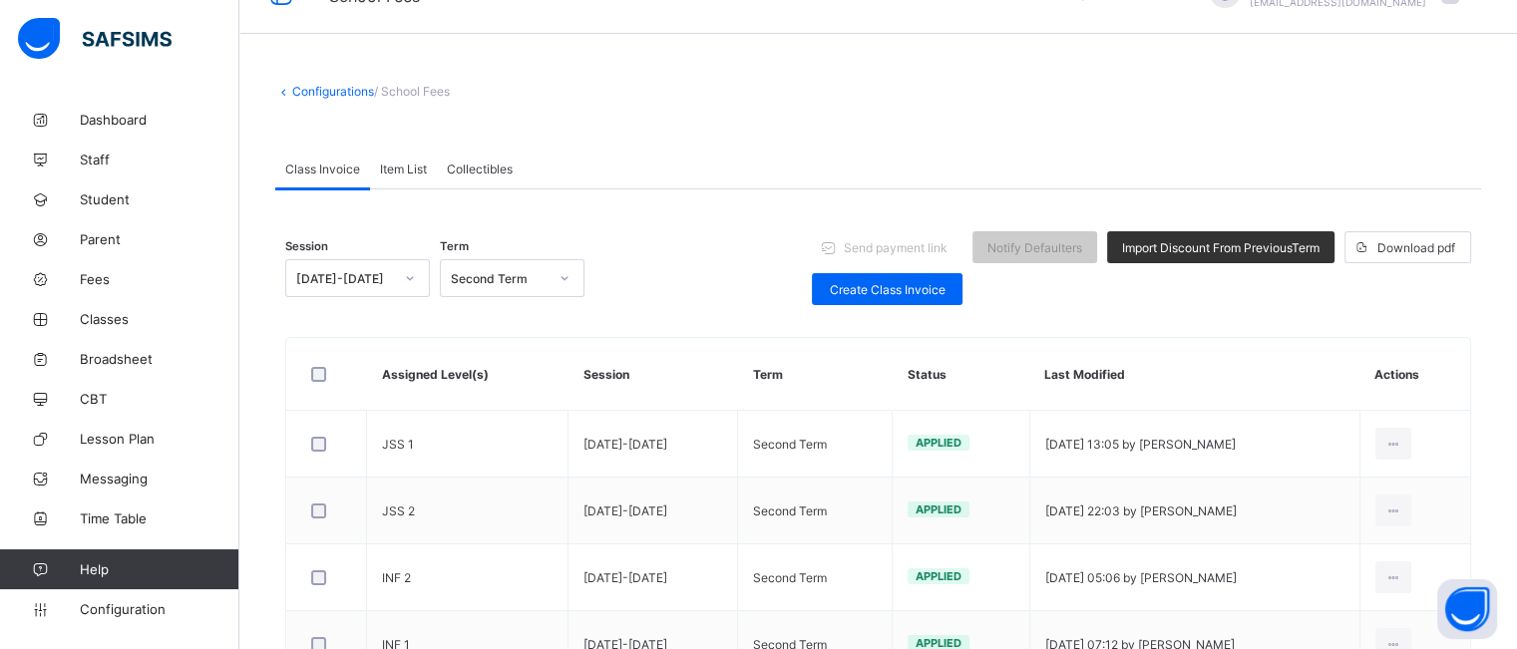
click at [392, 167] on span "Item List" at bounding box center [403, 169] width 47 height 15
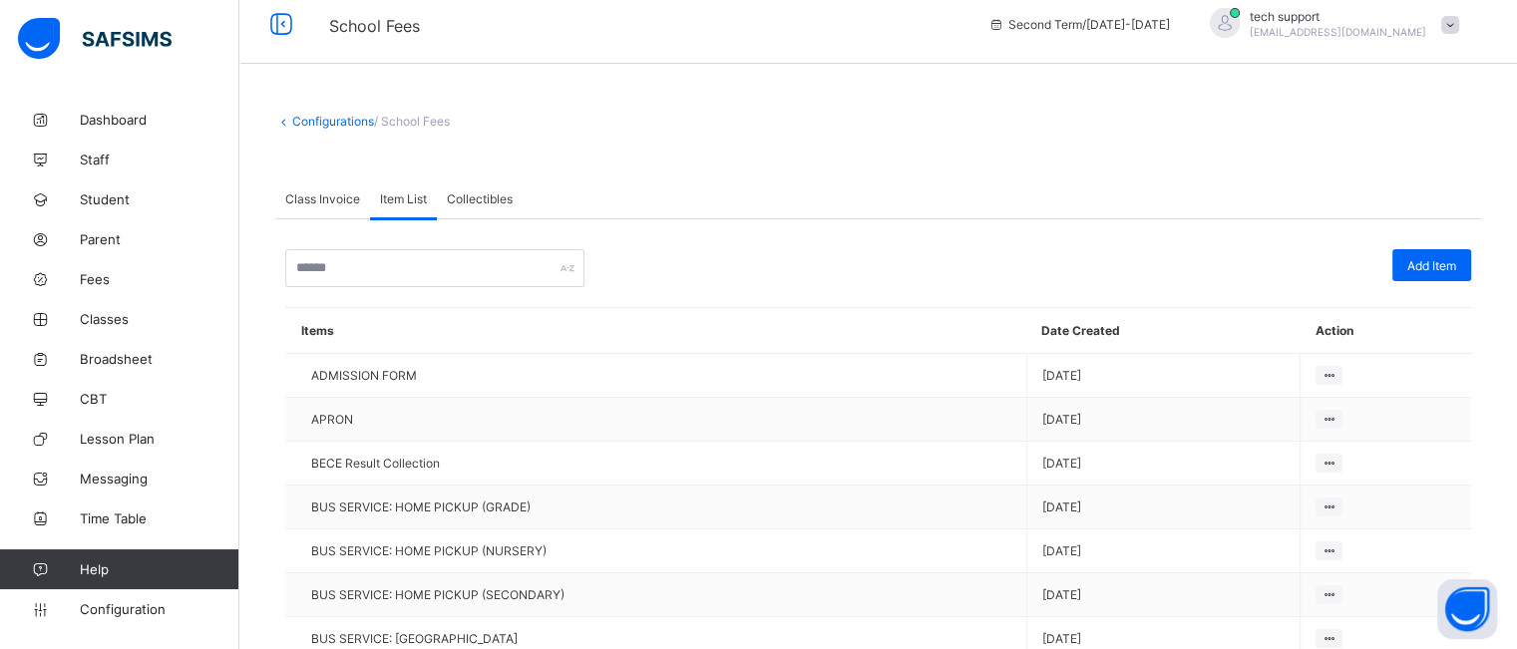
scroll to position [14, 0]
click at [319, 206] on span "Class Invoice" at bounding box center [322, 200] width 75 height 15
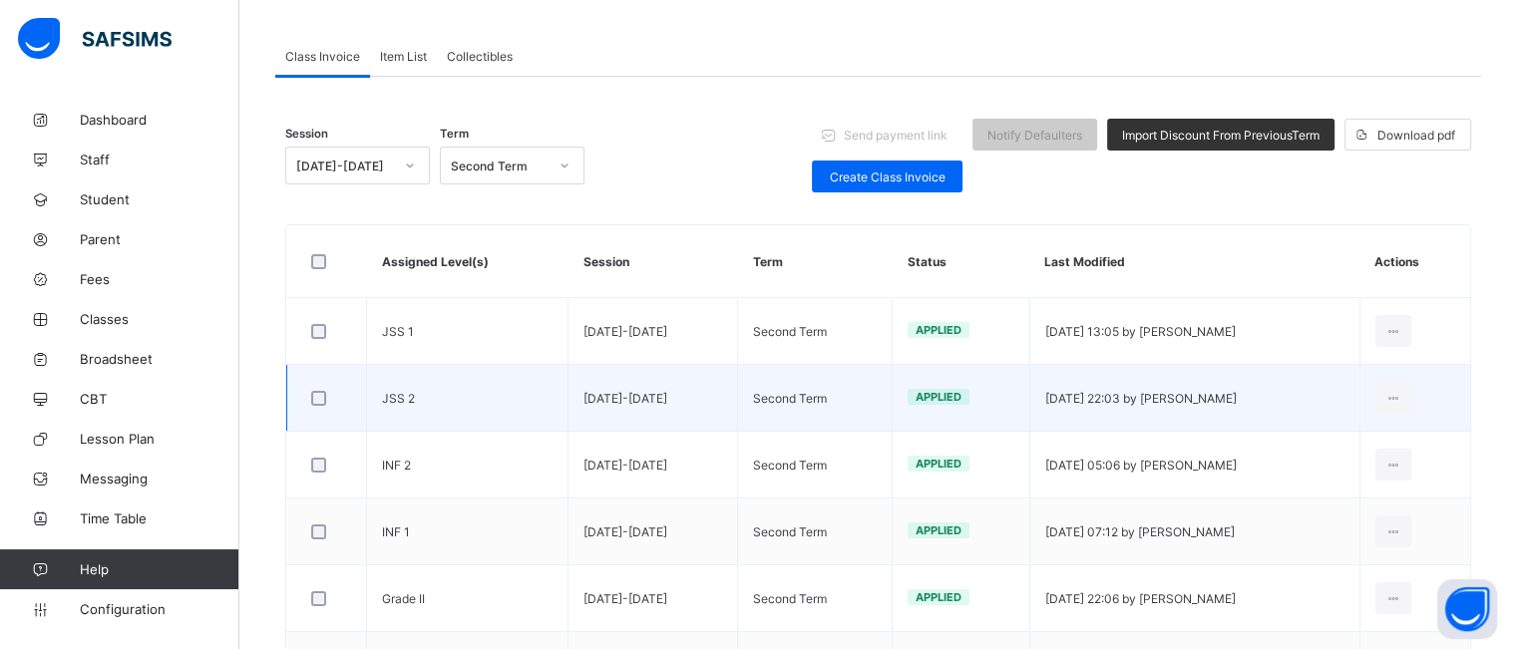
scroll to position [160, 0]
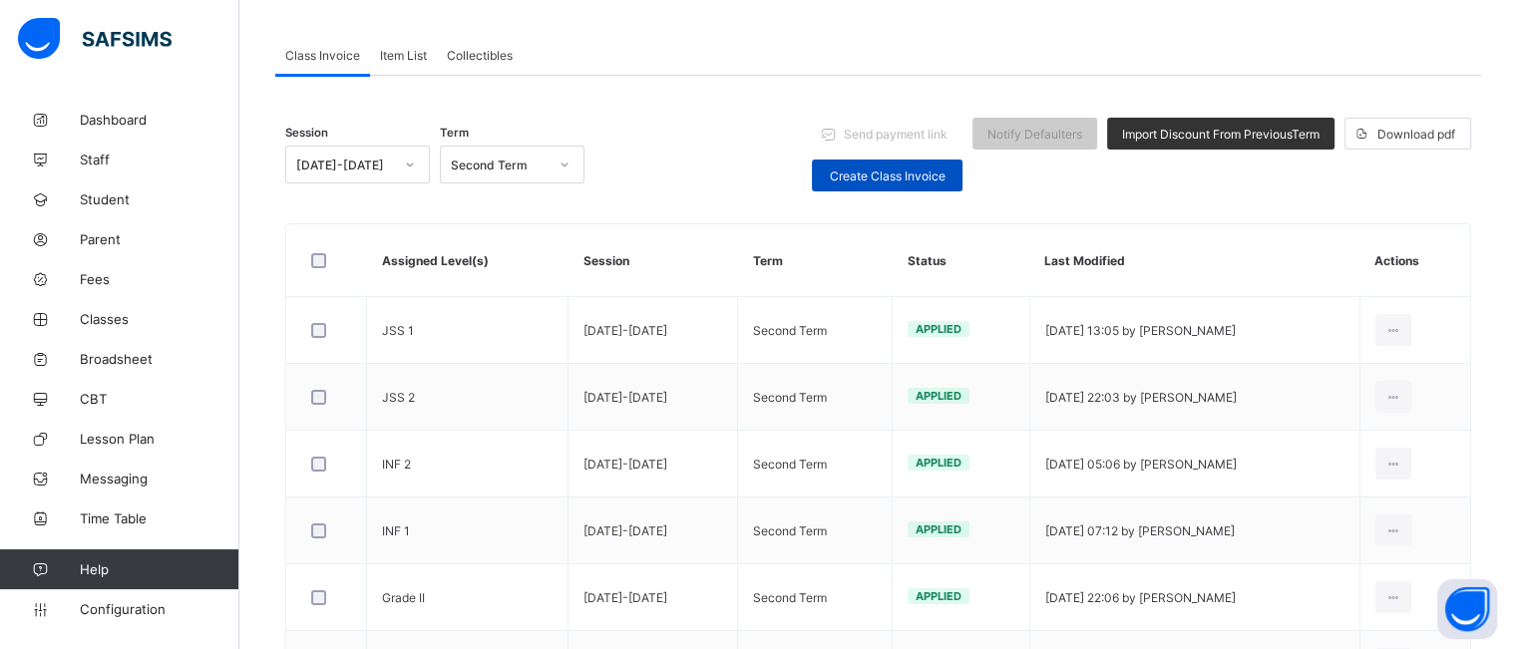
click at [885, 180] on span "Create Class Invoice" at bounding box center [887, 176] width 121 height 15
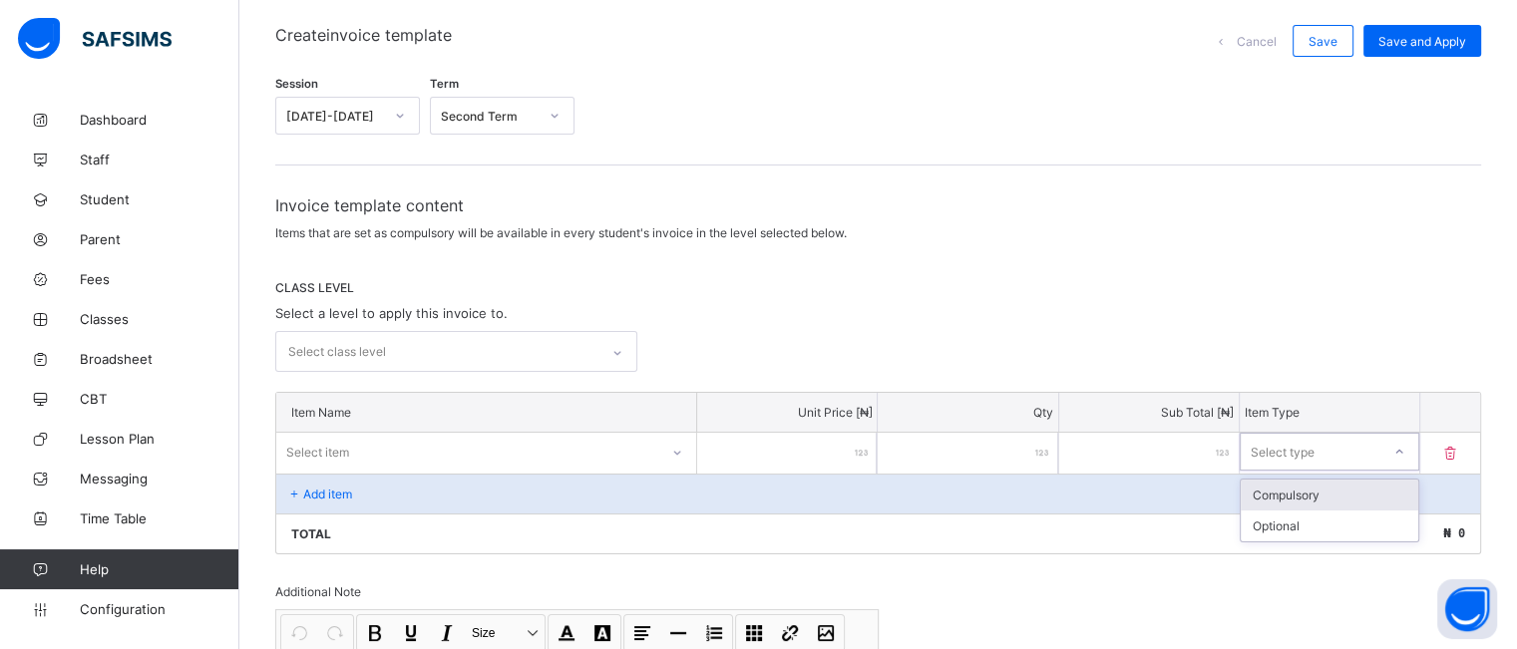
click at [1358, 446] on div "Select type" at bounding box center [1310, 452] width 140 height 28
click at [1323, 497] on div "Compulsory" at bounding box center [1328, 495] width 177 height 31
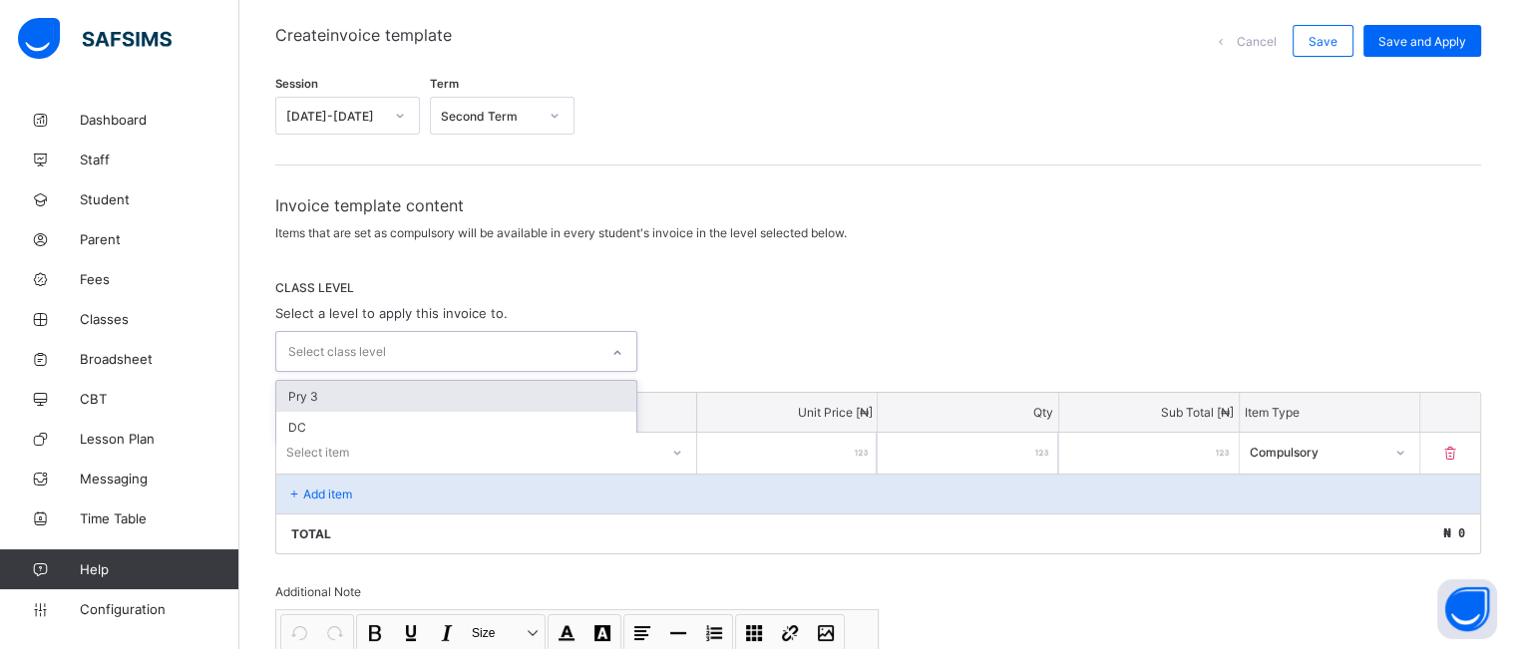
click at [619, 350] on icon at bounding box center [617, 353] width 12 height 20
click at [485, 390] on div "Pry 3" at bounding box center [456, 396] width 360 height 31
click at [441, 392] on div "DC" at bounding box center [456, 399] width 360 height 31
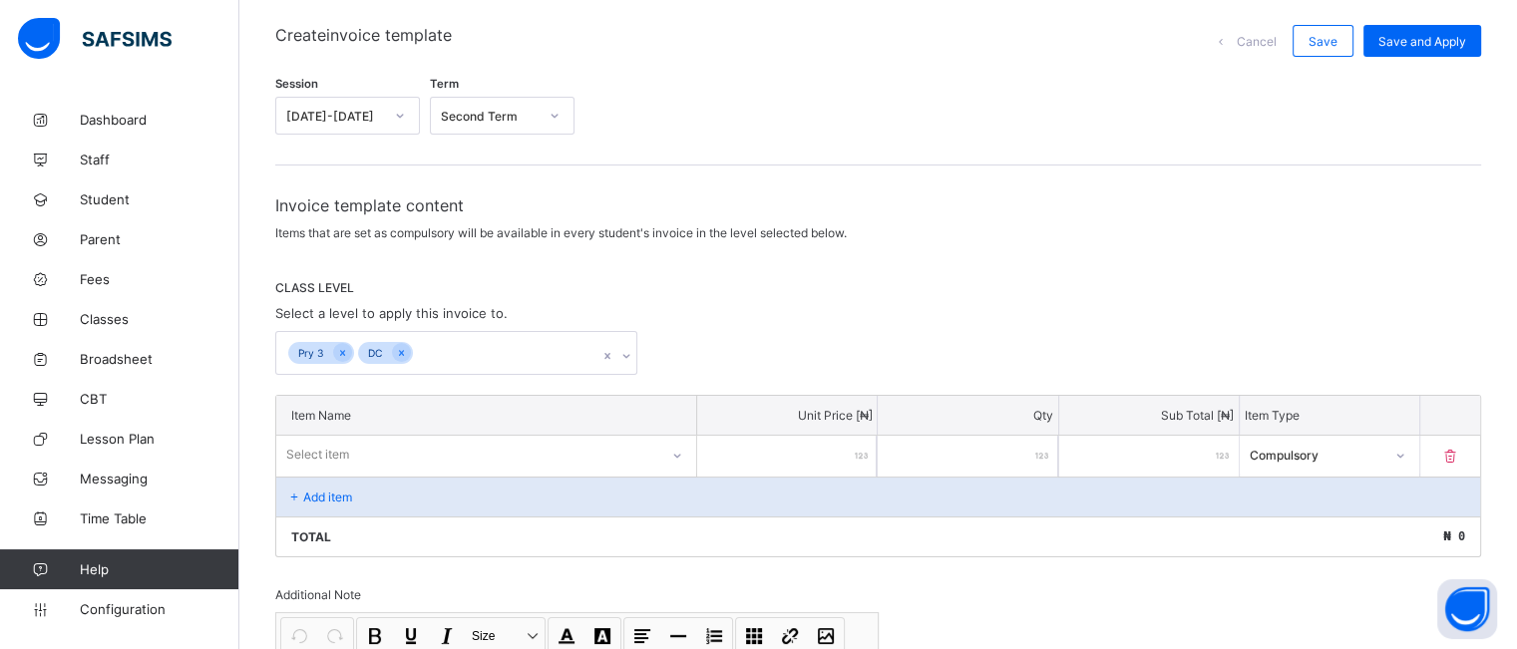
click at [792, 326] on div "CLASS LEVEL Select a level to apply this invoice to. Pry 3 DC" at bounding box center [878, 327] width 1206 height 95
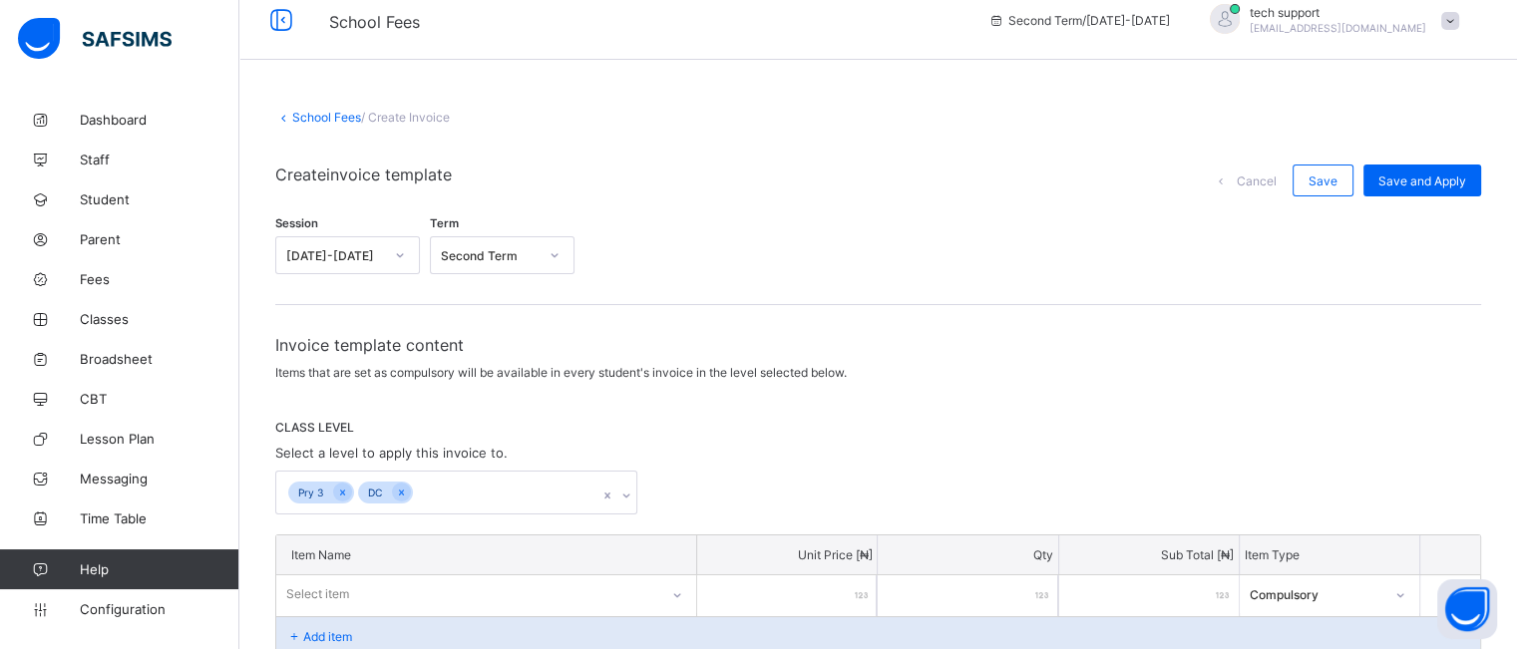
scroll to position [16, 0]
click at [305, 123] on link "School Fees" at bounding box center [326, 121] width 69 height 15
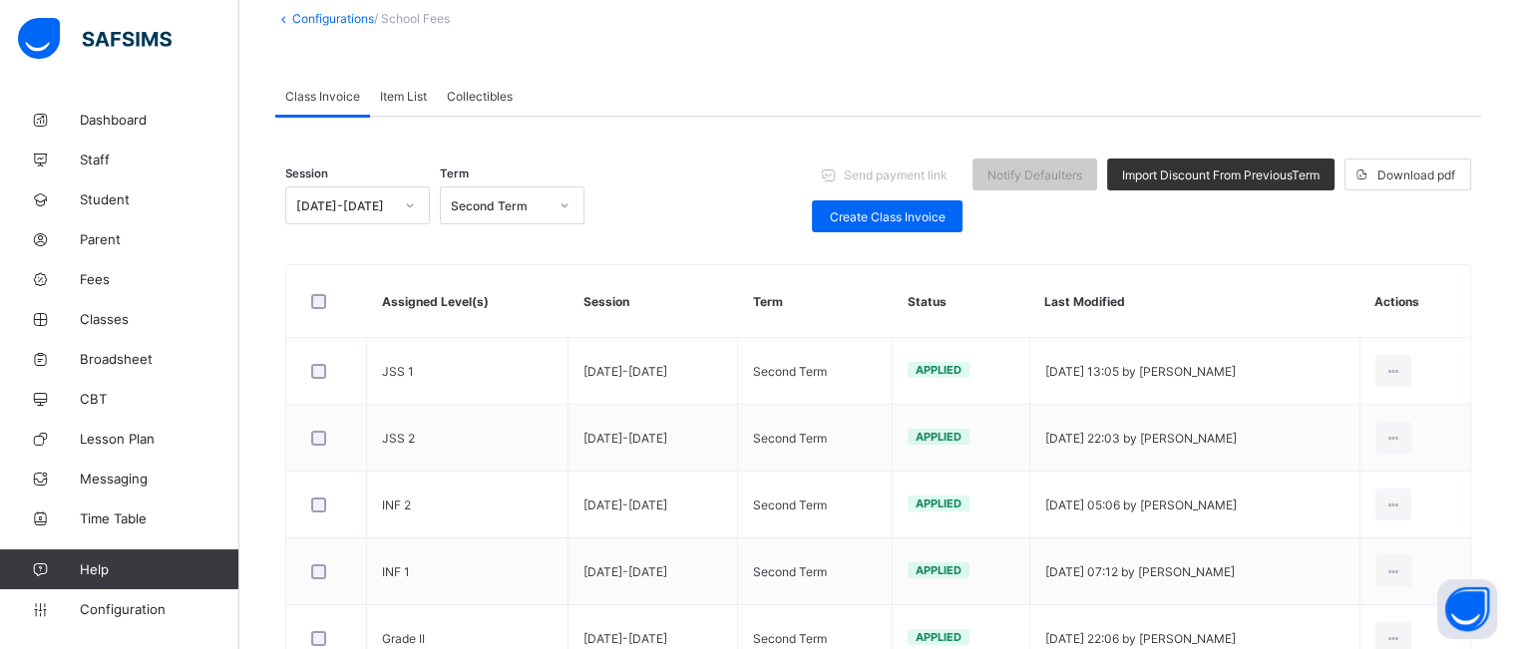
scroll to position [128, 0]
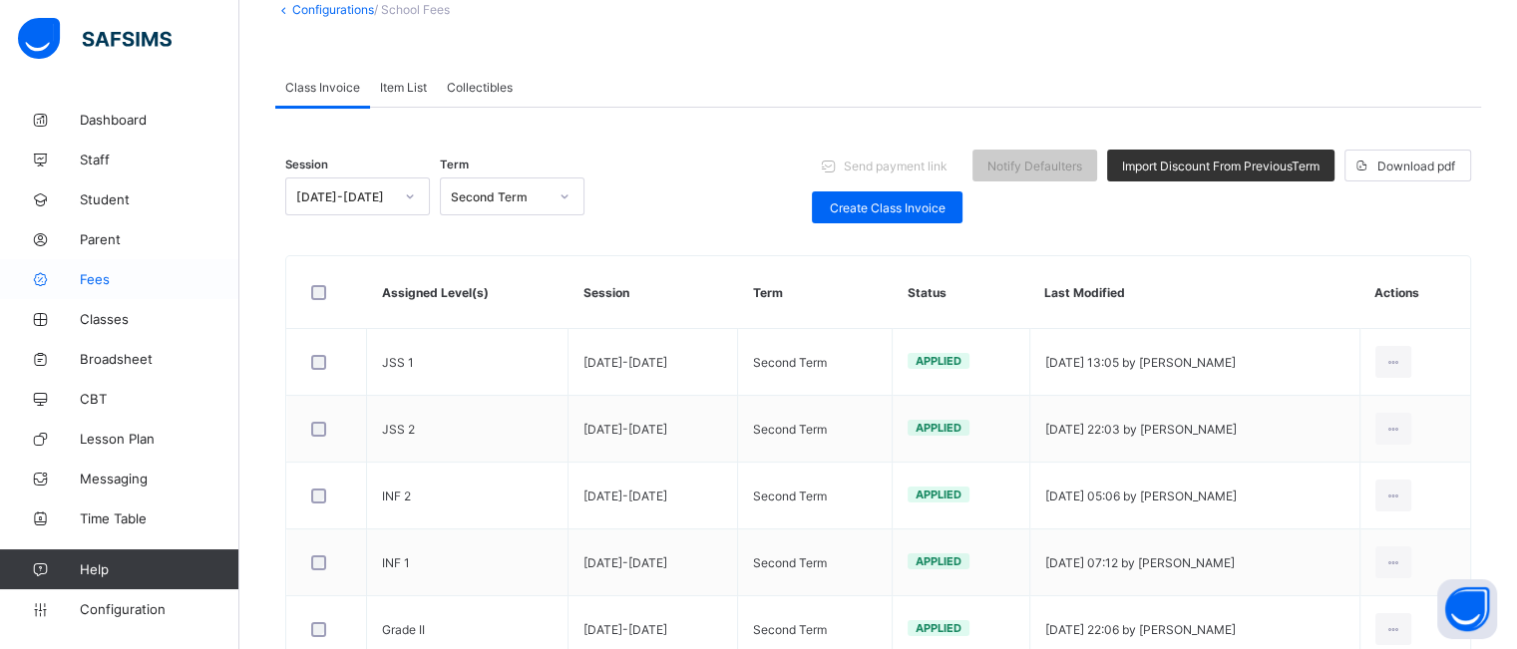
click at [91, 282] on span "Fees" at bounding box center [160, 279] width 160 height 16
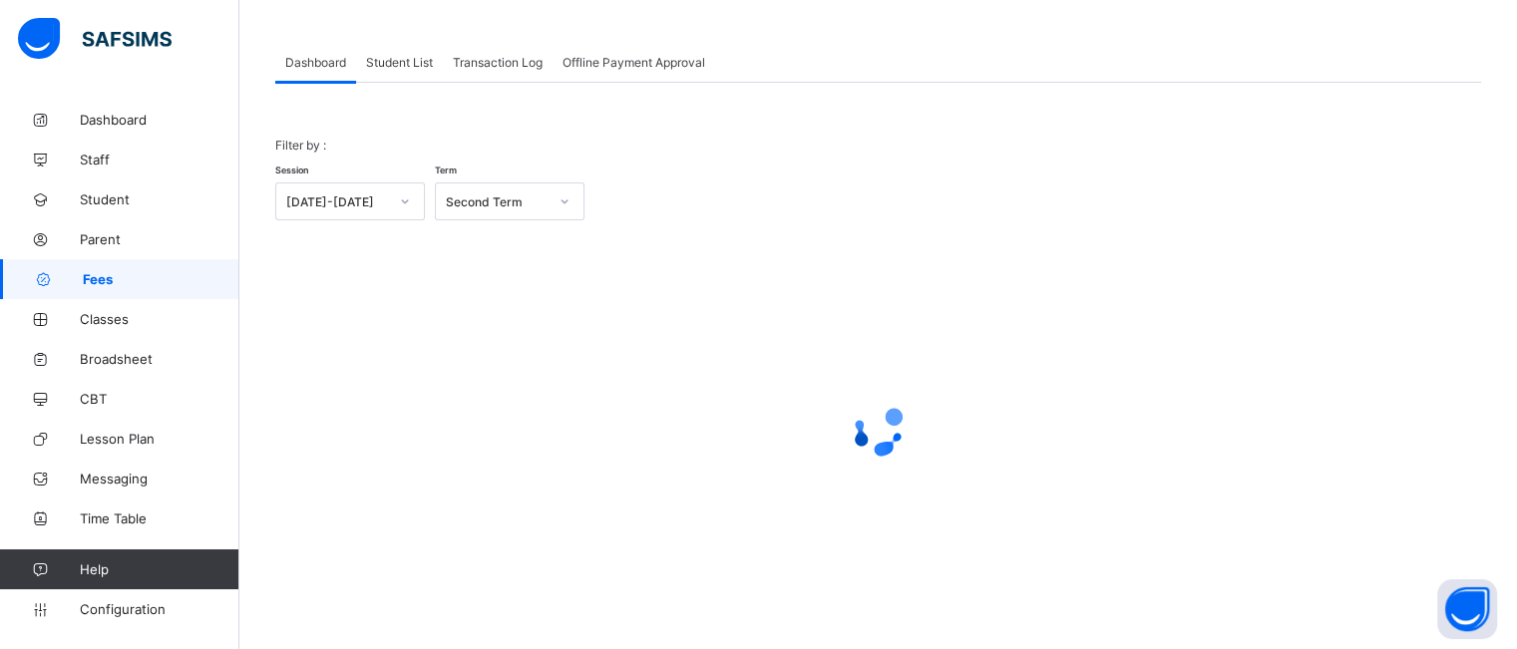
scroll to position [88, 0]
click at [407, 67] on span "Student List" at bounding box center [399, 62] width 67 height 15
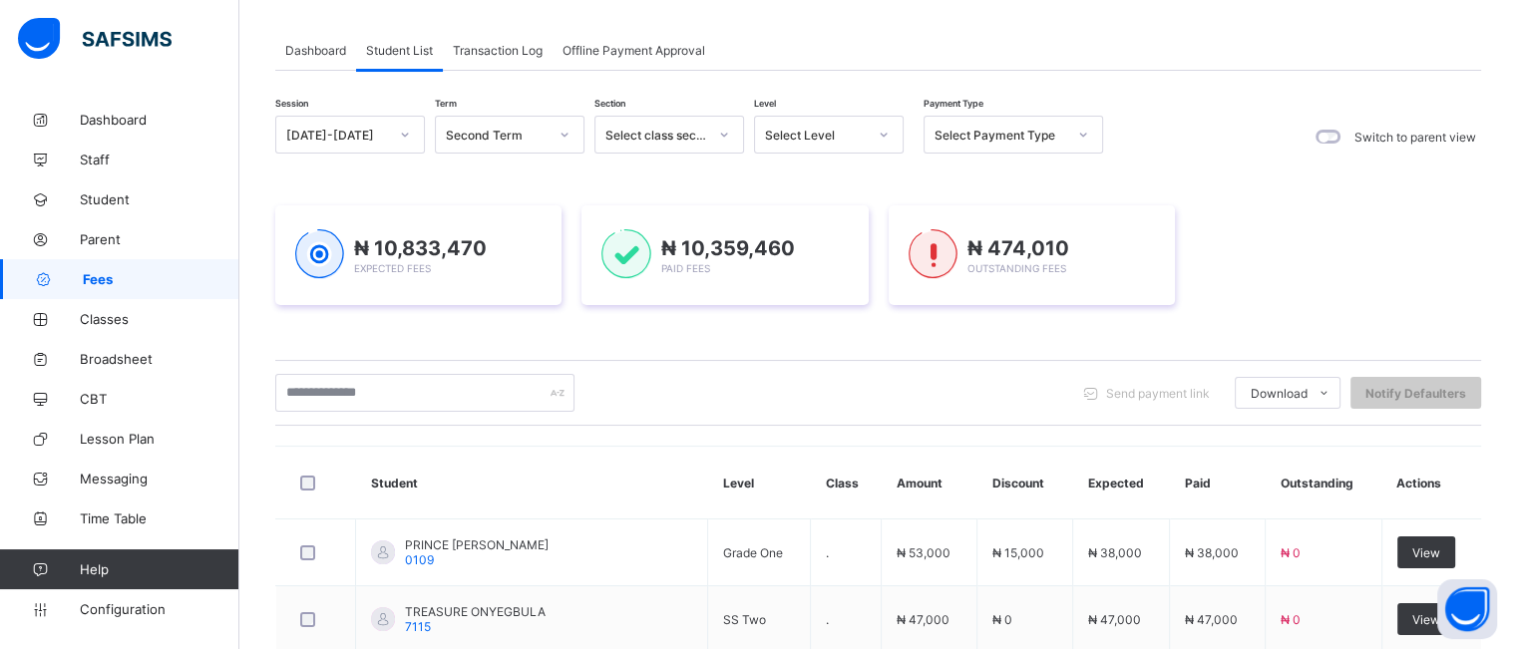
scroll to position [36, 0]
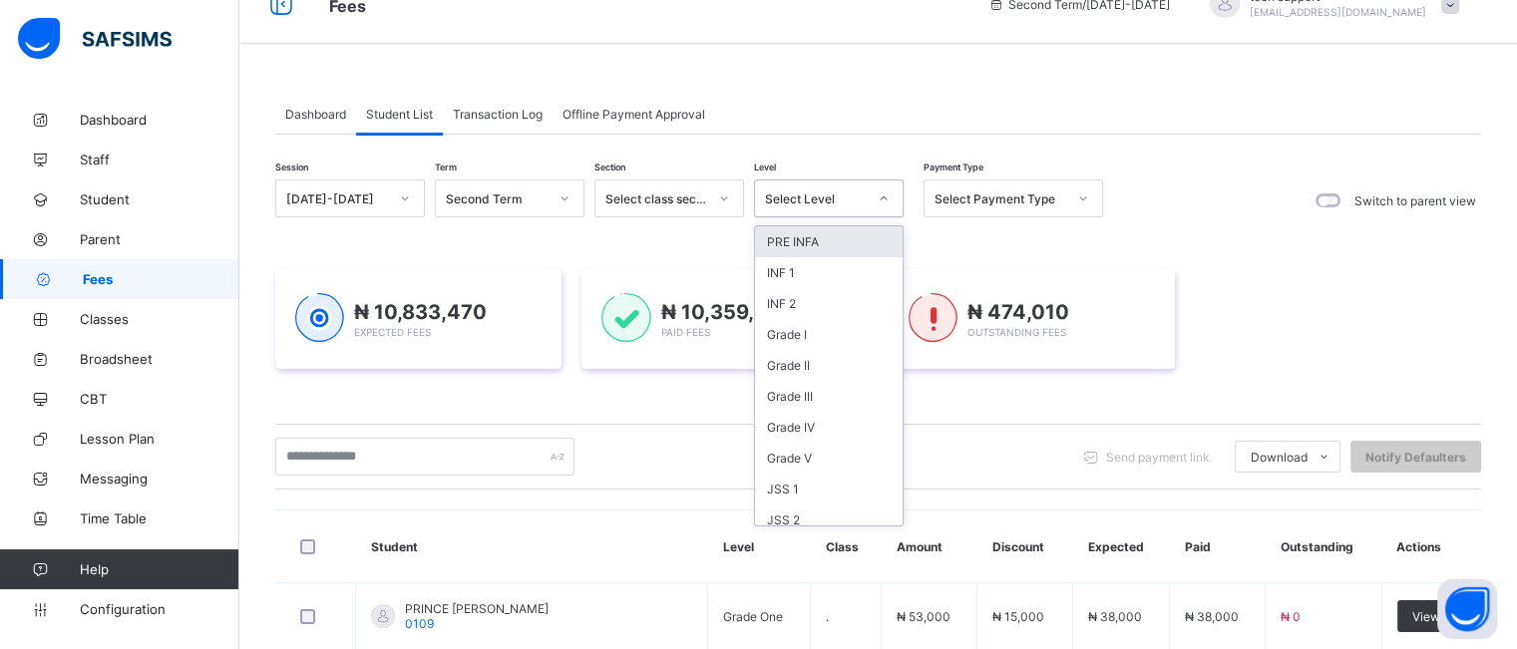
click at [889, 200] on div at bounding box center [884, 198] width 34 height 32
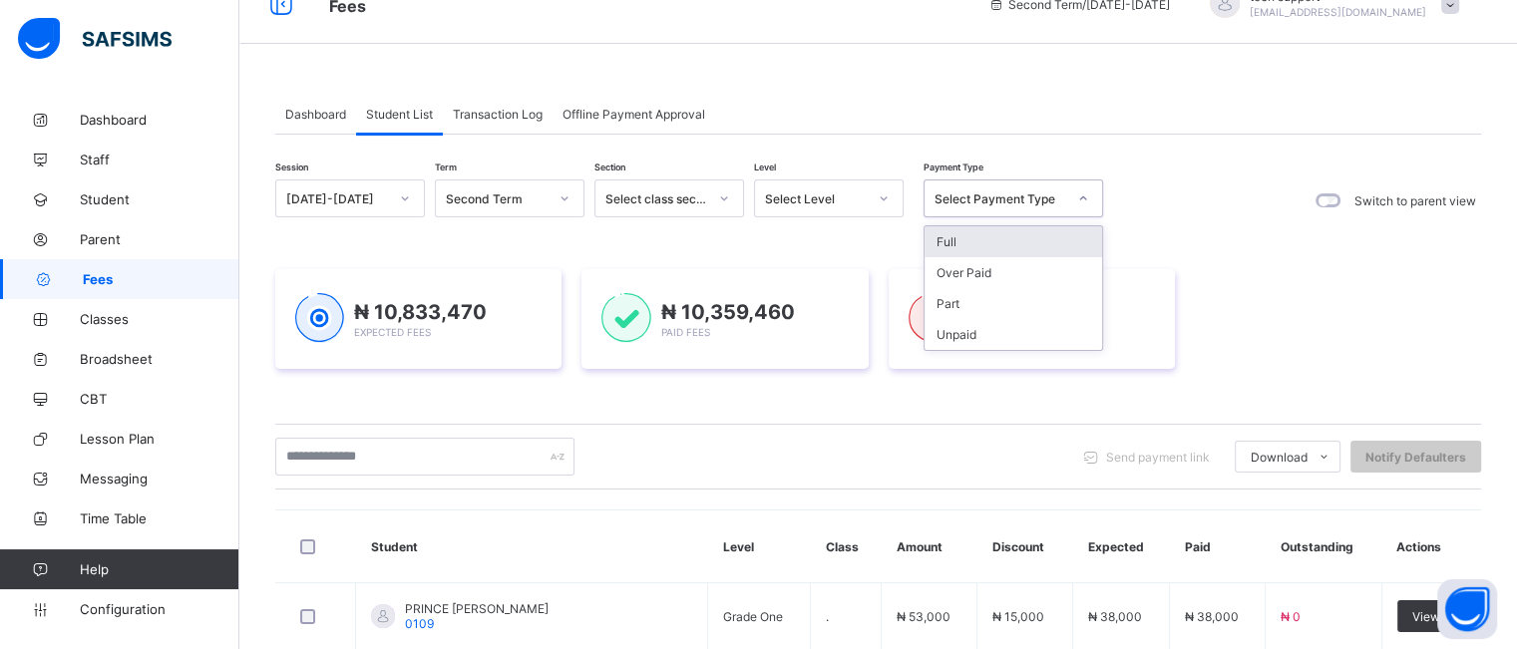
click at [980, 199] on div "Select Payment Type" at bounding box center [1000, 198] width 132 height 15
click at [967, 326] on div "Unpaid" at bounding box center [1012, 334] width 177 height 31
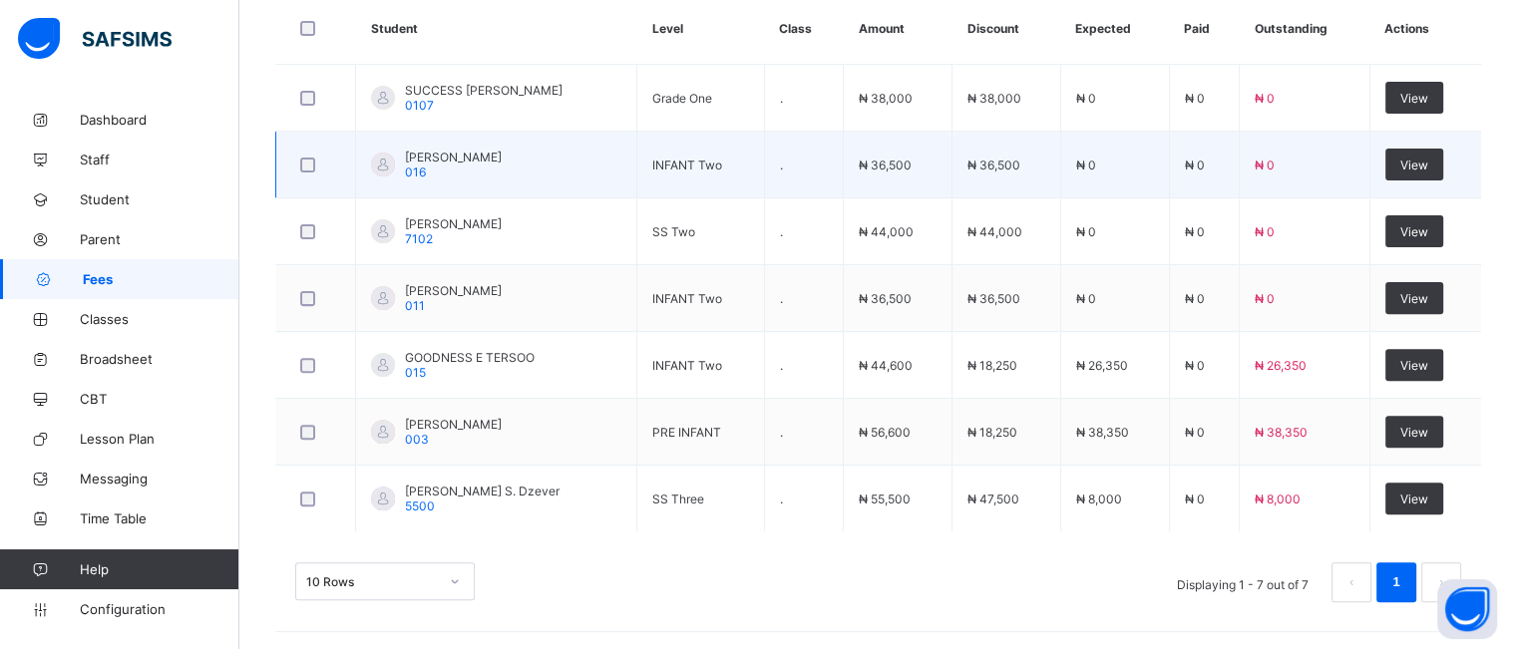
scroll to position [642, 0]
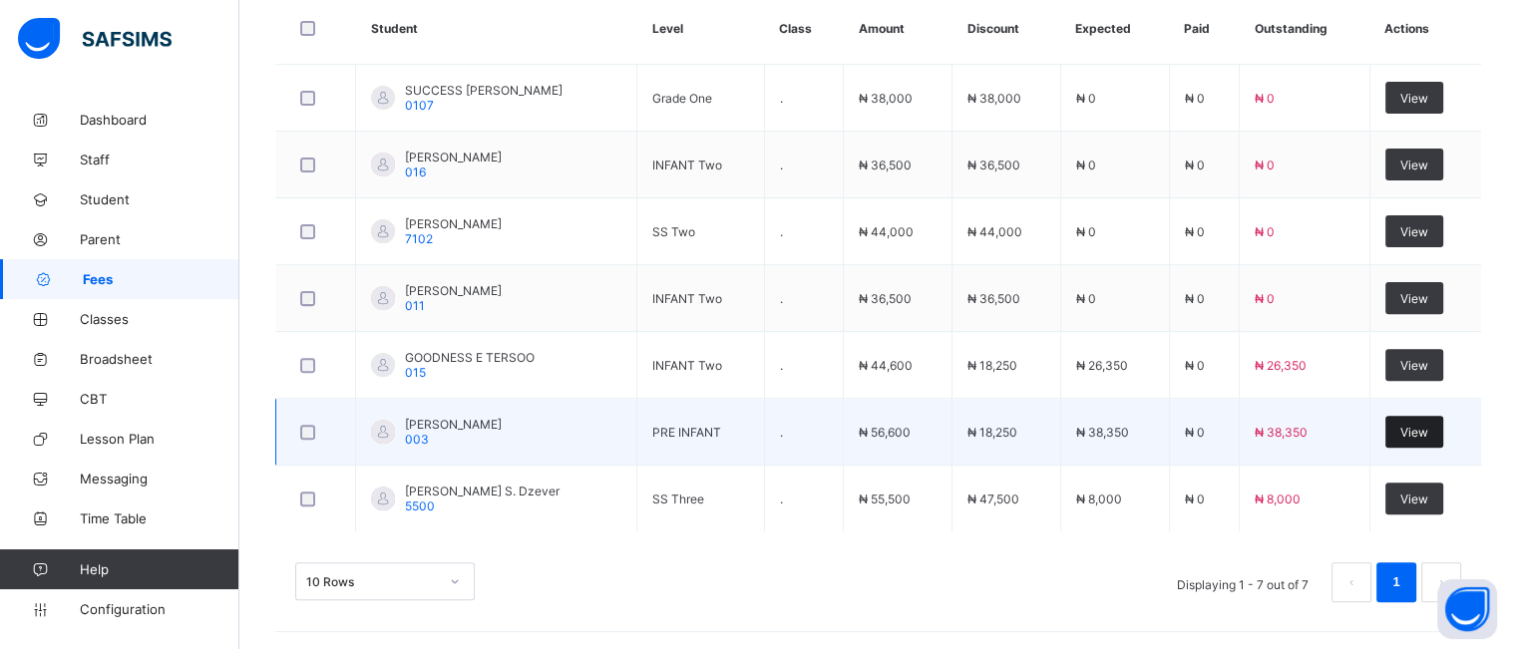
click at [1413, 434] on span "View" at bounding box center [1414, 432] width 28 height 15
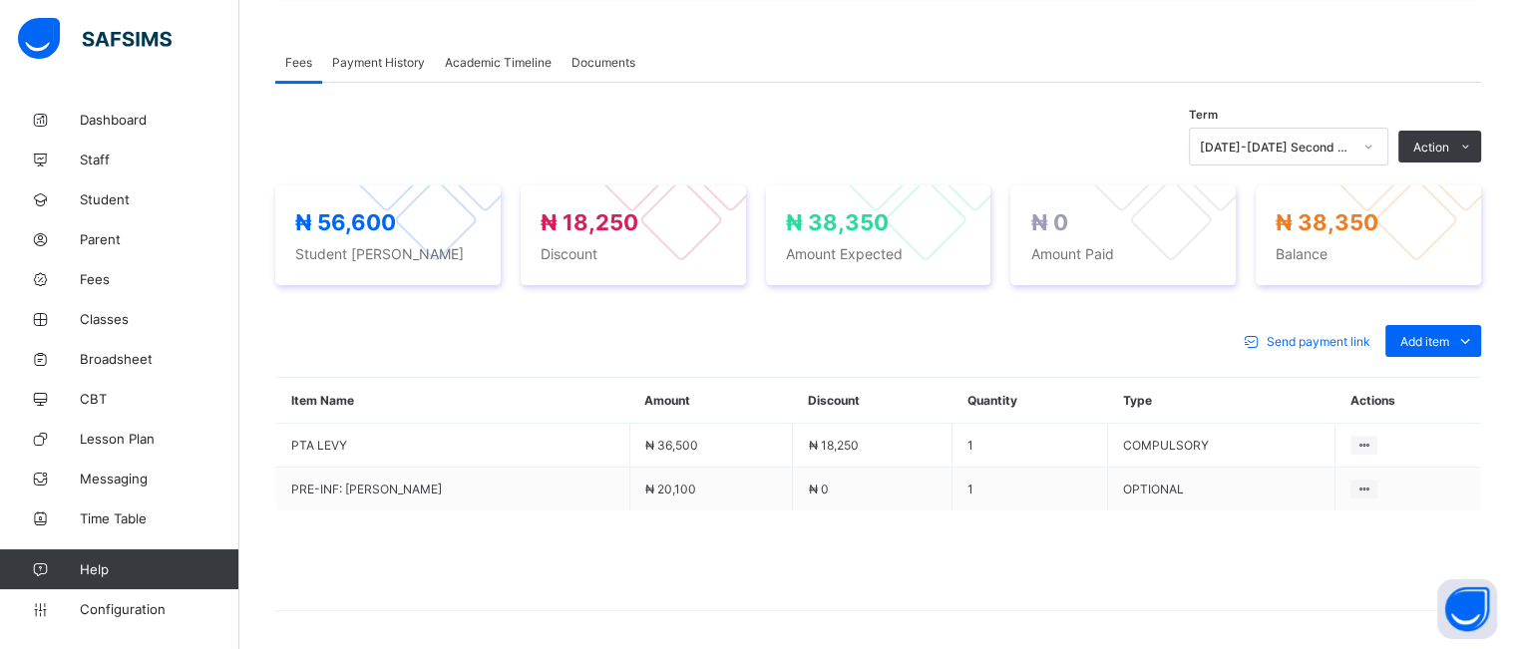
scroll to position [661, 0]
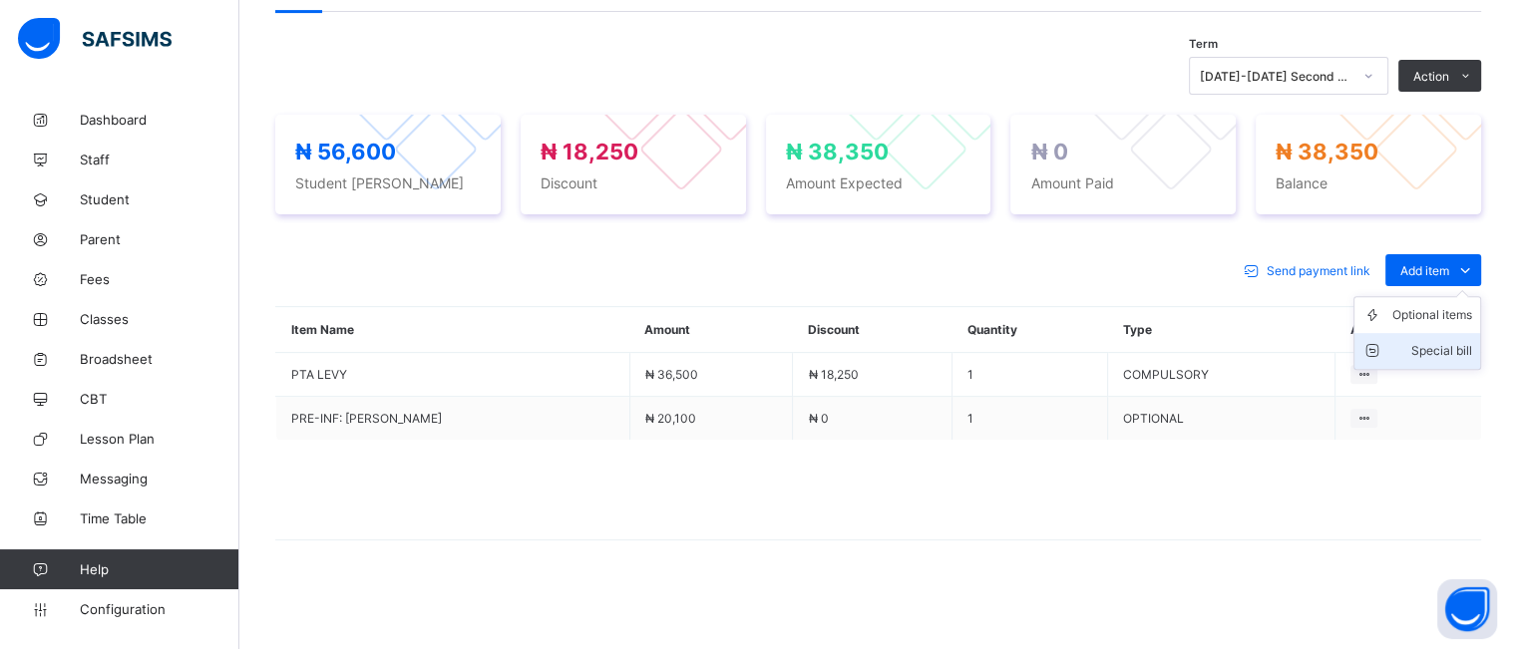
click at [1432, 341] on div "Special bill" at bounding box center [1432, 351] width 80 height 20
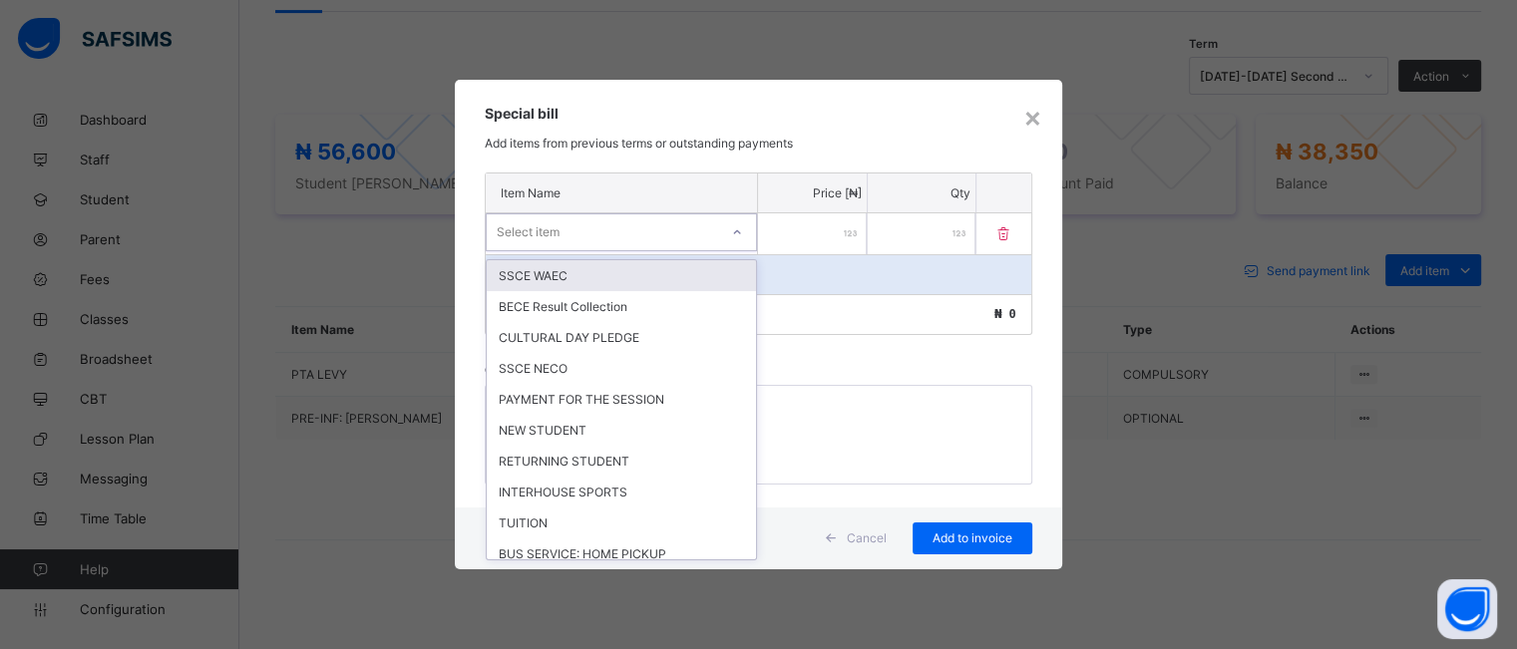
click at [737, 233] on icon at bounding box center [737, 232] width 12 height 20
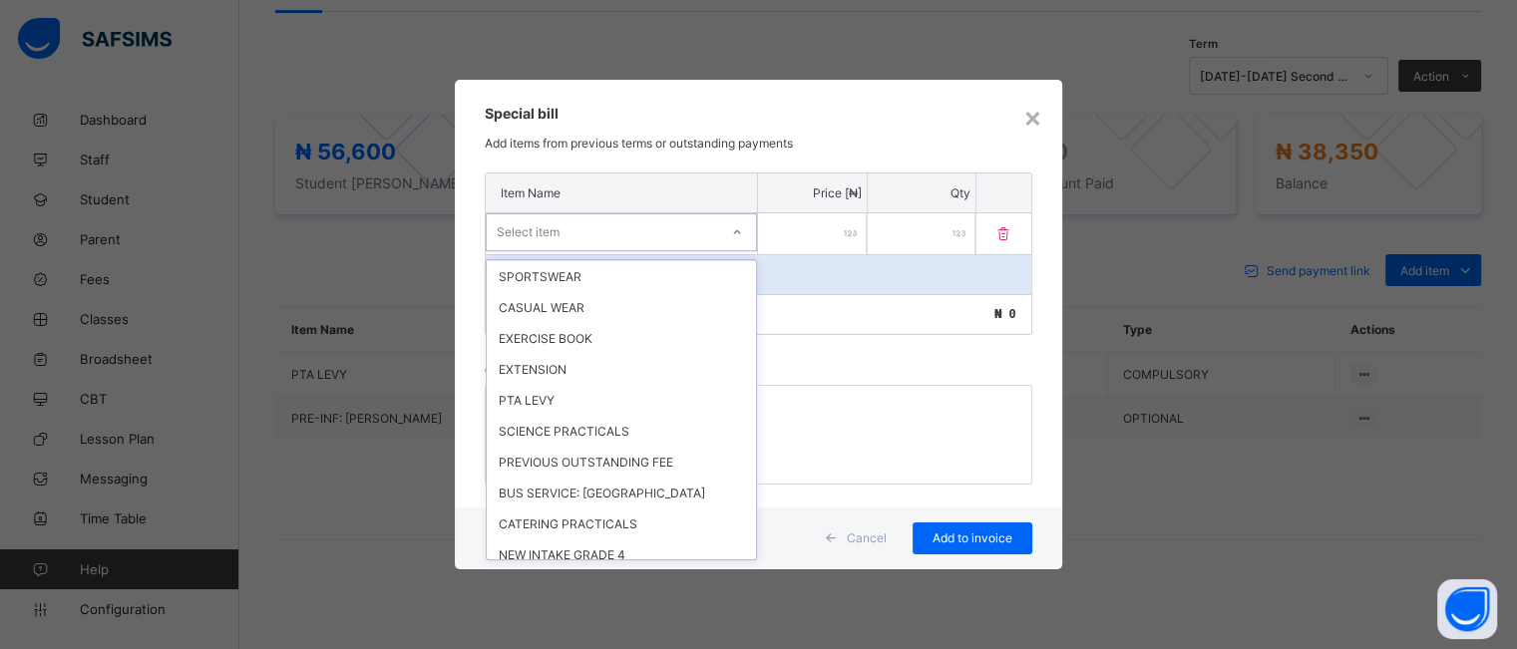
scroll to position [447, 0]
click at [626, 430] on div "SCIENCE PRACTICALS" at bounding box center [621, 431] width 269 height 31
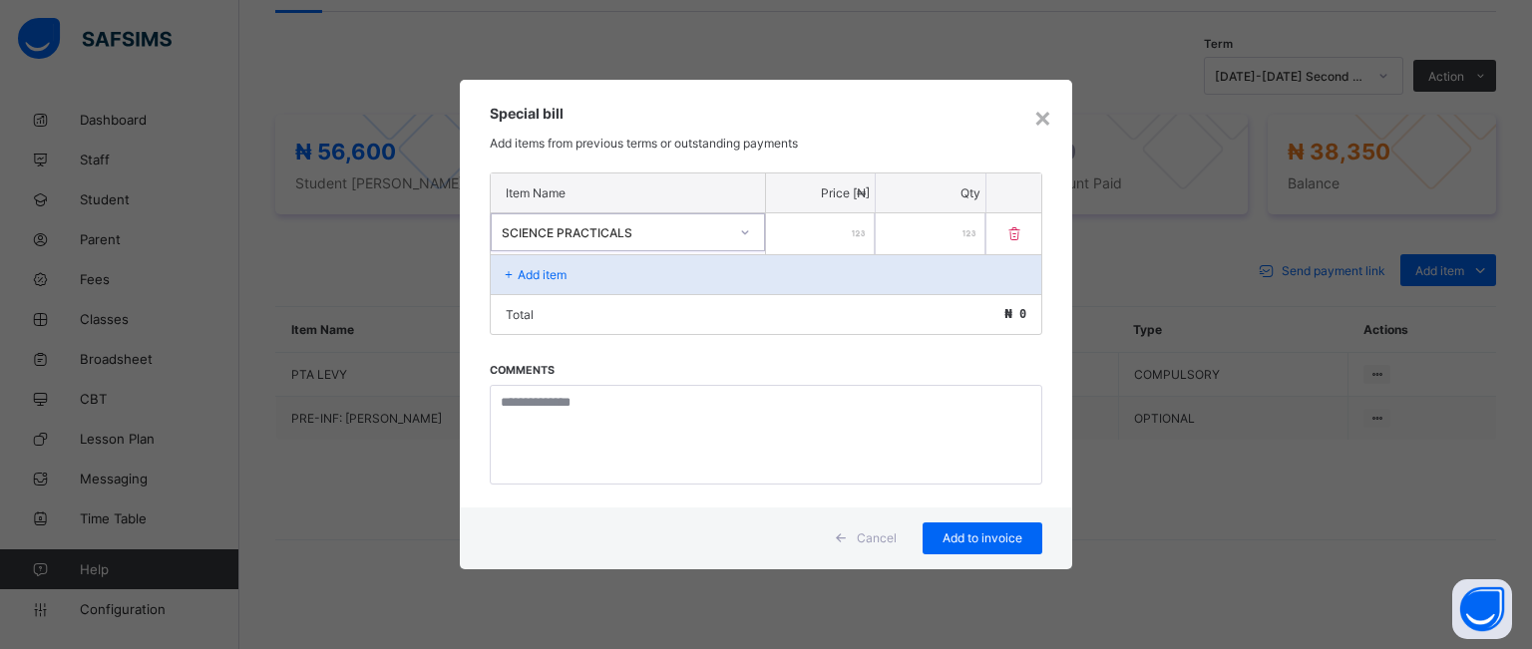
click at [814, 226] on input "number" at bounding box center [820, 233] width 109 height 41
click at [1040, 113] on div "×" at bounding box center [1042, 117] width 19 height 34
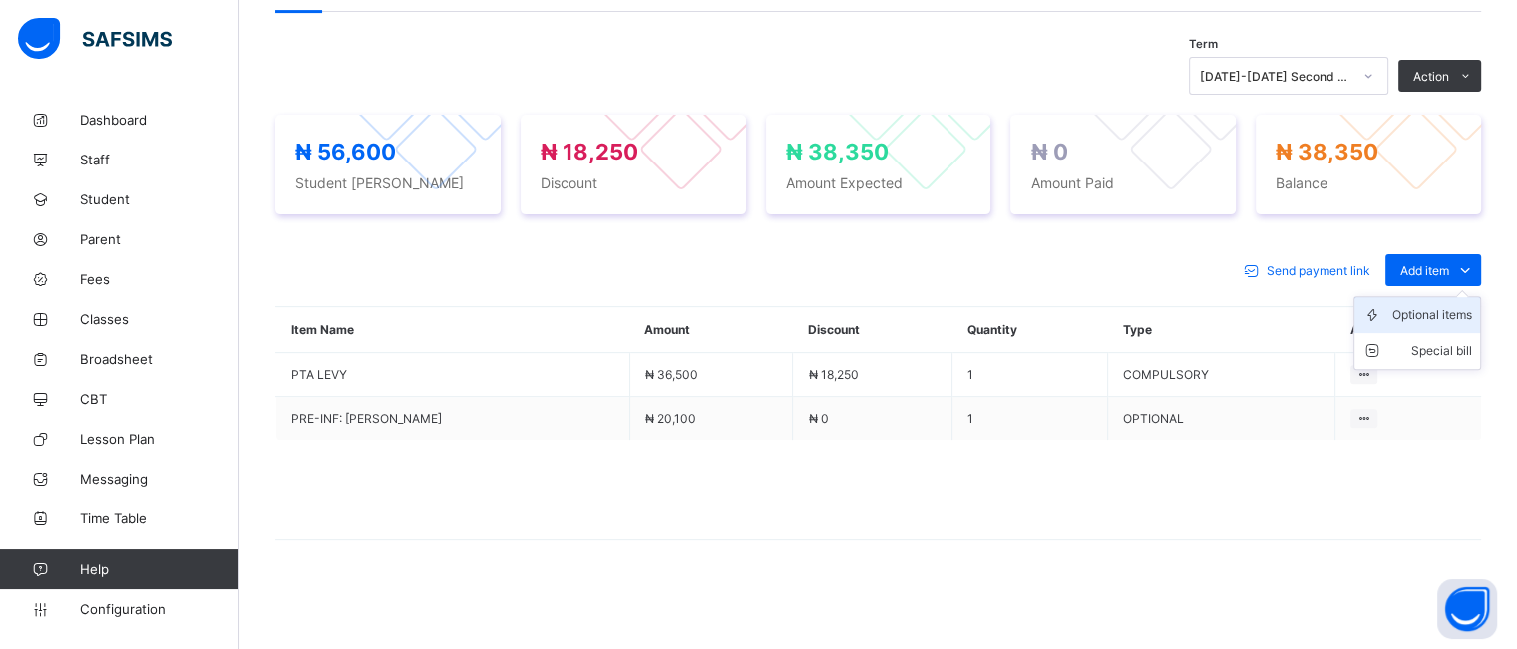
click at [1437, 312] on div "Optional items" at bounding box center [1432, 315] width 80 height 20
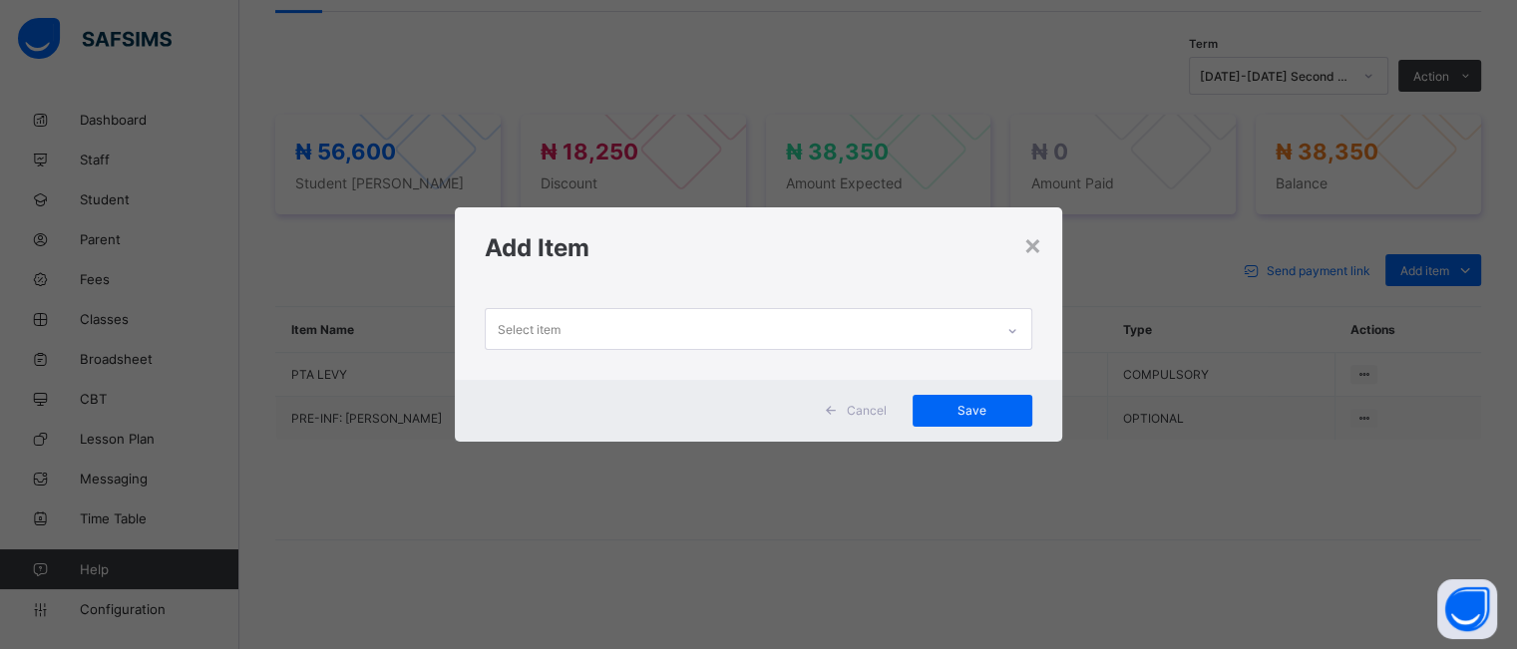
click at [1007, 310] on div at bounding box center [1012, 328] width 38 height 39
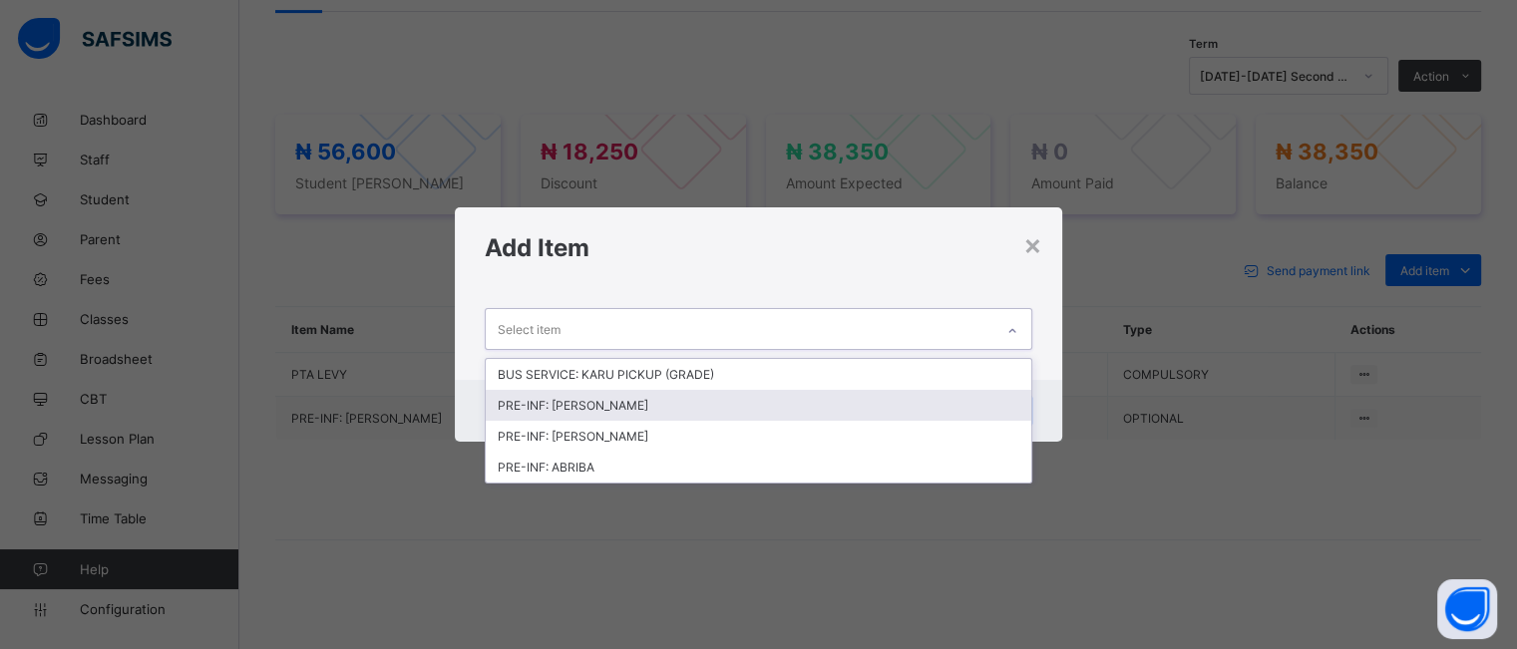
click at [646, 402] on div "PRE-INF: [PERSON_NAME]" at bounding box center [758, 405] width 544 height 31
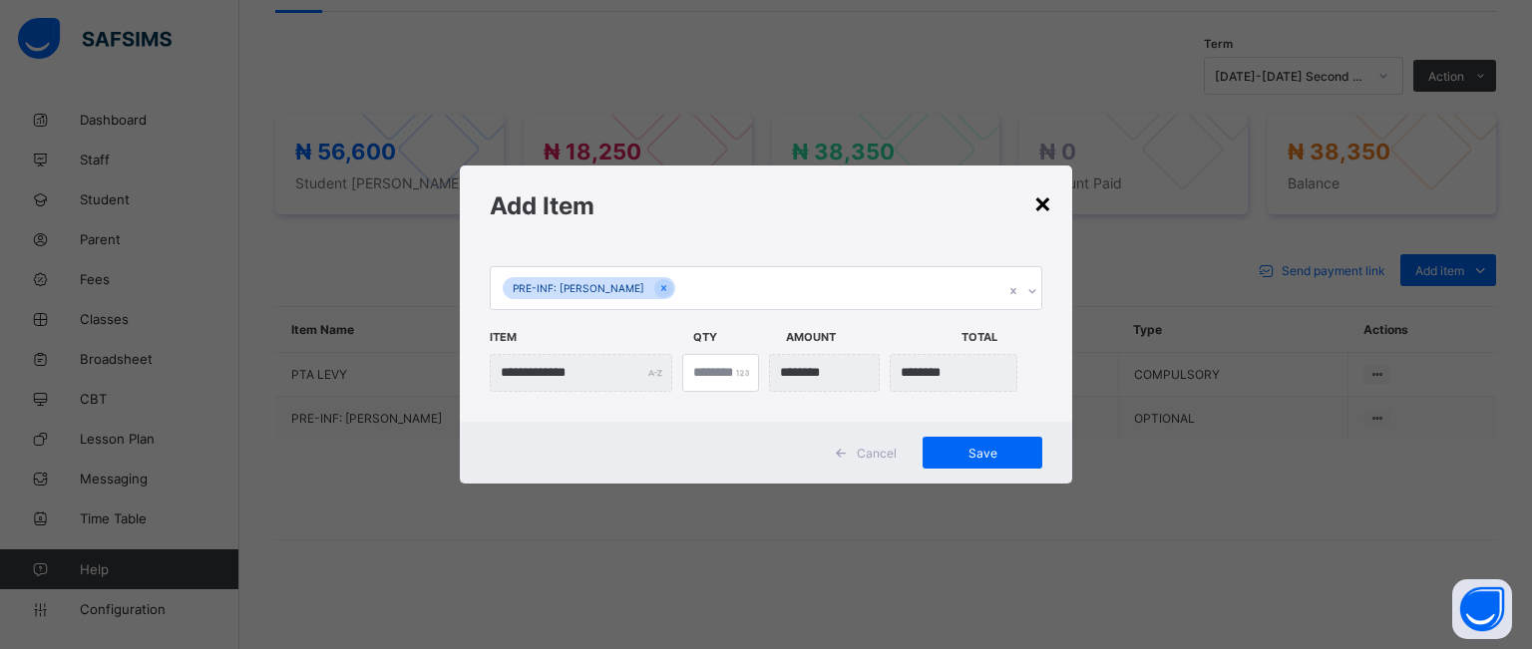
click at [1038, 206] on div "×" at bounding box center [1042, 202] width 19 height 34
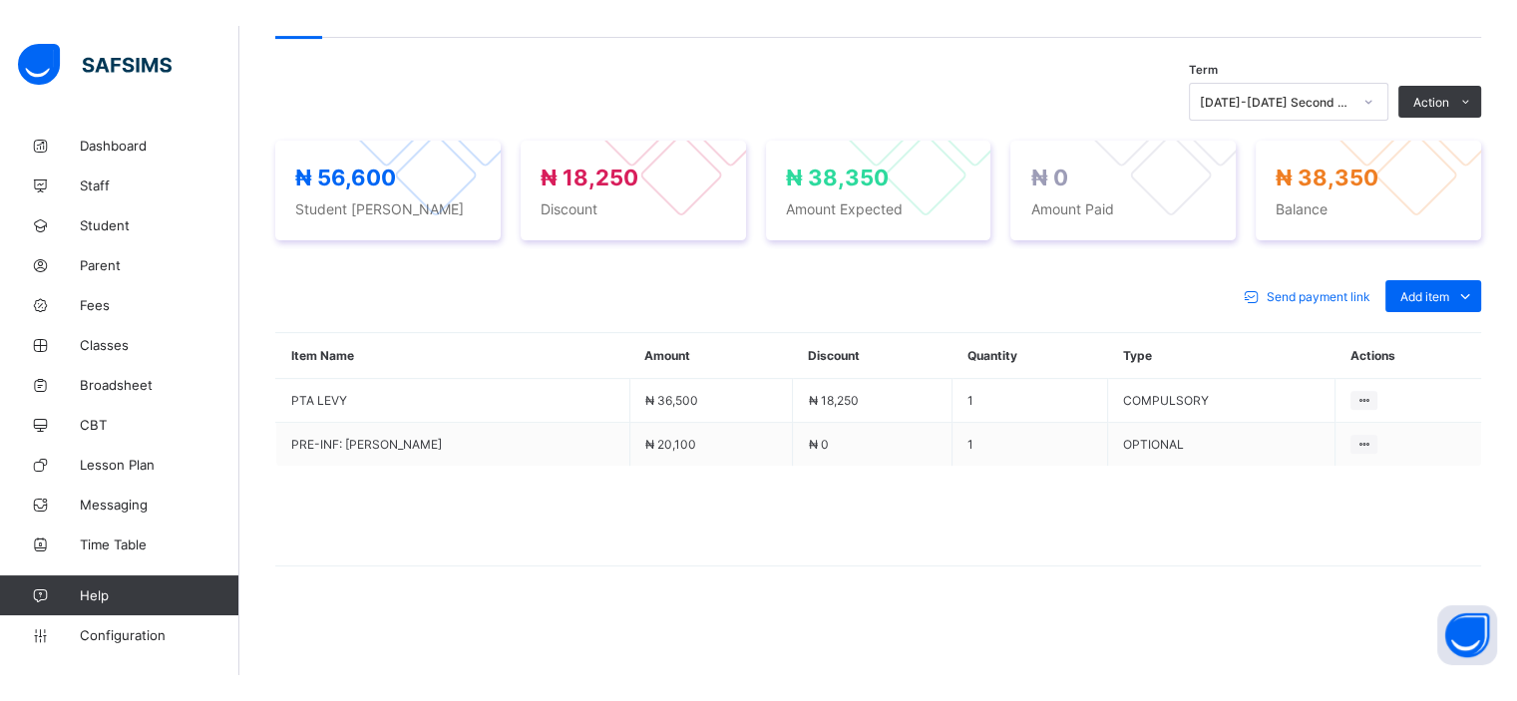
scroll to position [609, 0]
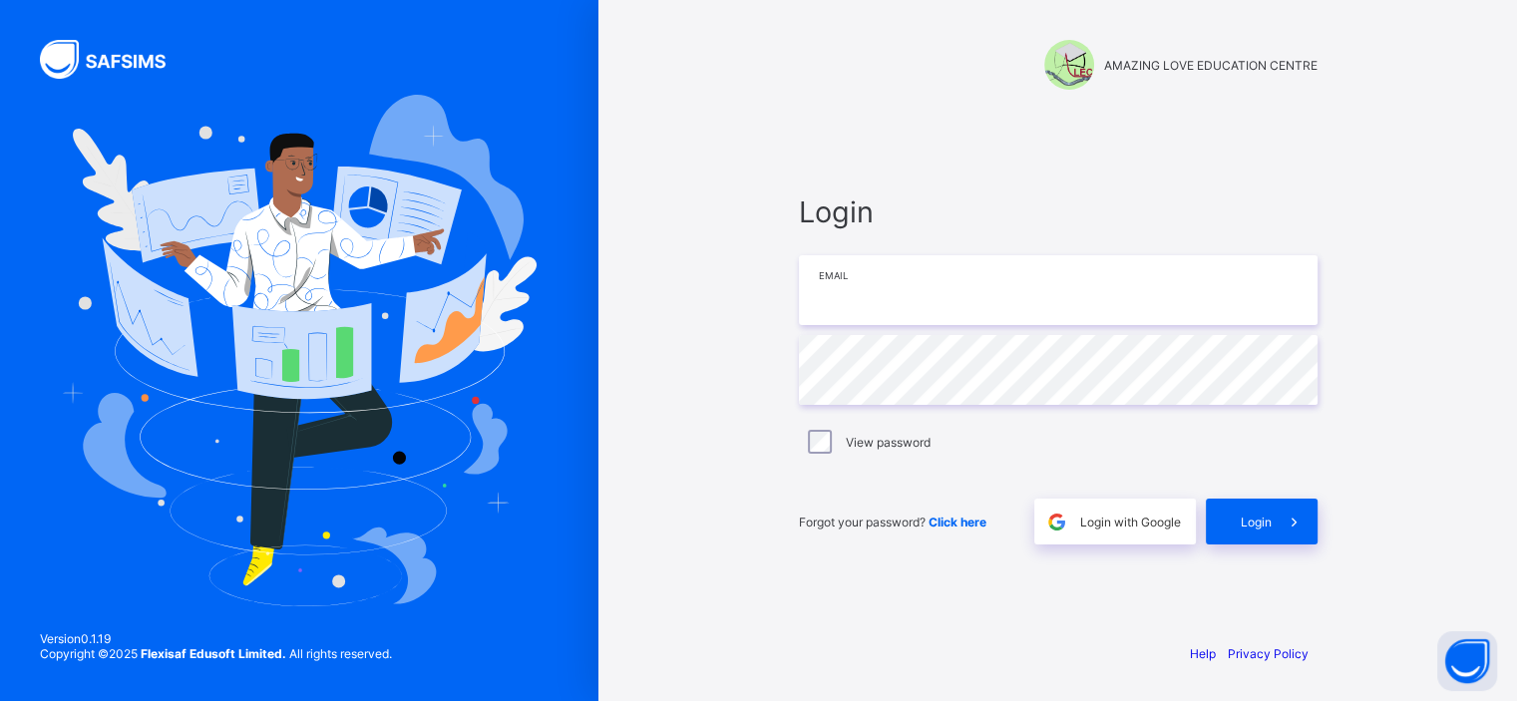
type input "**********"
